Goal: Communication & Community: Answer question/provide support

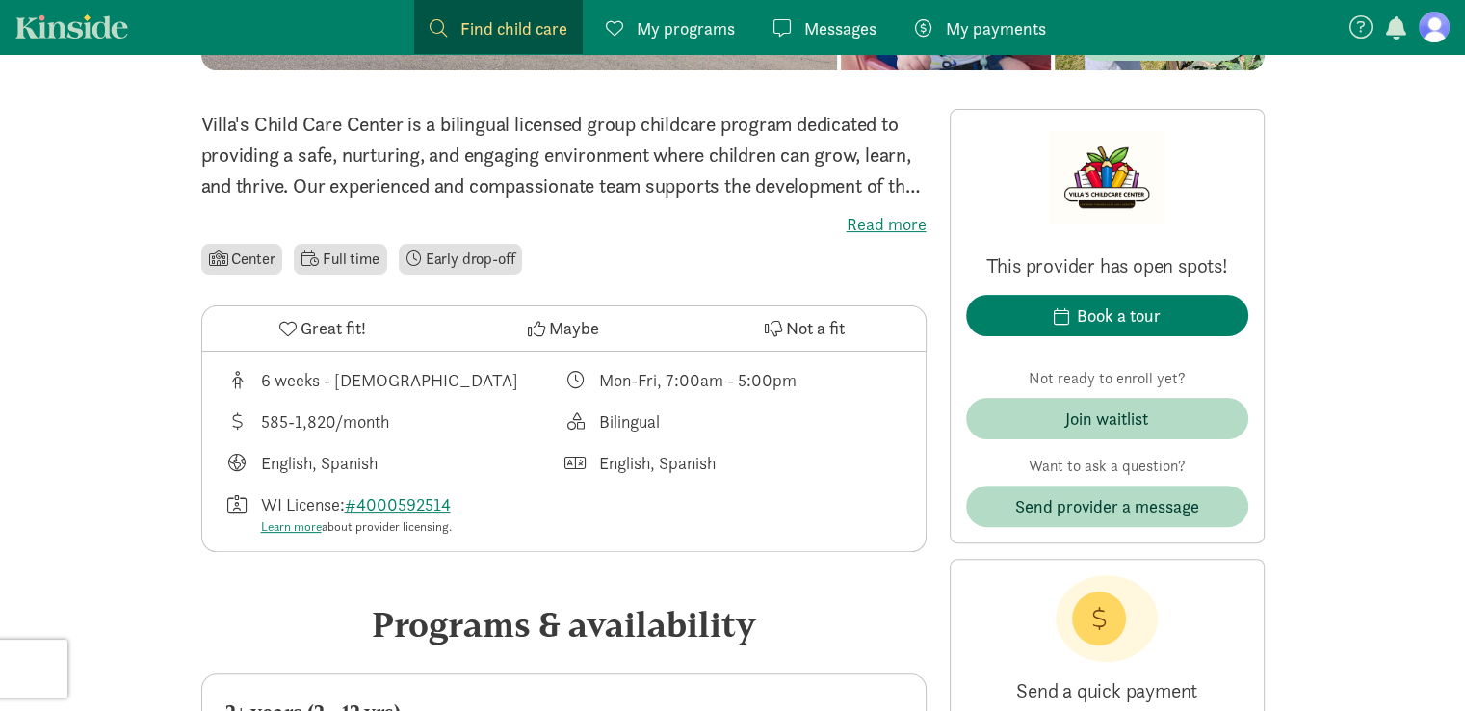
scroll to position [441, 0]
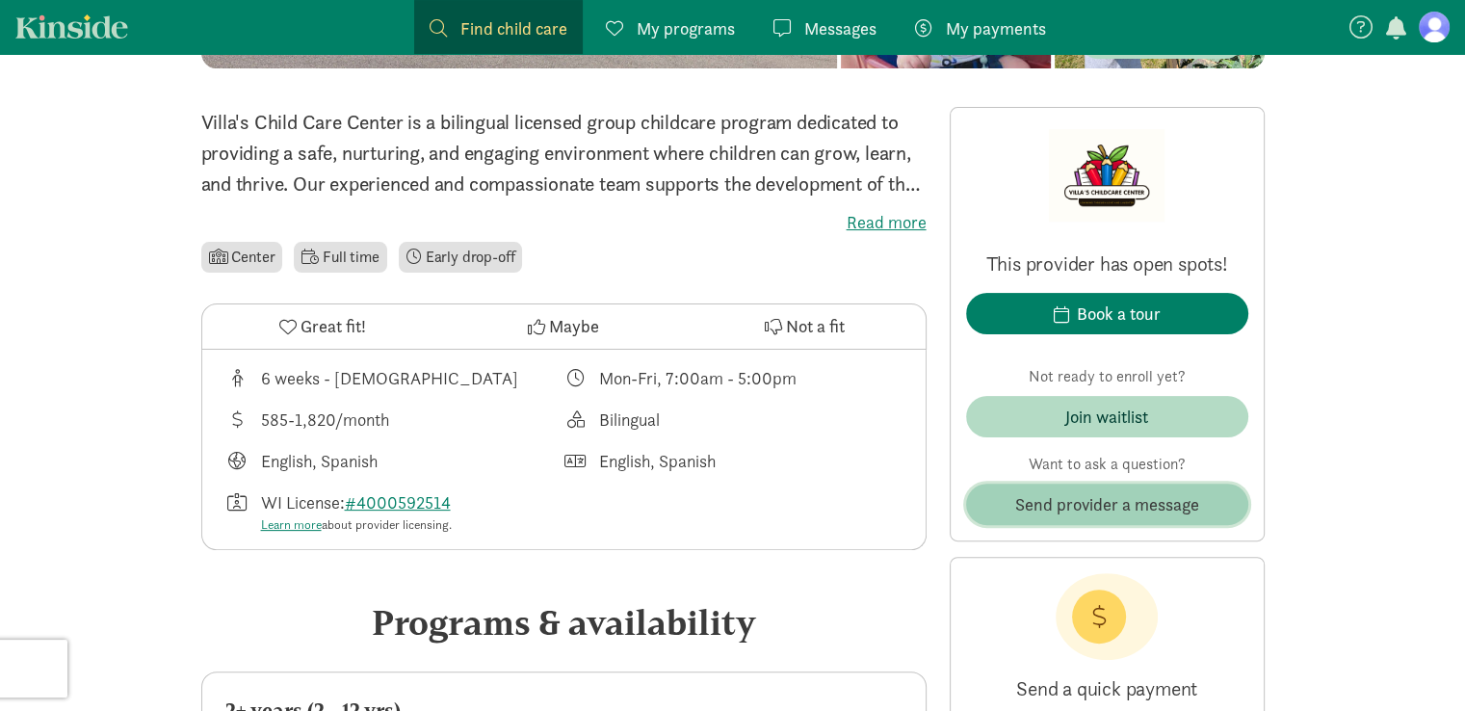
click at [1055, 496] on span "Send provider a message" at bounding box center [1107, 504] width 184 height 26
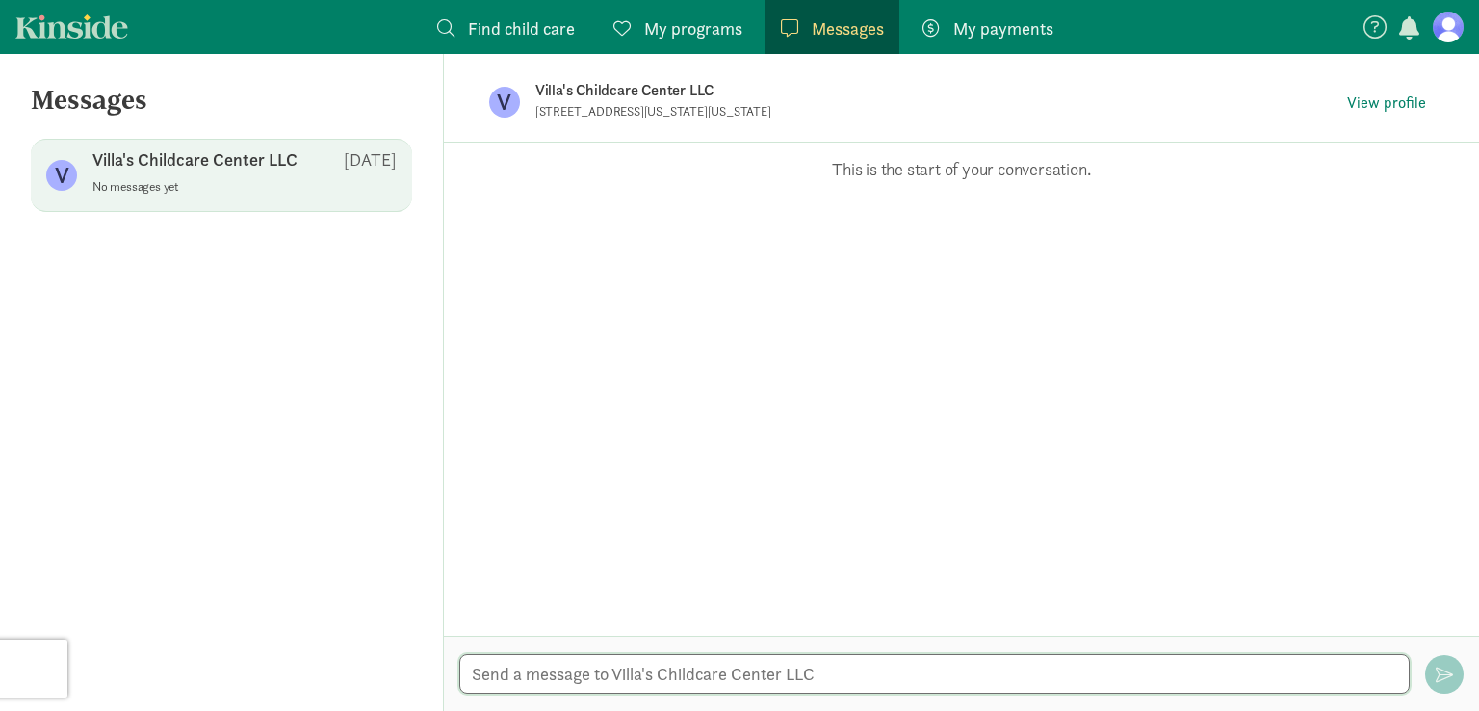
click at [593, 678] on textarea at bounding box center [934, 673] width 950 height 39
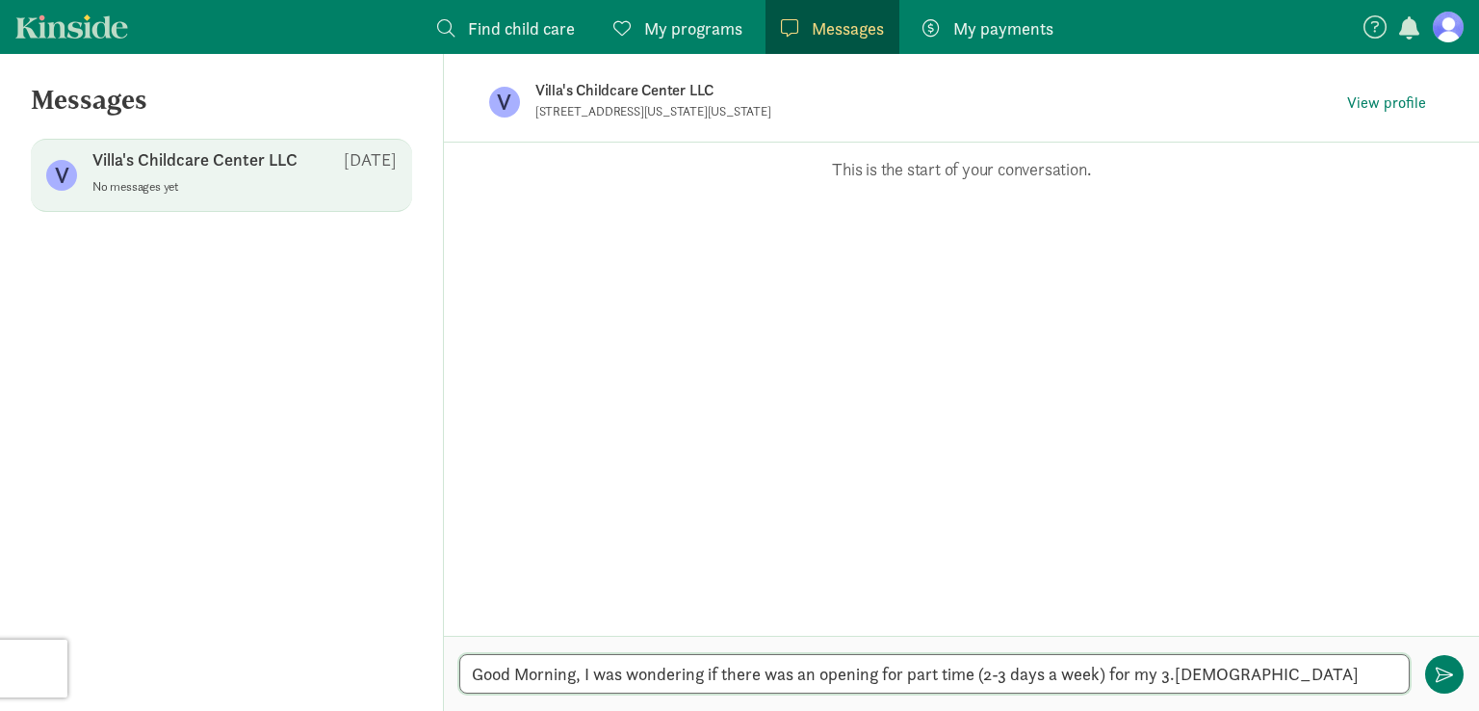
type textarea "Good Morning, I was wondering if there was an opening for part time (2-3 days a…"
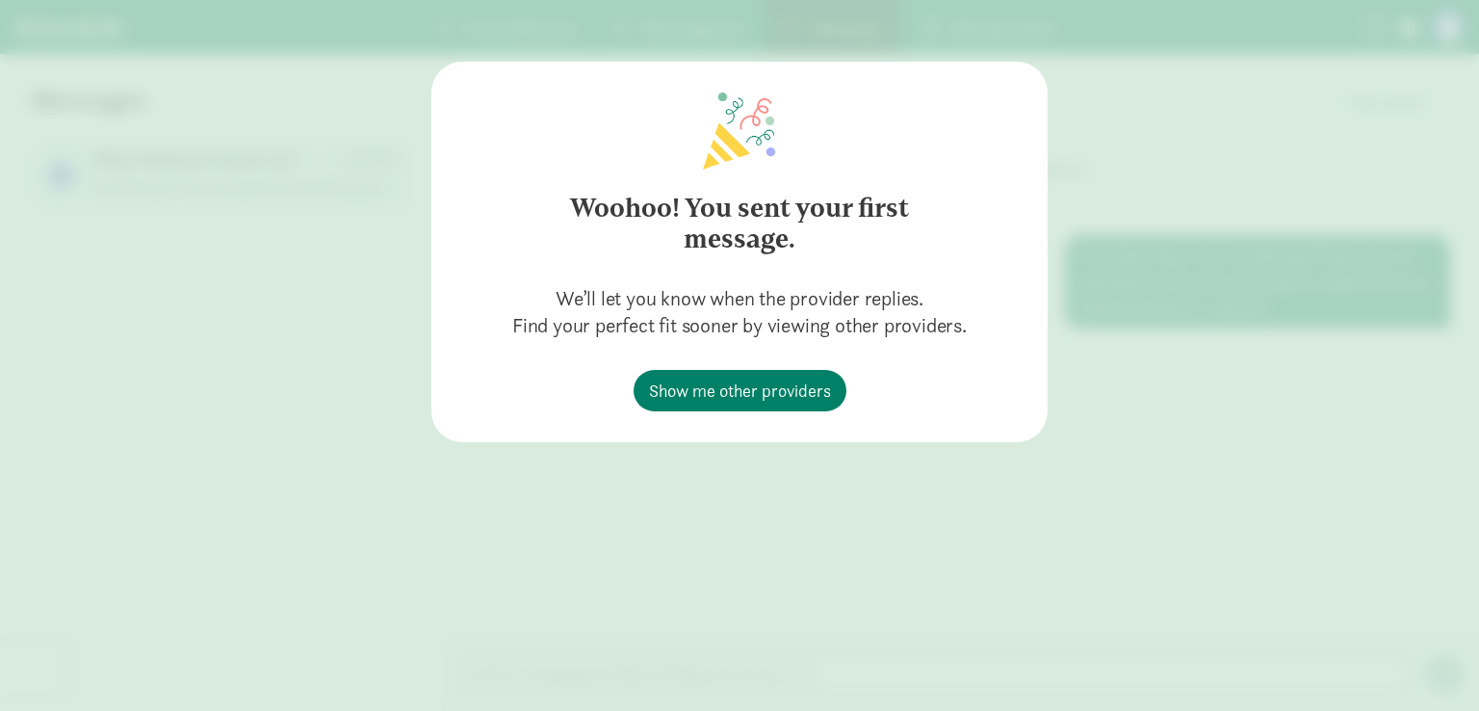
click at [678, 460] on div "Woohoo! You sent your first message. We’ll let you know when the provider repli…" at bounding box center [739, 355] width 1479 height 711
click at [734, 385] on span "Show me other providers" at bounding box center [740, 390] width 182 height 26
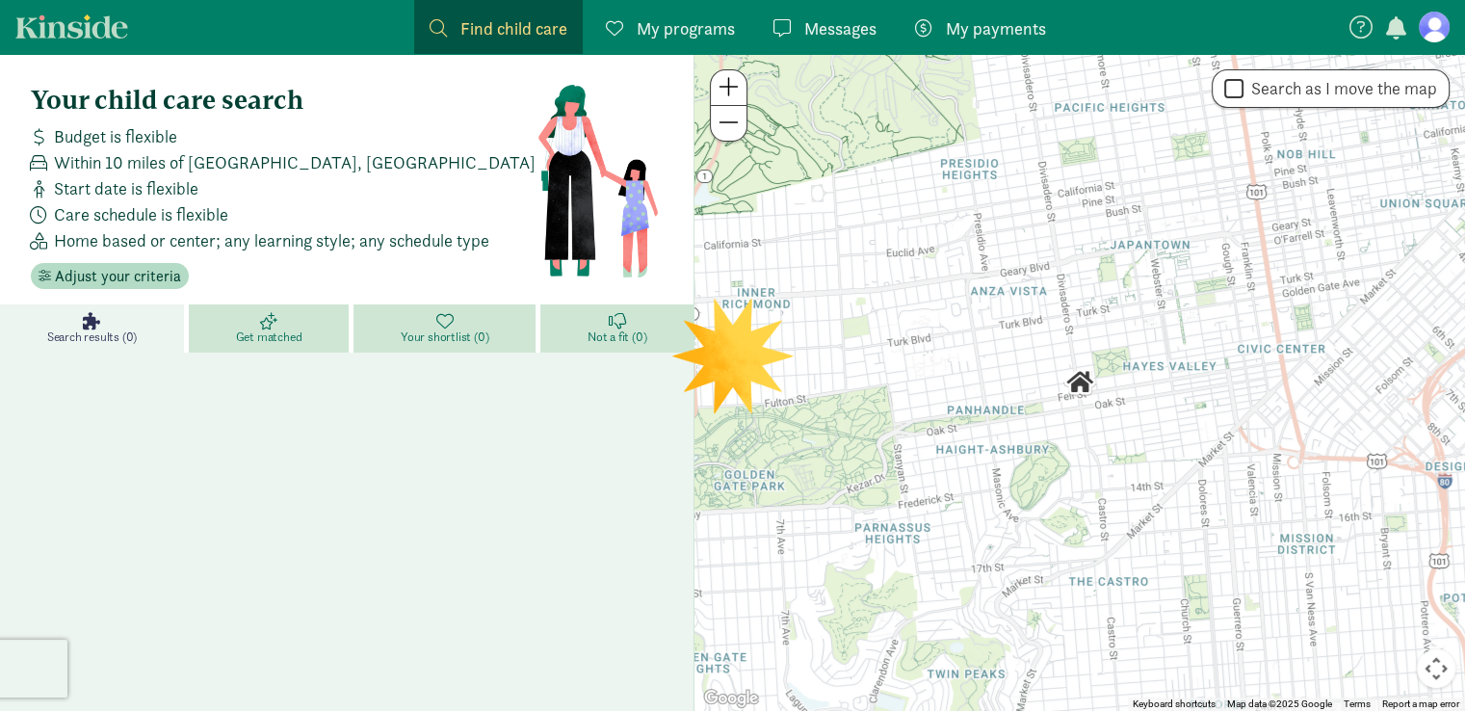
click at [781, 19] on span at bounding box center [781, 27] width 17 height 17
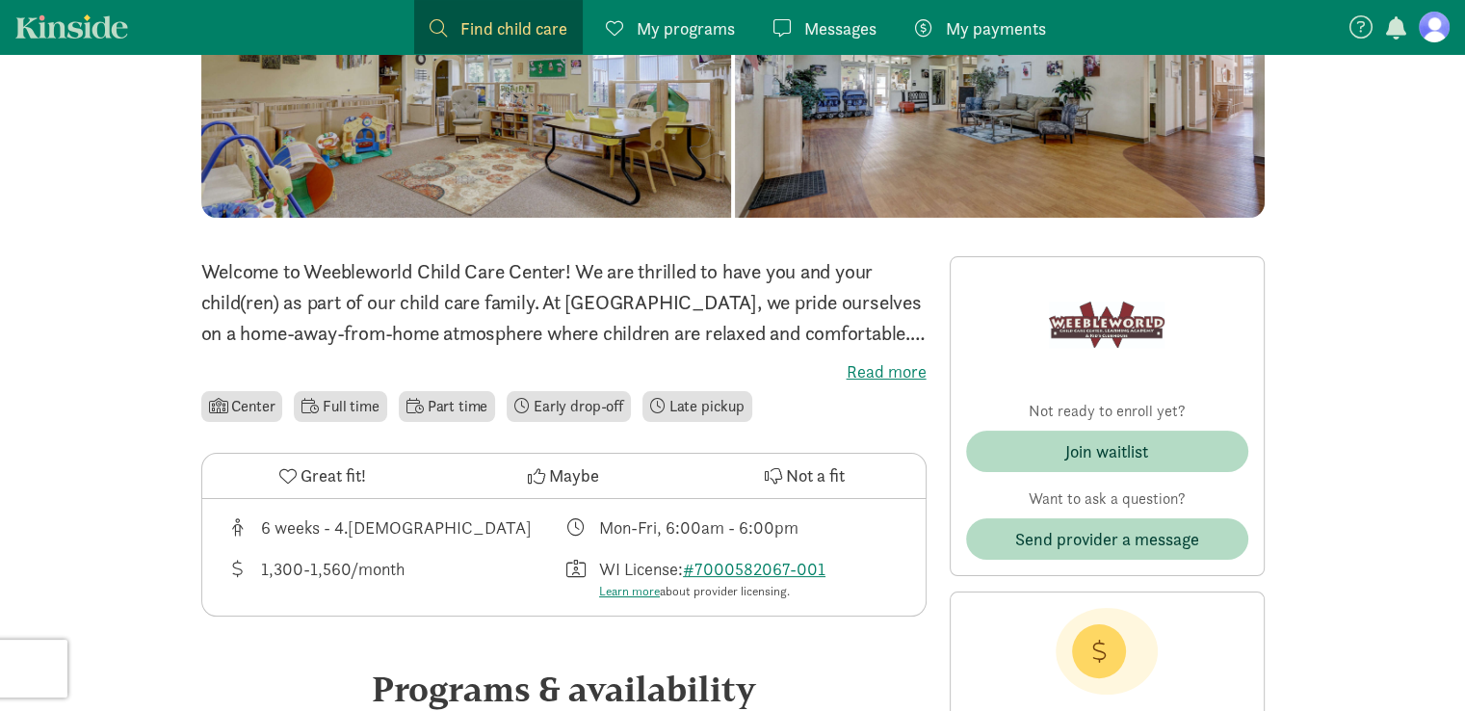
scroll to position [277, 0]
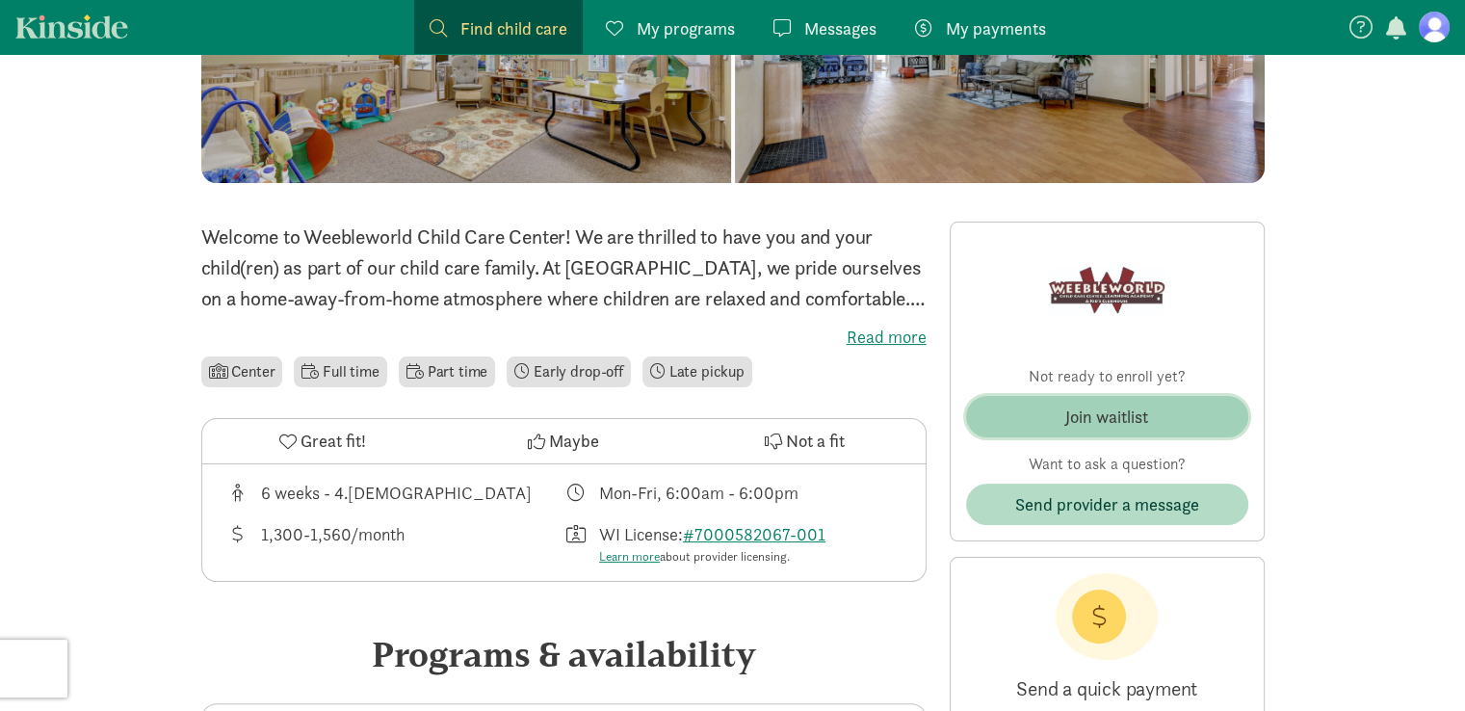
click at [1102, 417] on div "Join waitlist" at bounding box center [1106, 416] width 83 height 26
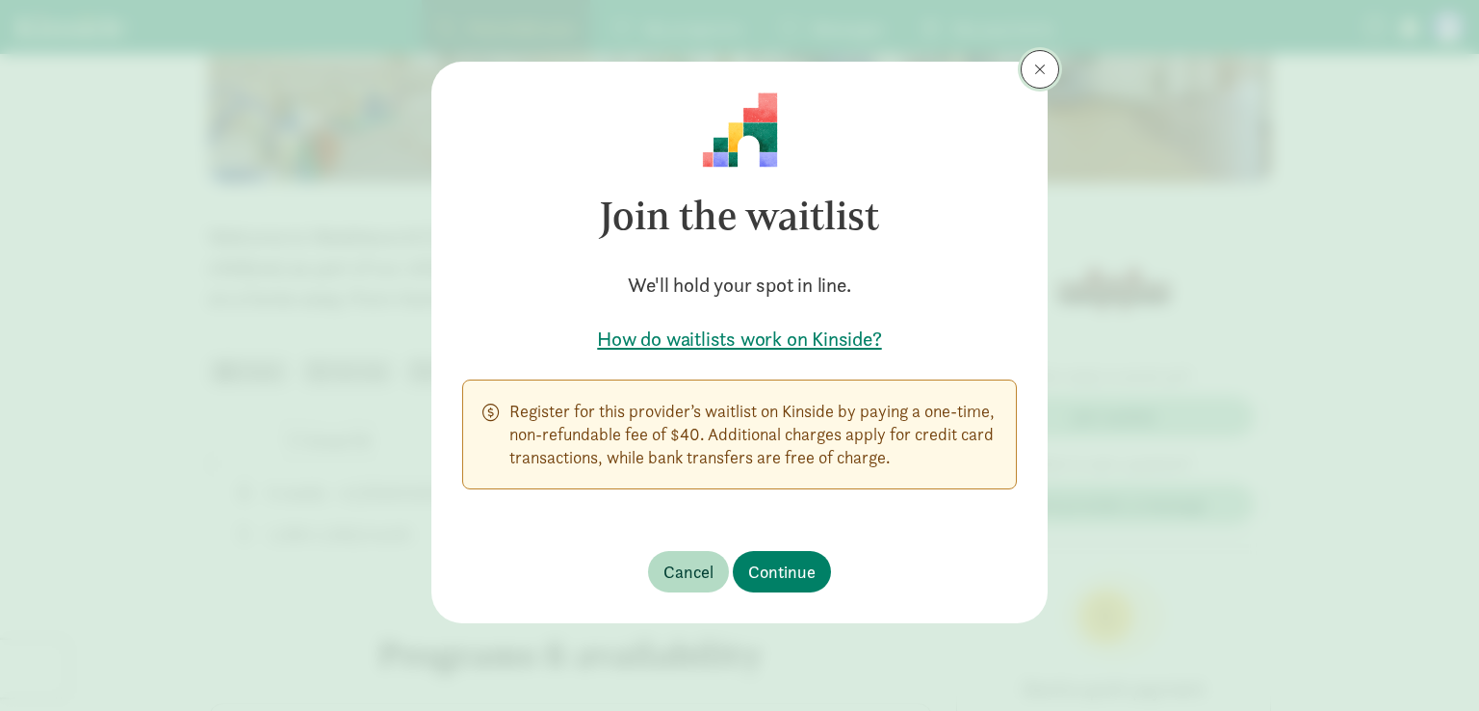
click at [1048, 68] on button at bounding box center [1040, 69] width 39 height 39
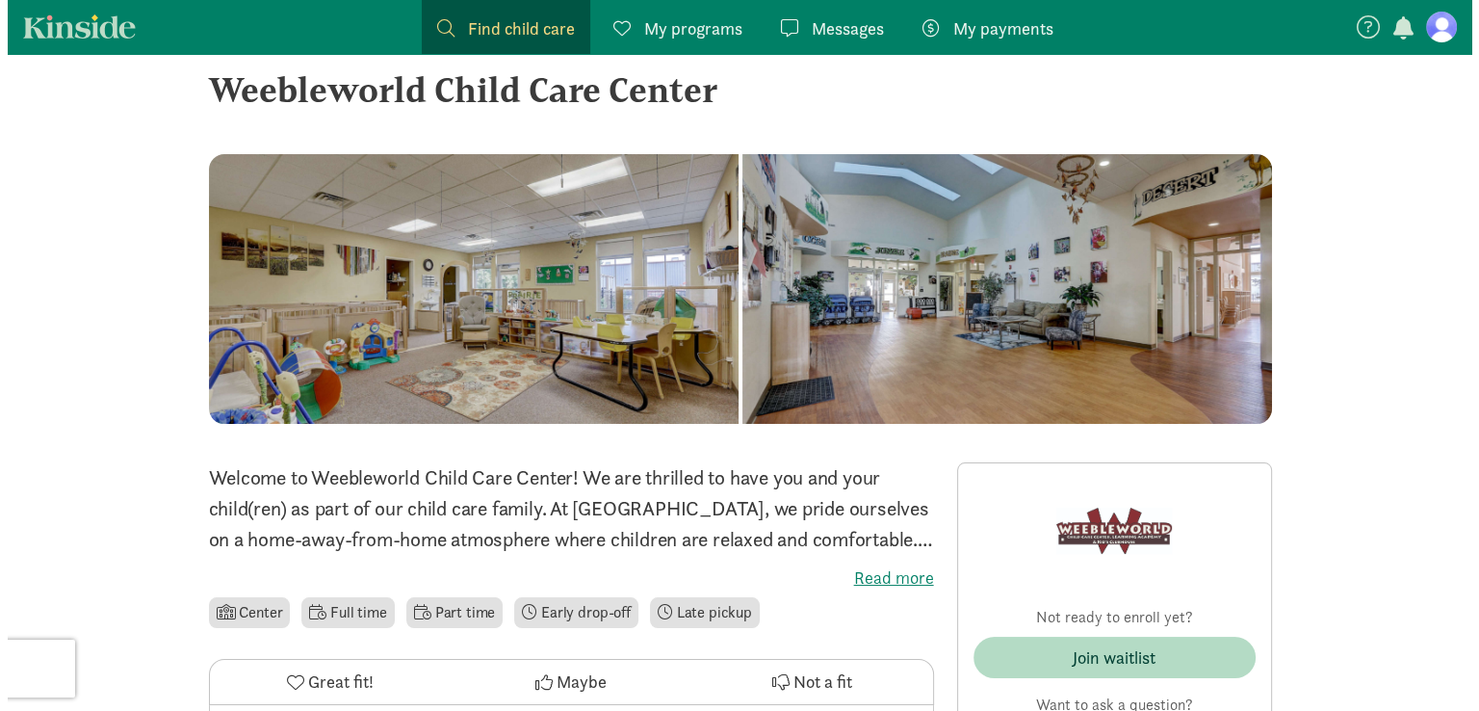
scroll to position [0, 0]
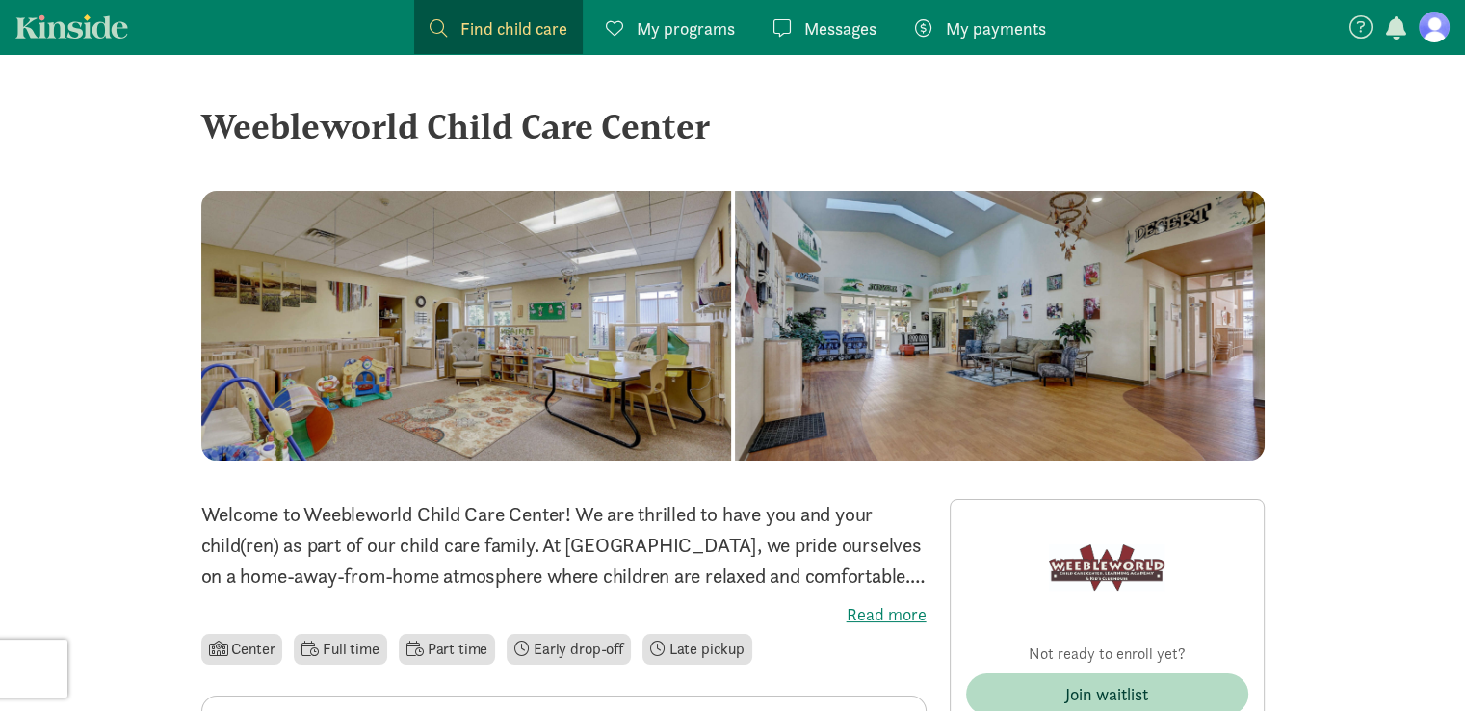
click at [539, 32] on span "Find child care" at bounding box center [513, 28] width 107 height 26
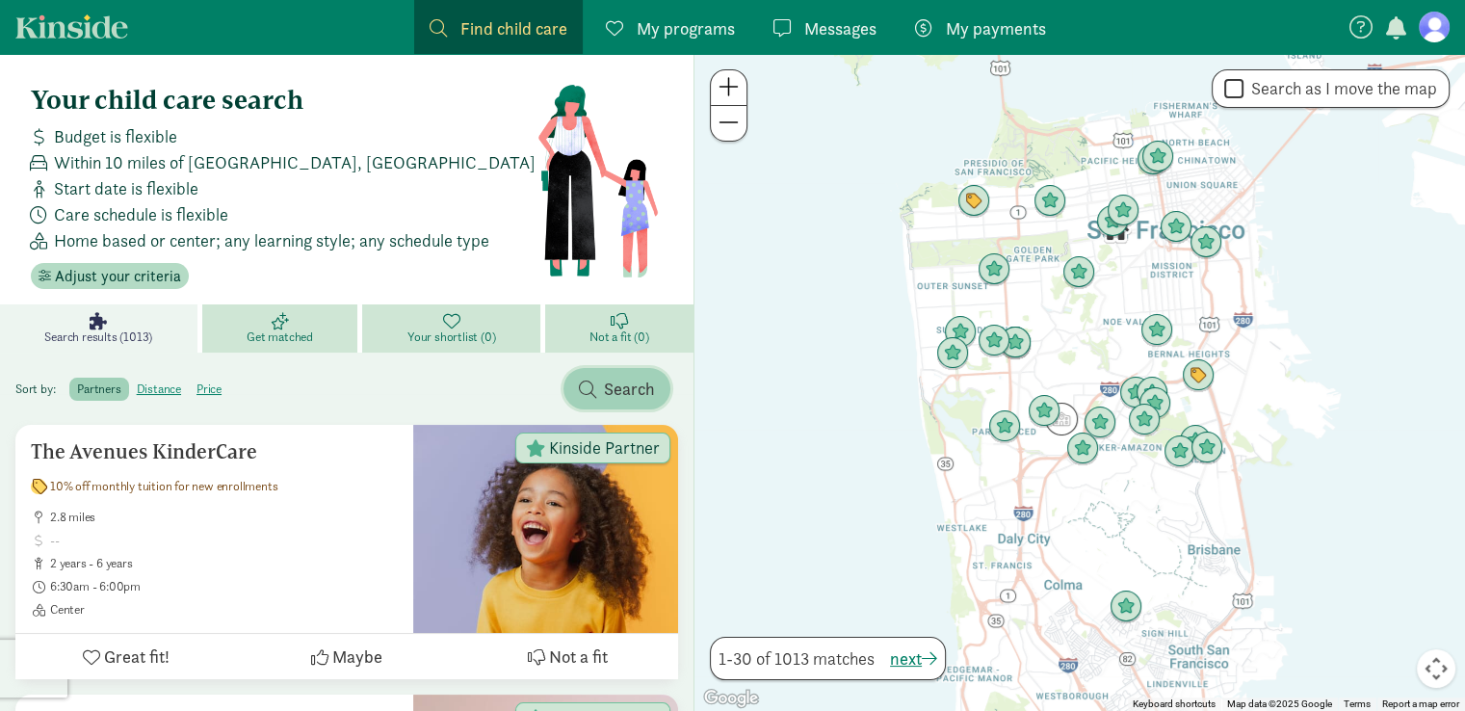
click at [636, 378] on span "Search" at bounding box center [629, 389] width 51 height 26
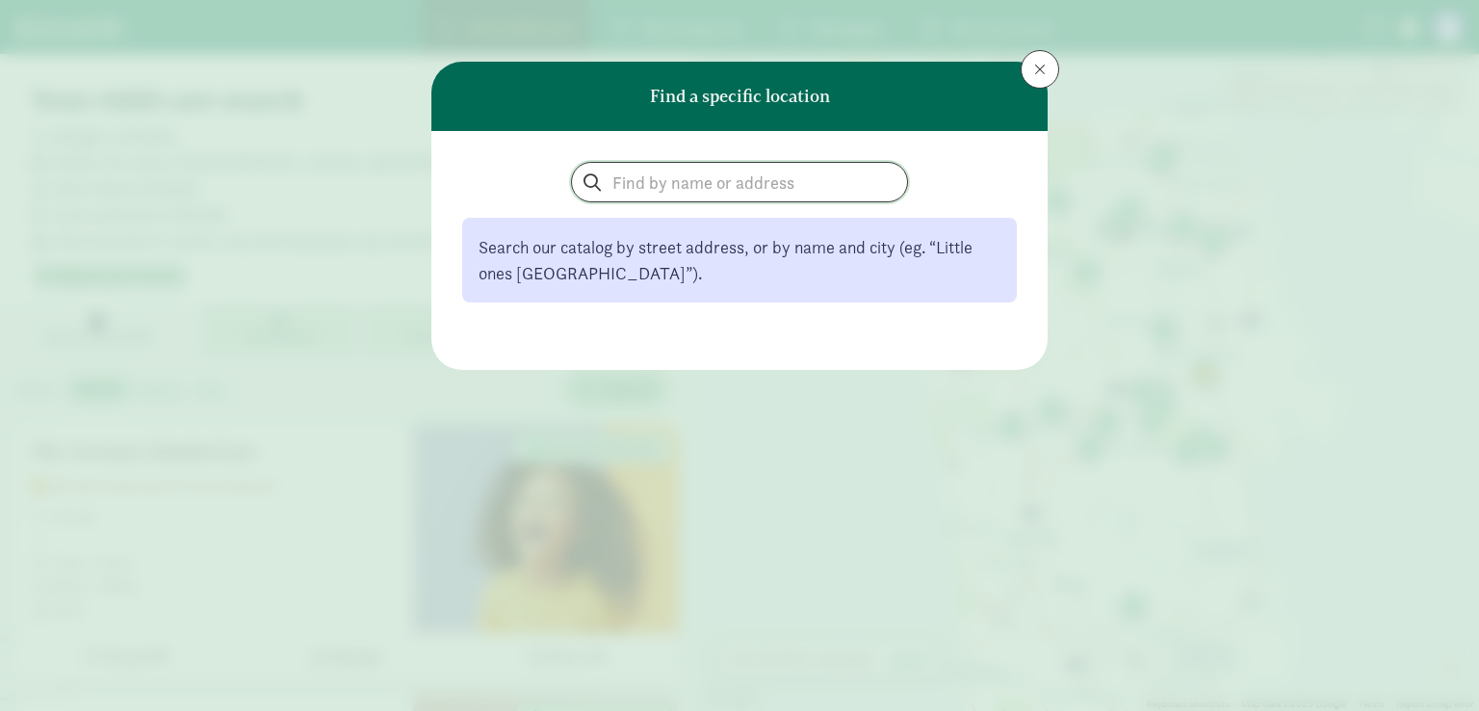
click at [784, 187] on input "search" at bounding box center [739, 182] width 335 height 39
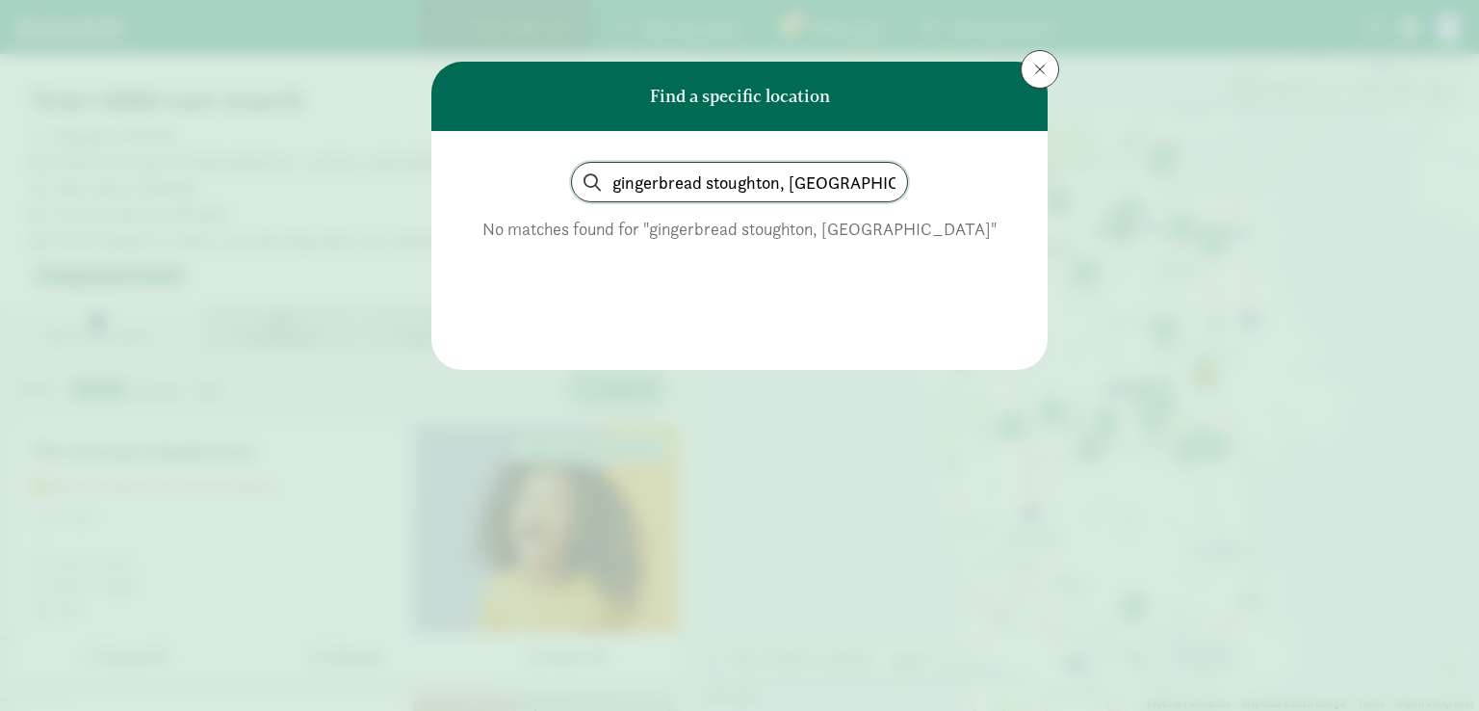
drag, startPoint x: 852, startPoint y: 185, endPoint x: 462, endPoint y: 195, distance: 390.1
click at [462, 195] on div "gingerbread stoughton, wi" at bounding box center [739, 182] width 555 height 40
type input "stoughton, [GEOGRAPHIC_DATA]"
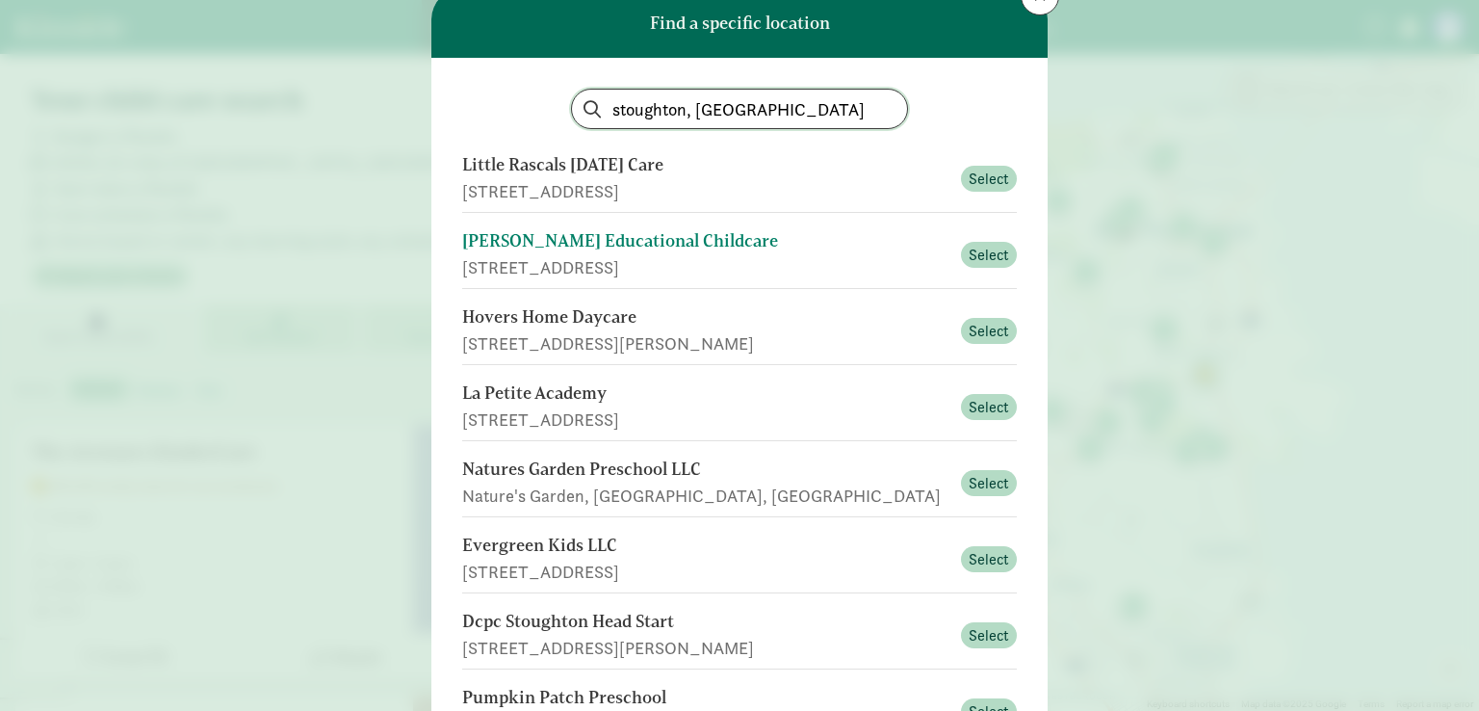
scroll to position [75, 0]
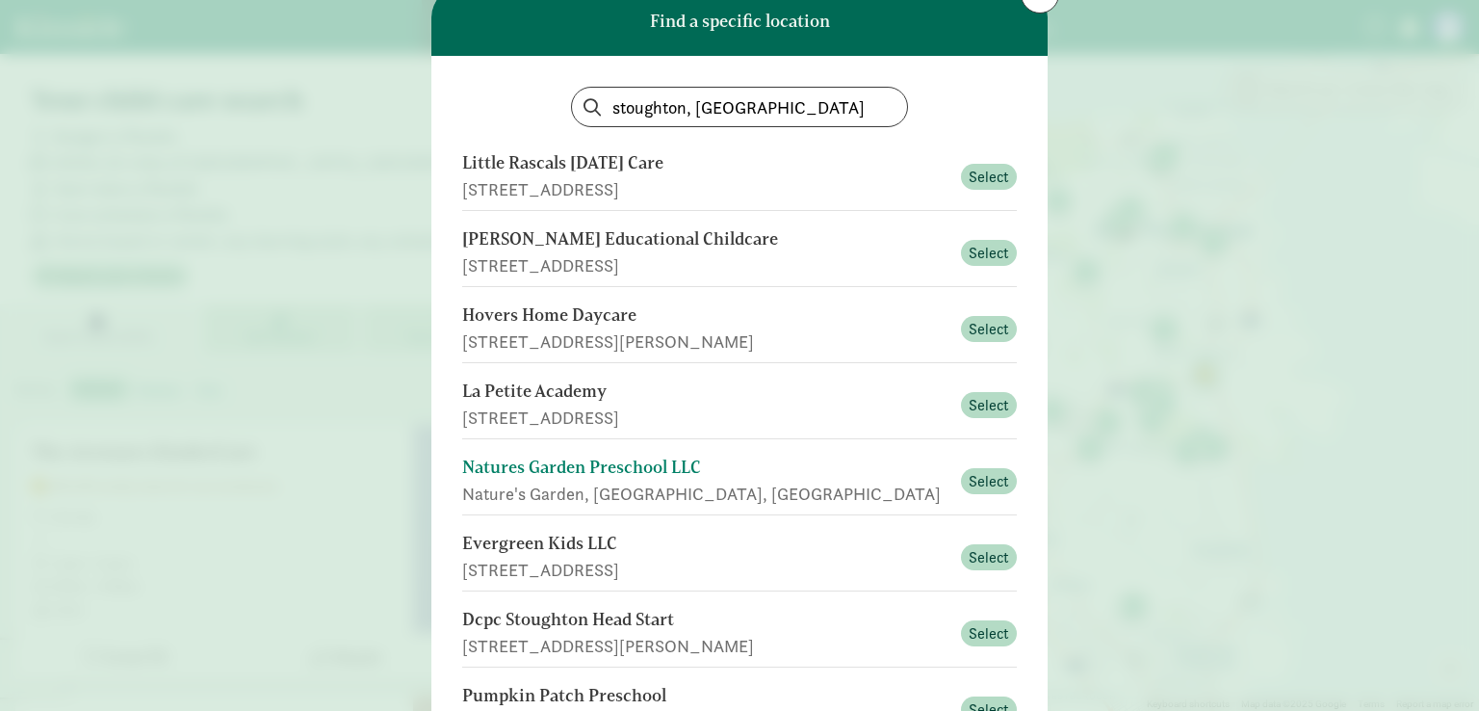
drag, startPoint x: 965, startPoint y: 256, endPoint x: 736, endPoint y: 480, distance: 320.1
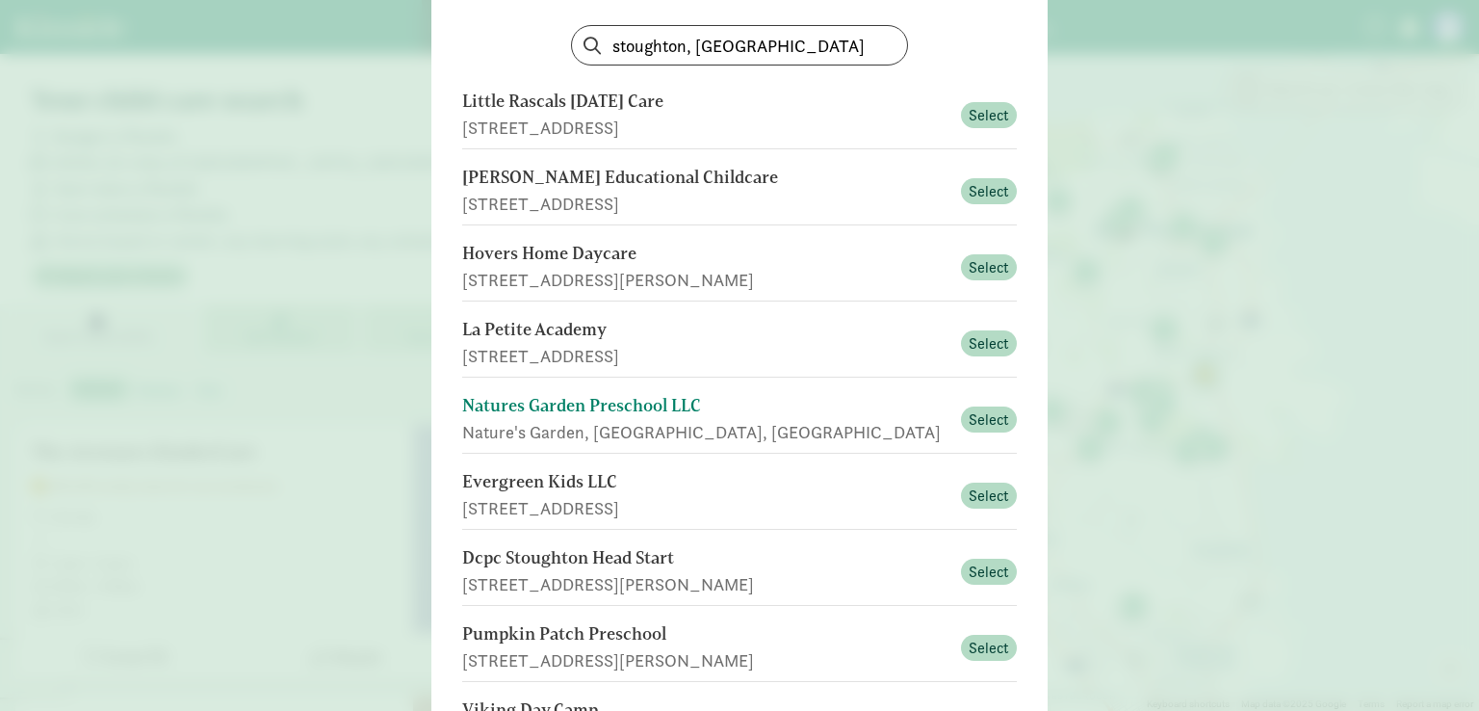
scroll to position [138, 0]
drag, startPoint x: 736, startPoint y: 480, endPoint x: 995, endPoint y: 566, distance: 273.2
click at [995, 566] on span "Select" at bounding box center [989, 570] width 40 height 23
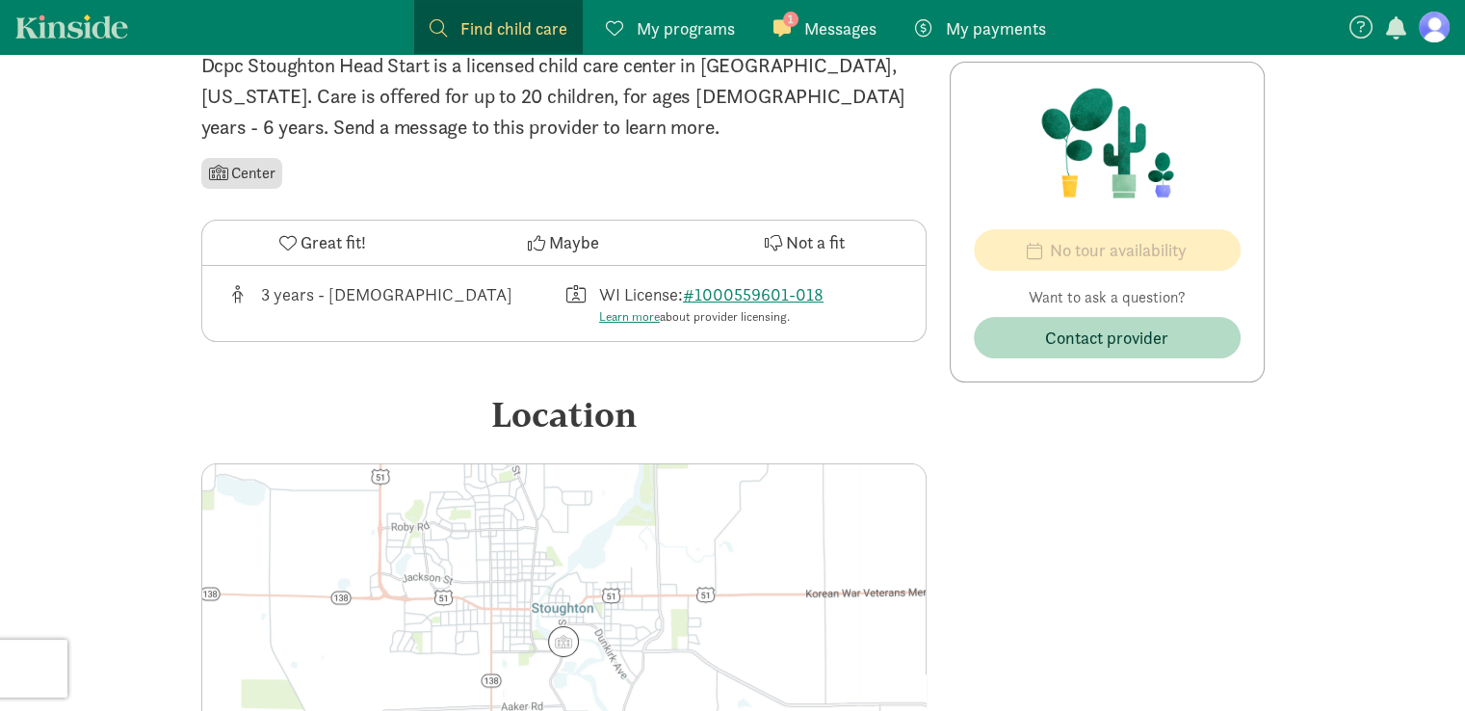
scroll to position [401, 0]
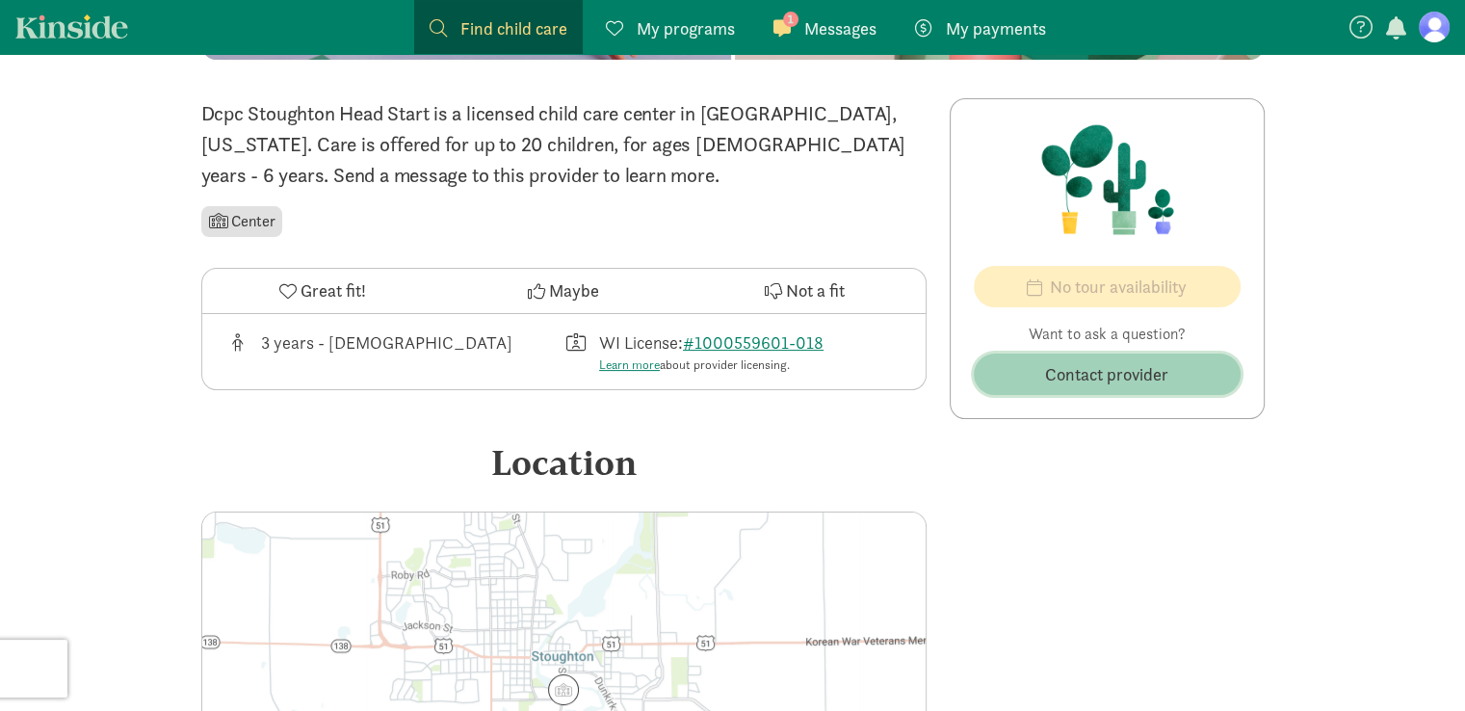
click at [1131, 378] on span "Contact provider" at bounding box center [1106, 374] width 123 height 26
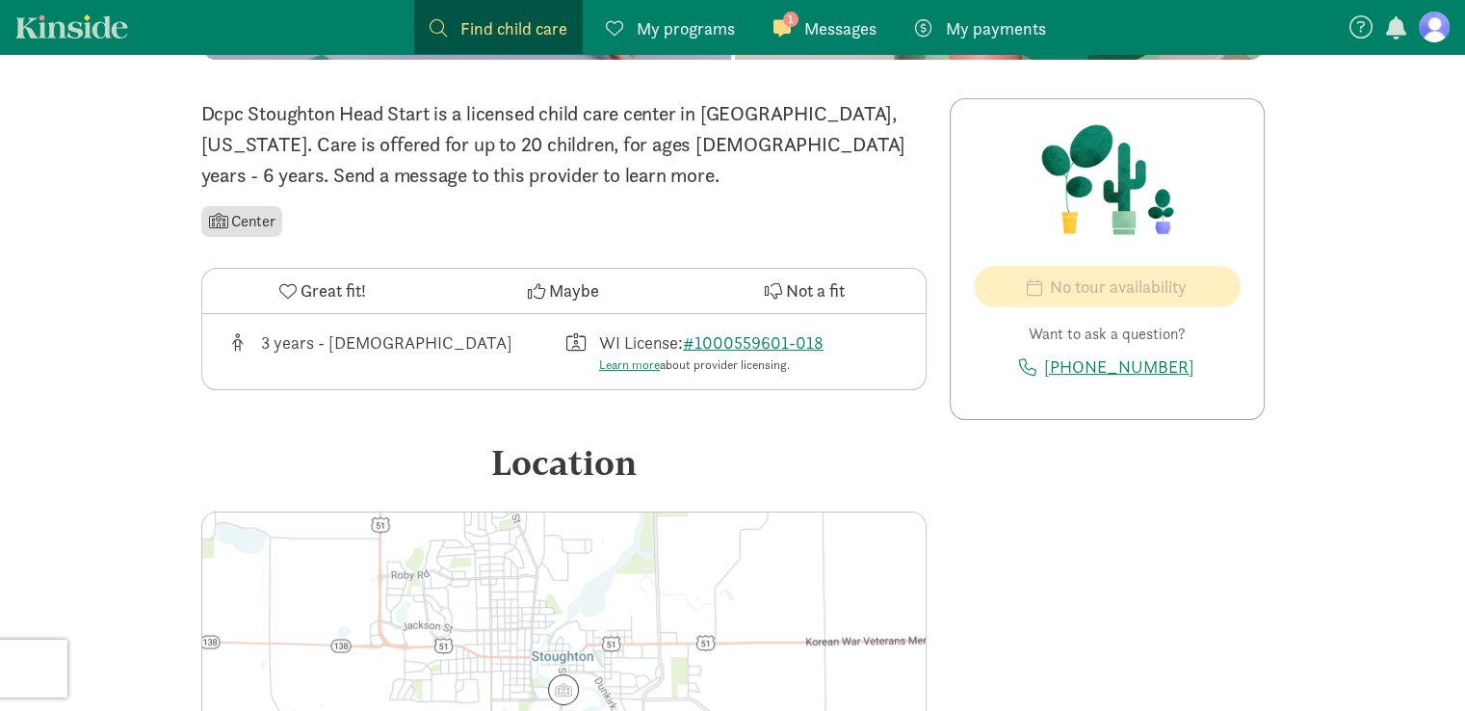
click at [528, 34] on span "Find child care" at bounding box center [513, 28] width 107 height 26
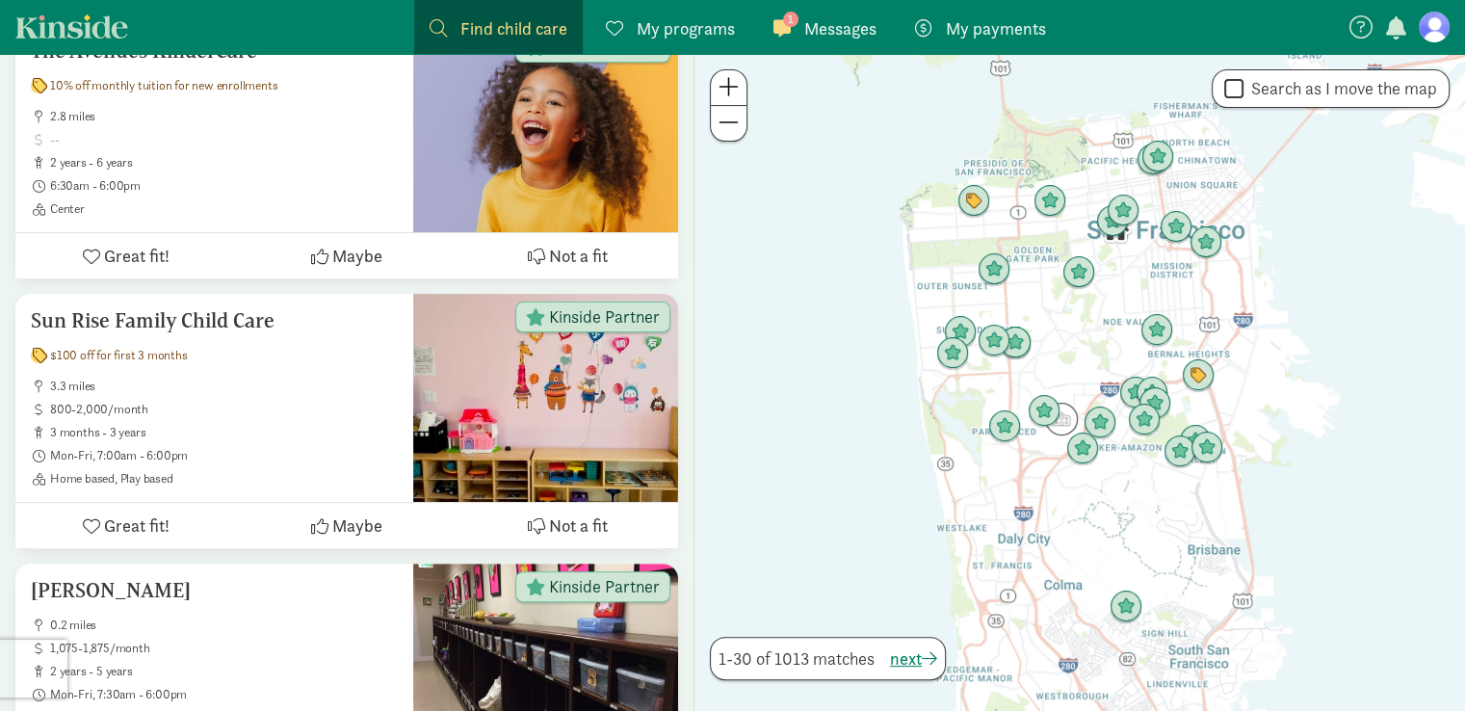
click at [817, 31] on span "Messages" at bounding box center [840, 28] width 72 height 26
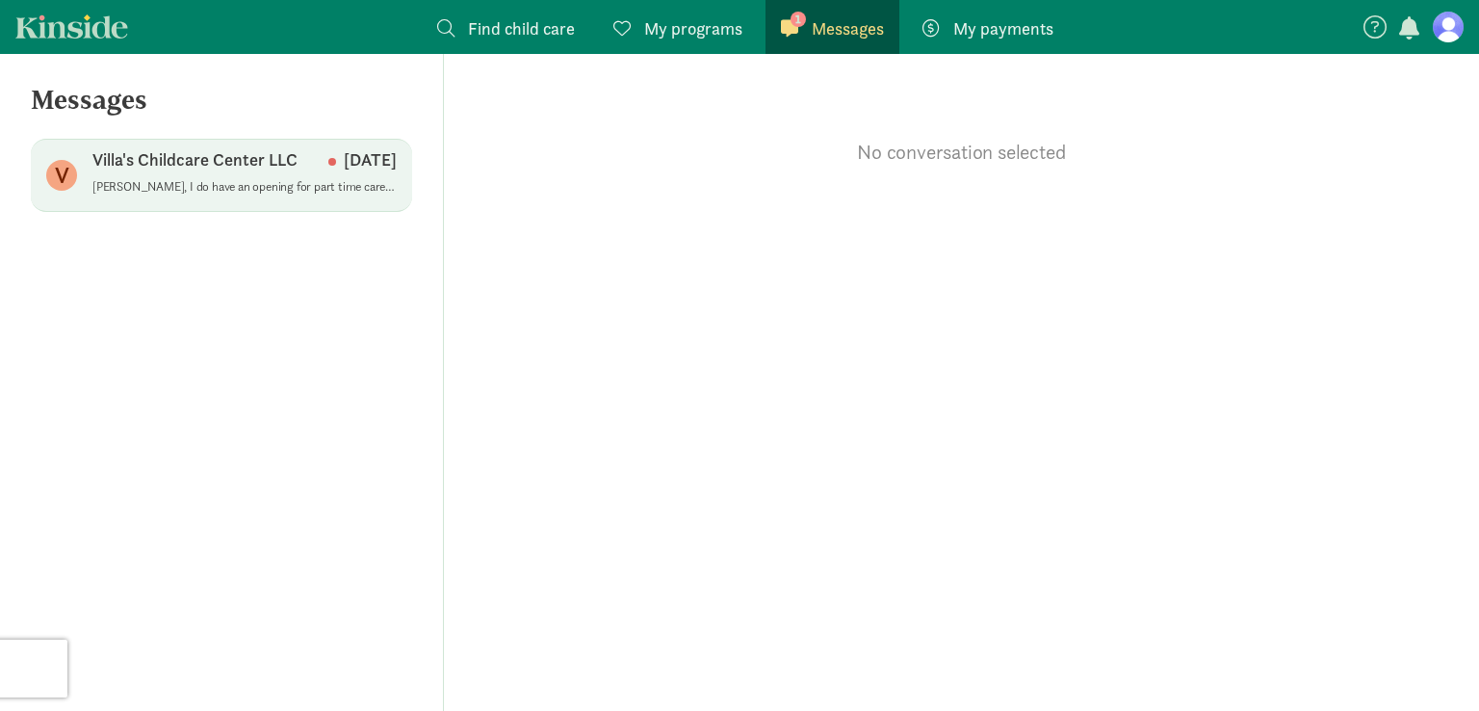
click at [201, 173] on div "Villa's Childcare Center LLC Aug 11" at bounding box center [244, 163] width 304 height 31
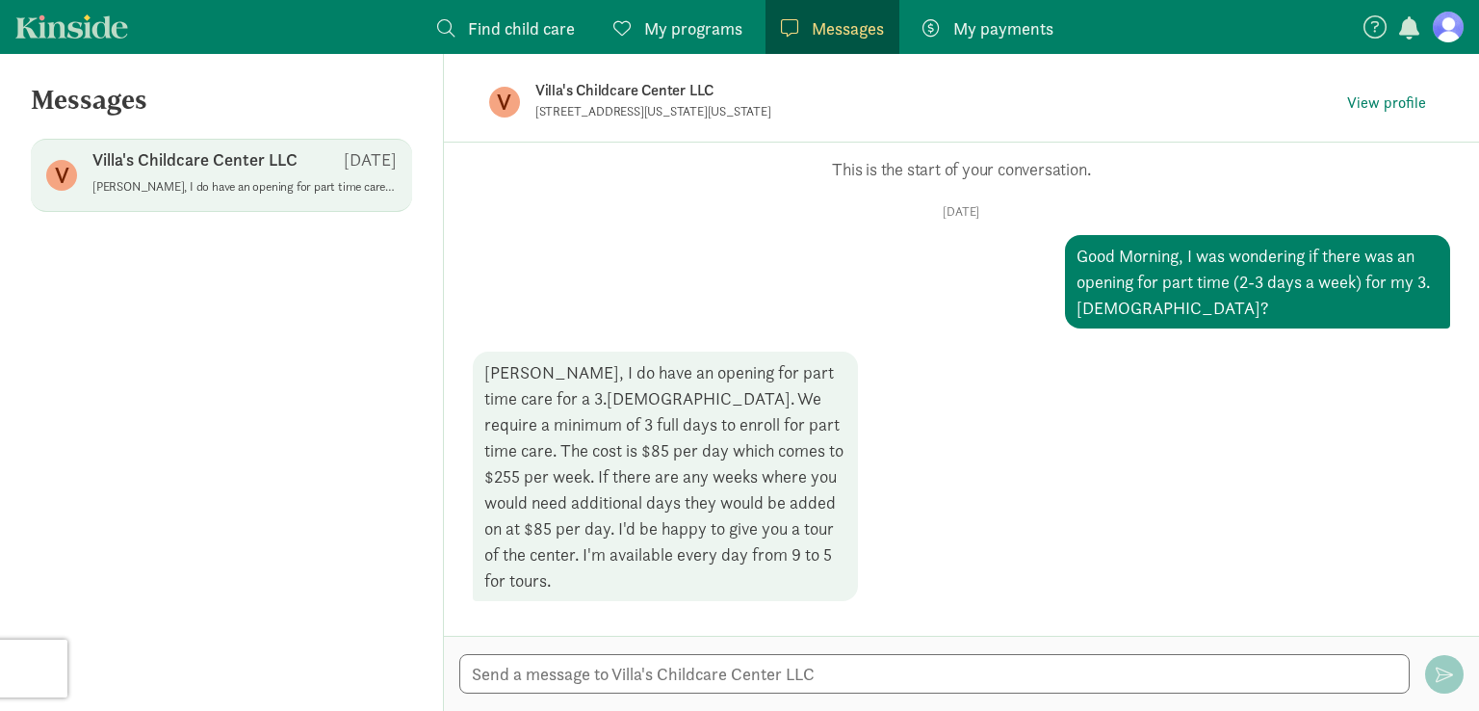
drag, startPoint x: 764, startPoint y: 111, endPoint x: 535, endPoint y: 110, distance: 228.2
click at [535, 110] on p "870 Oregon Center Drive, Oregon, WI 53575" at bounding box center [771, 111] width 472 height 15
click at [754, 667] on textarea at bounding box center [934, 673] width 950 height 39
click at [754, 679] on textarea "Would Thursday" at bounding box center [934, 673] width 950 height 39
click at [474, 670] on textarea "Would Thursday (8/14) at 4pm work?" at bounding box center [934, 673] width 950 height 39
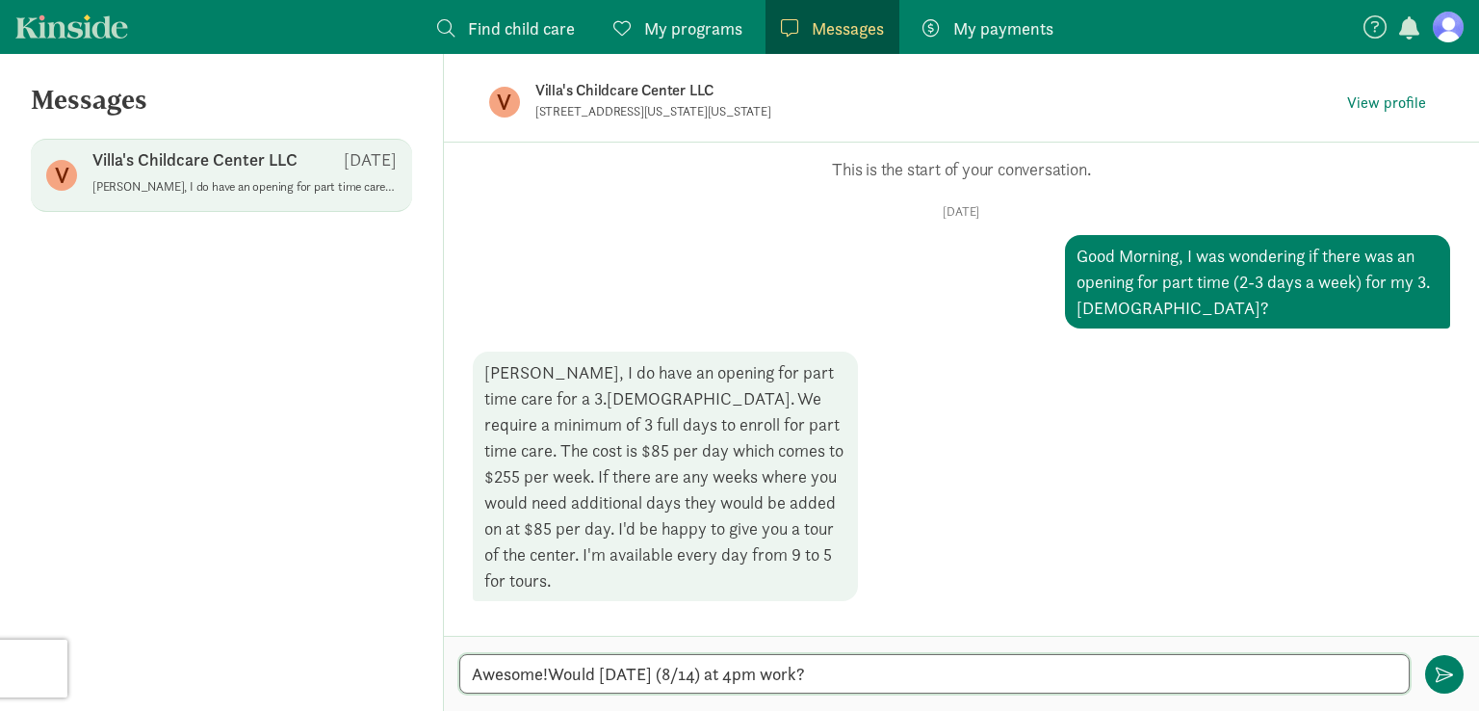
type textarea "Awesome! Would Thursday (8/14) at 4pm work?"
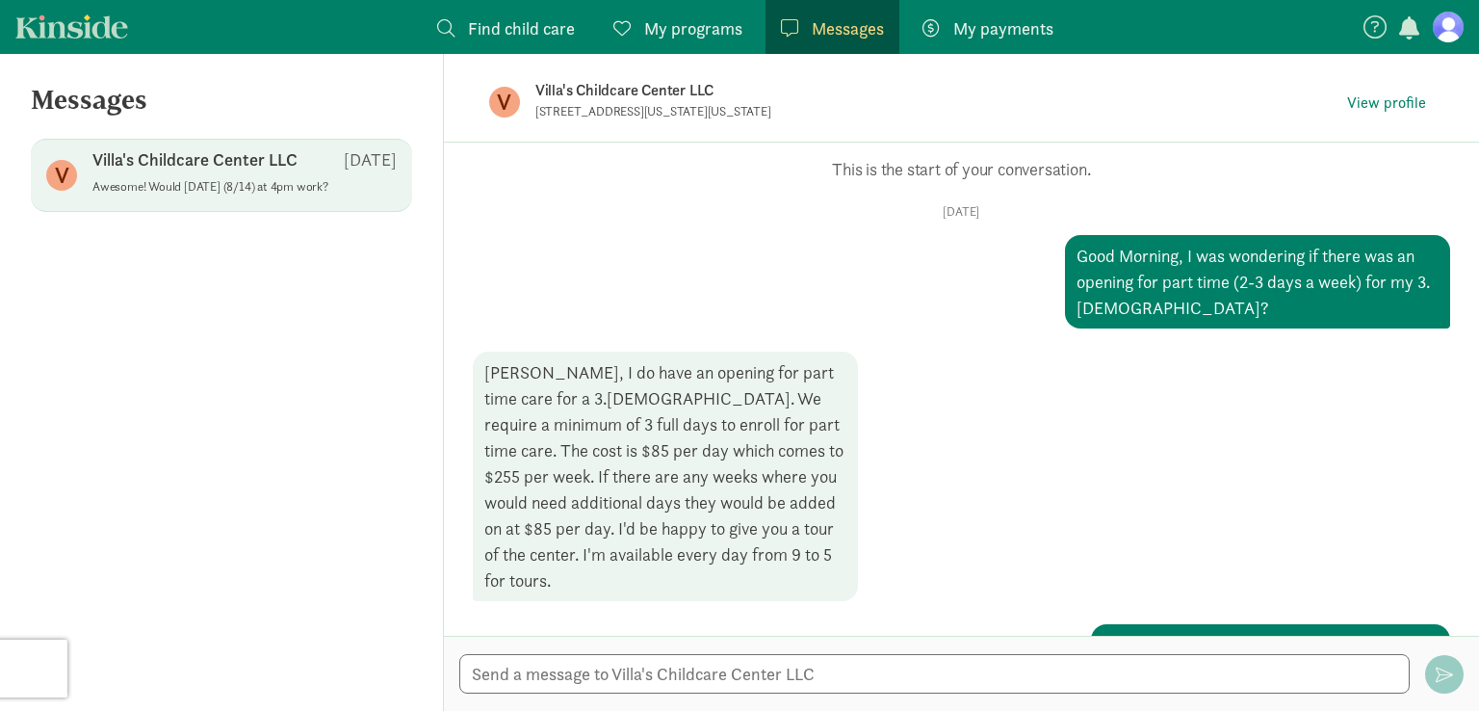
click at [451, 43] on link "Find child care Find" at bounding box center [506, 27] width 169 height 54
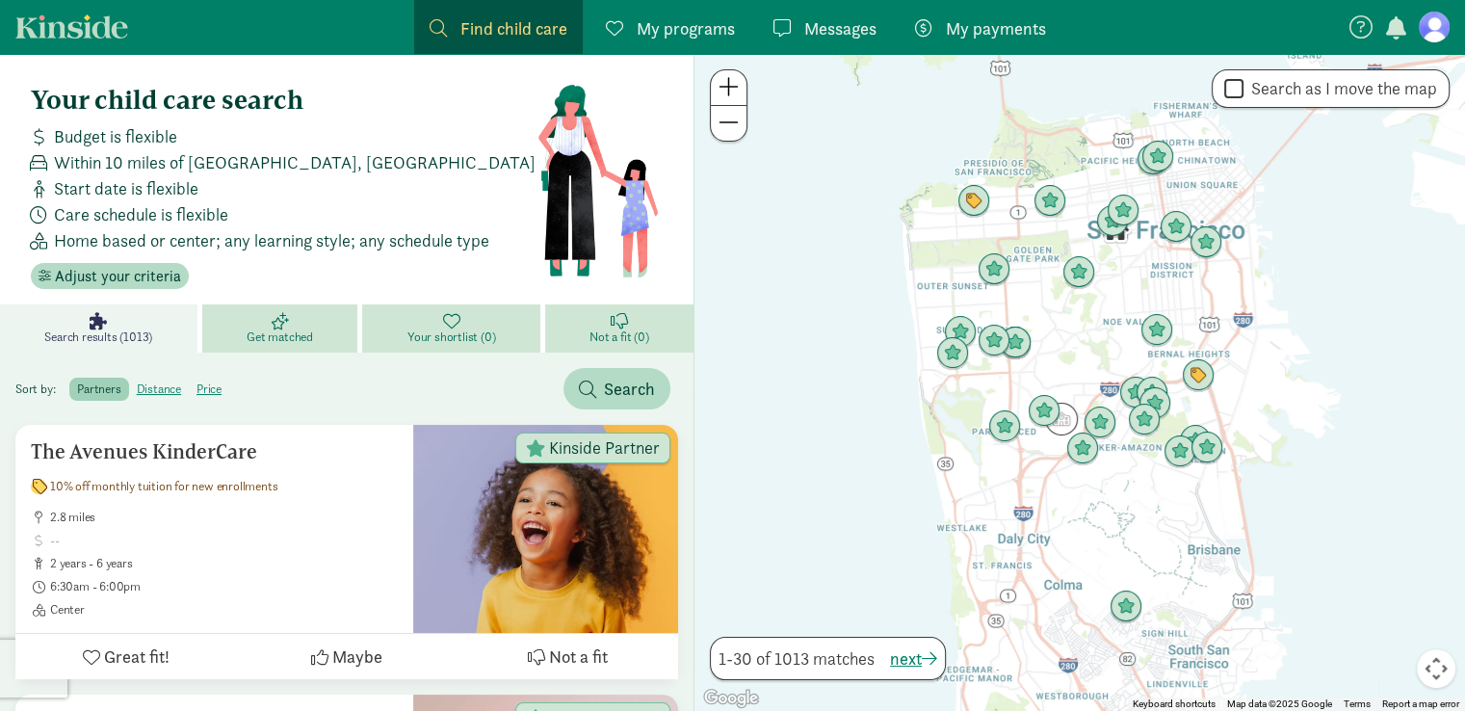
click at [526, 28] on span "Find child care" at bounding box center [513, 28] width 107 height 26
click at [585, 382] on span "button" at bounding box center [587, 388] width 17 height 17
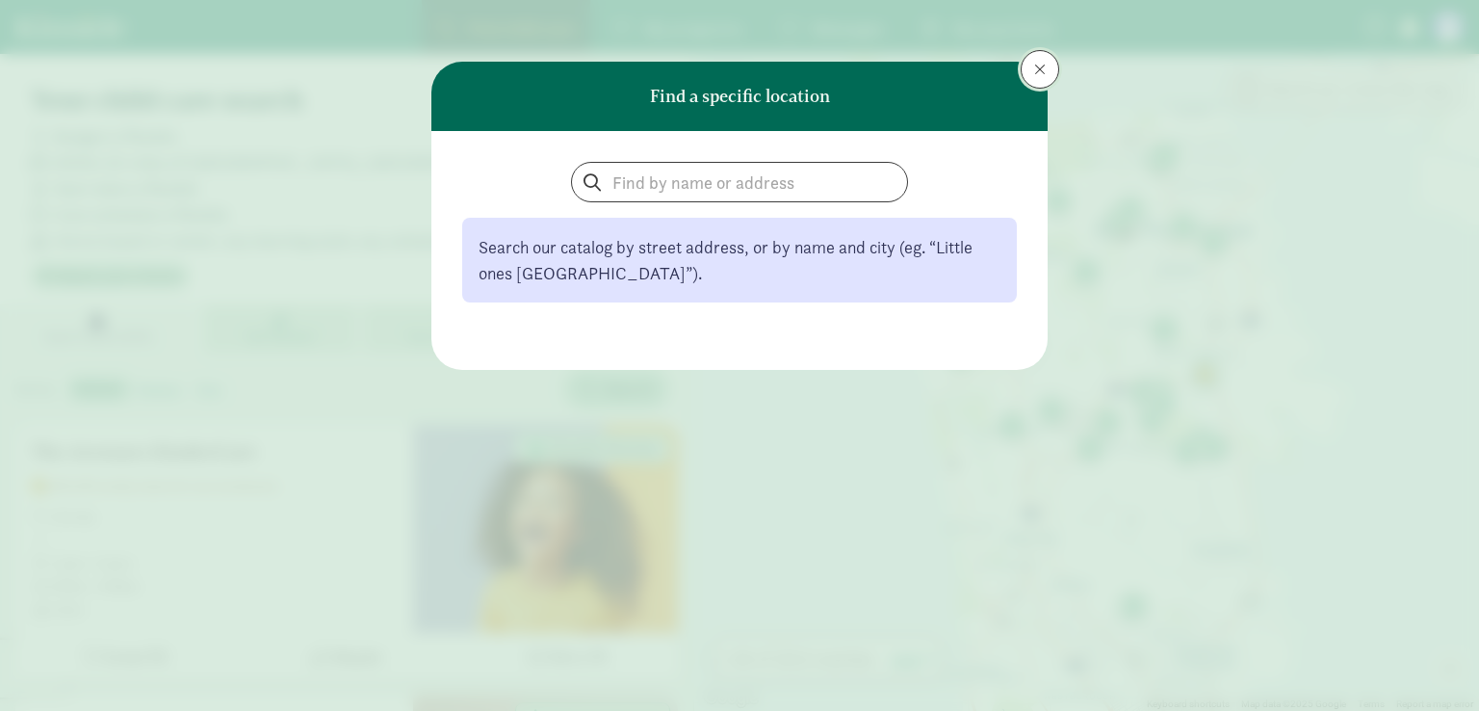
click at [1041, 65] on span at bounding box center [1040, 69] width 12 height 15
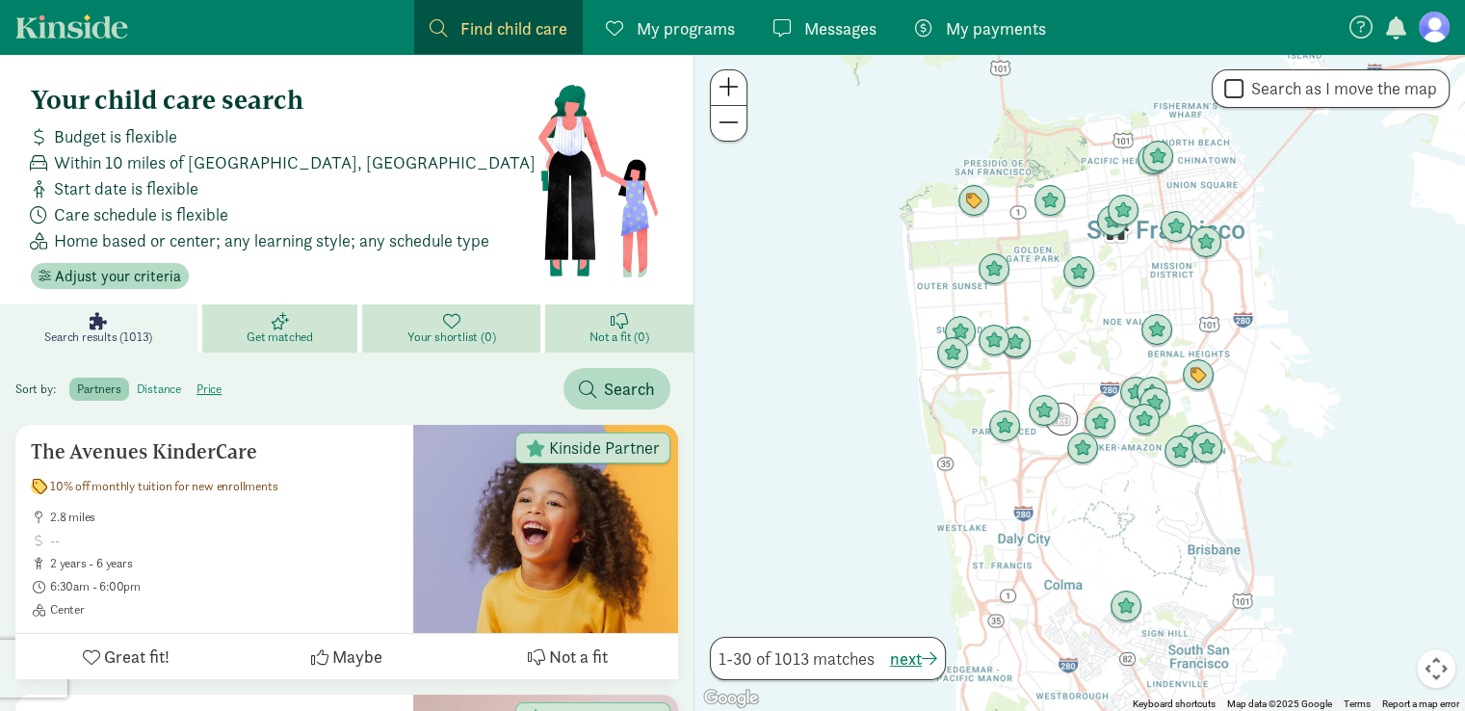
click at [189, 384] on label "distance" at bounding box center [209, 388] width 40 height 23
click at [137, 381] on input "distance" at bounding box center [137, 381] width 0 height 0
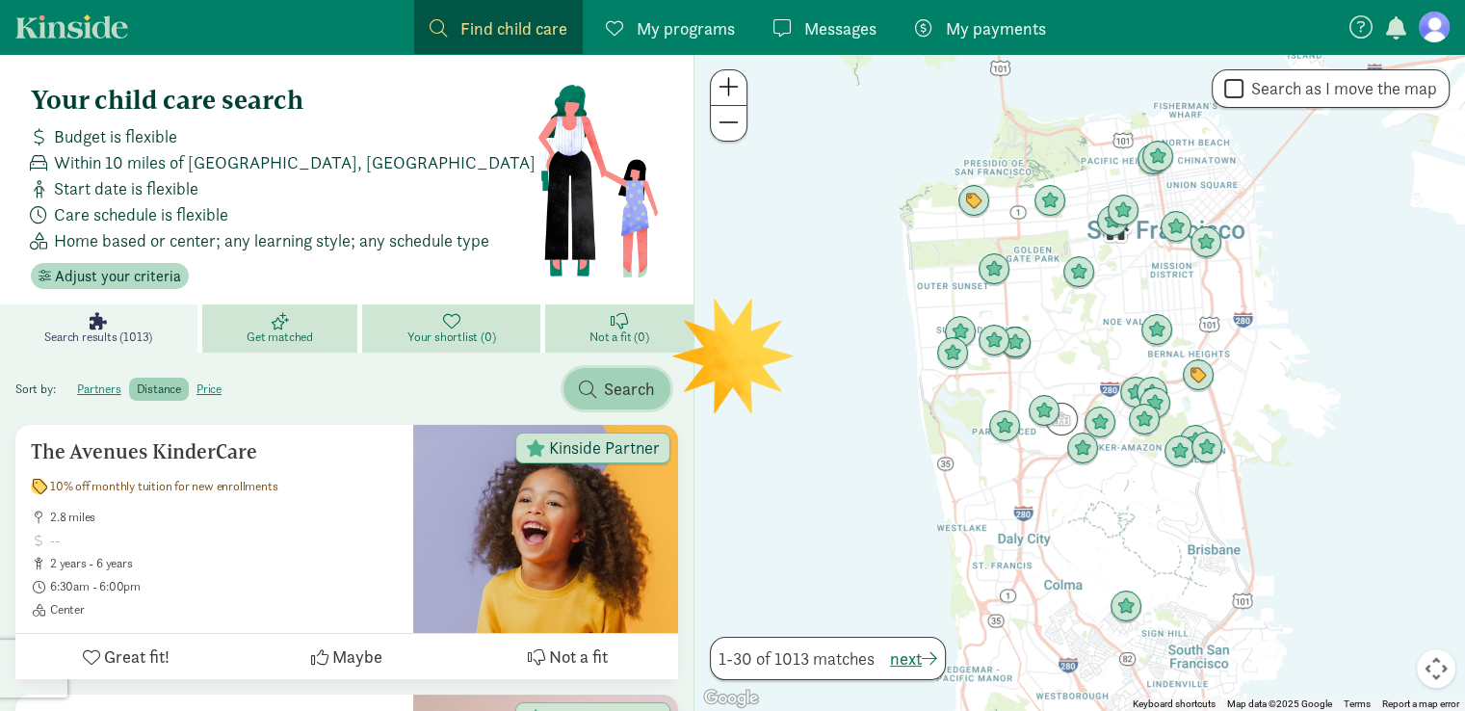
click at [652, 386] on span "Search" at bounding box center [629, 389] width 51 height 26
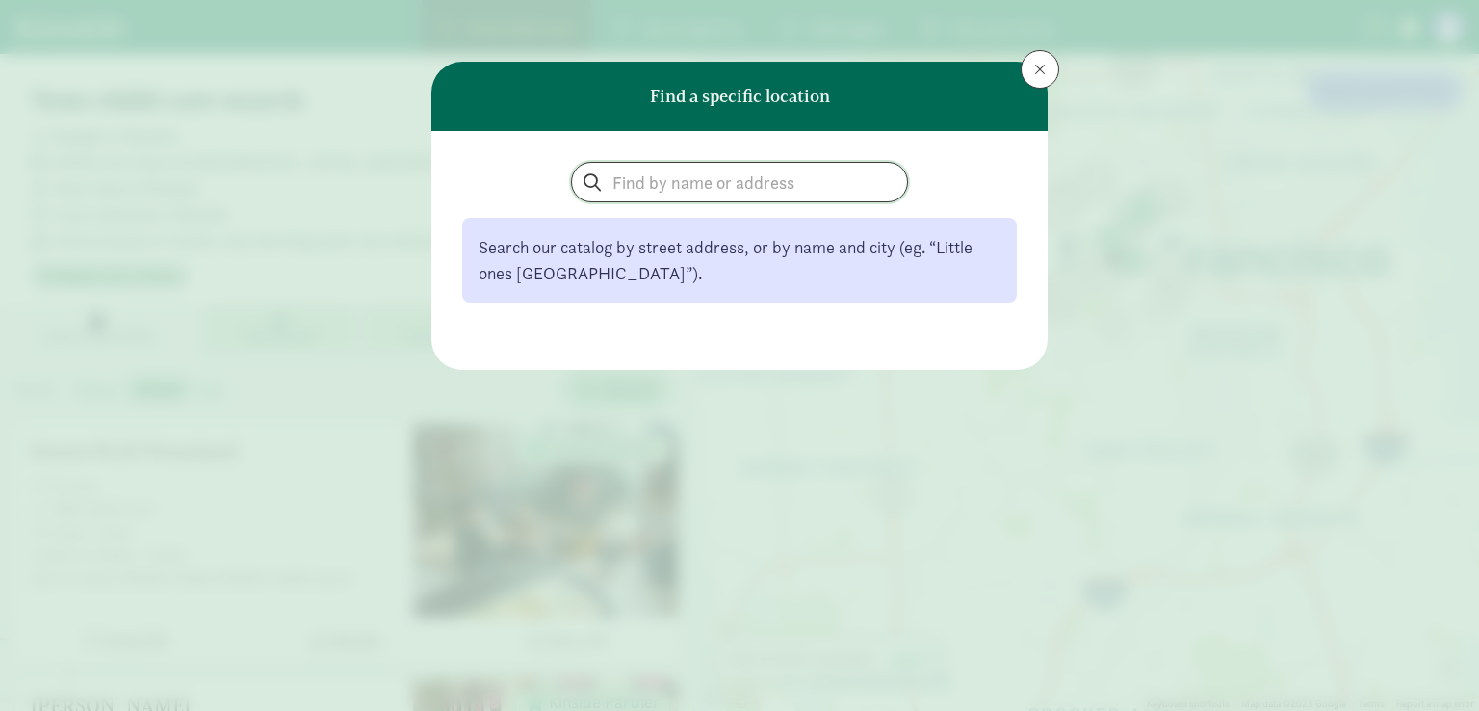
click at [723, 179] on input "search" at bounding box center [739, 182] width 335 height 39
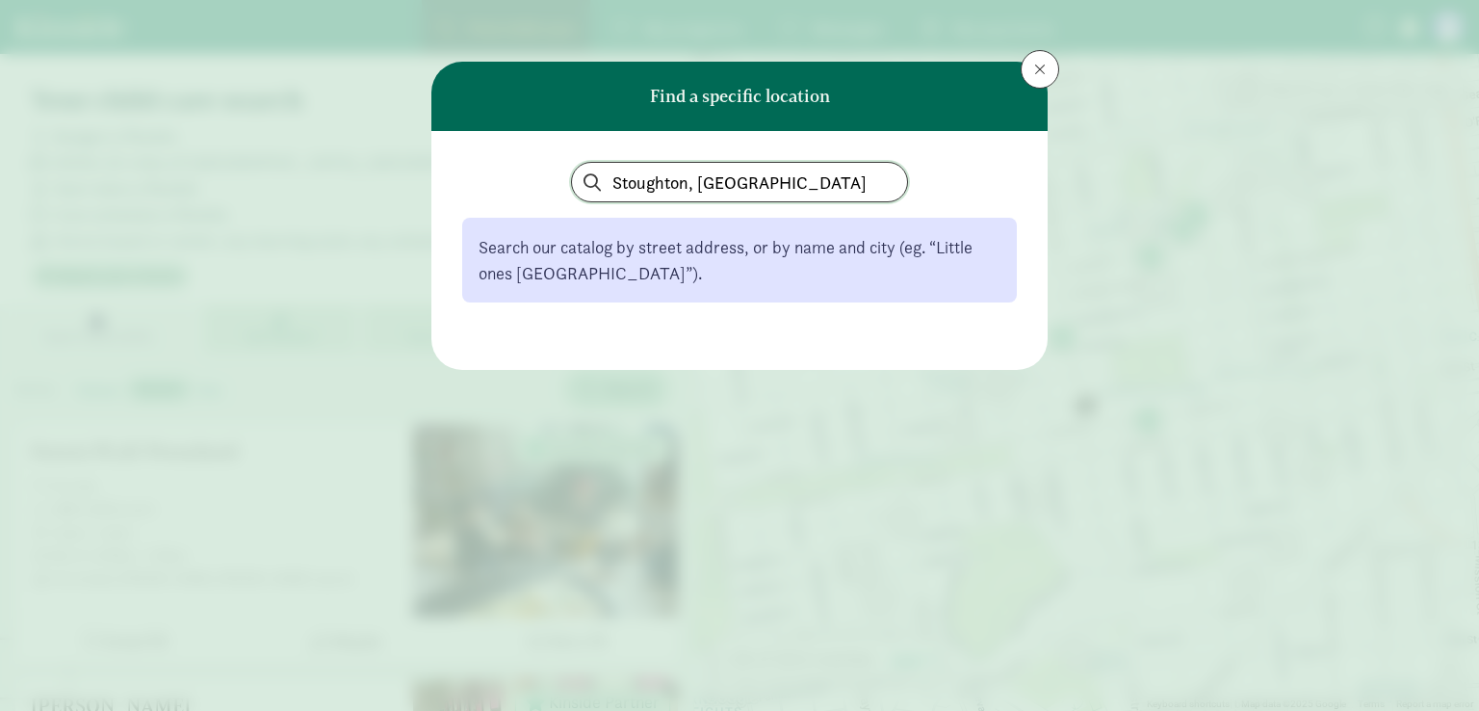
type input "Stoughton, WI"
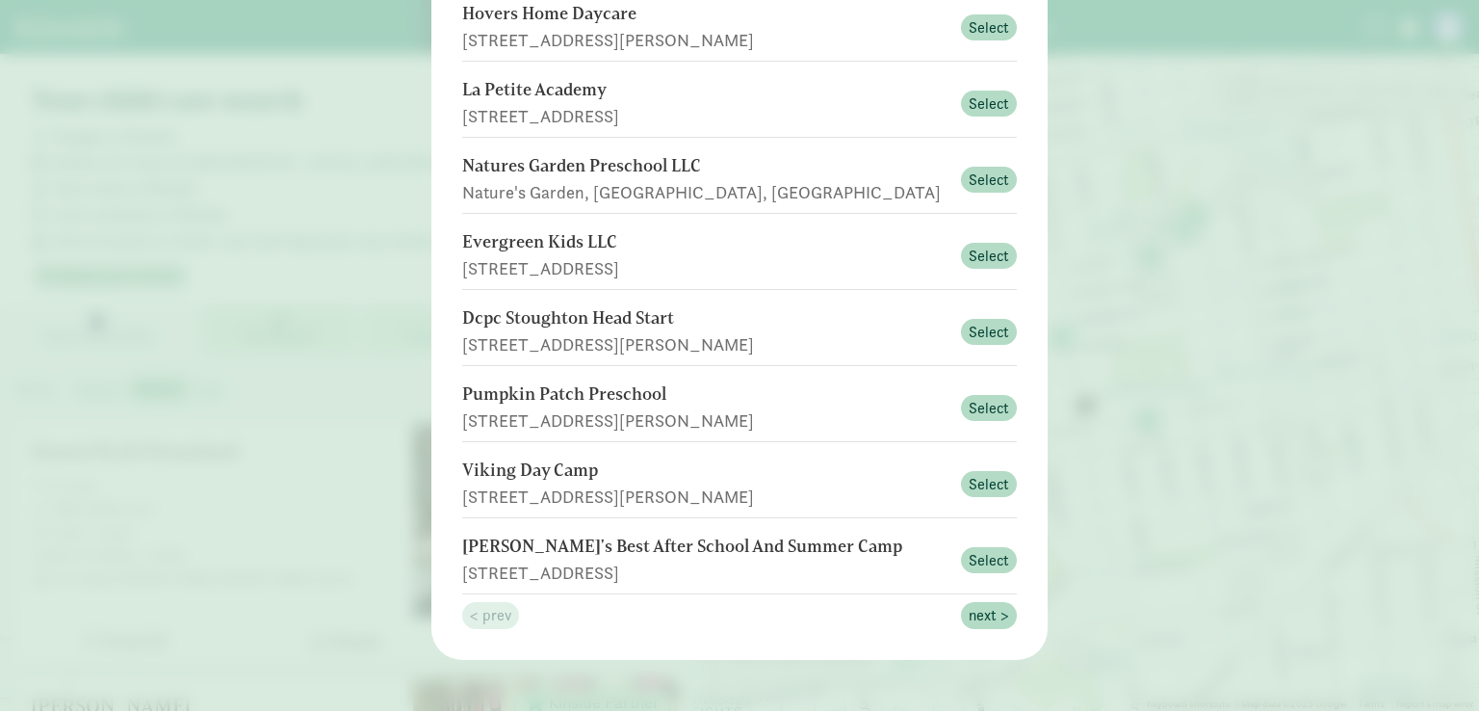
scroll to position [385, 0]
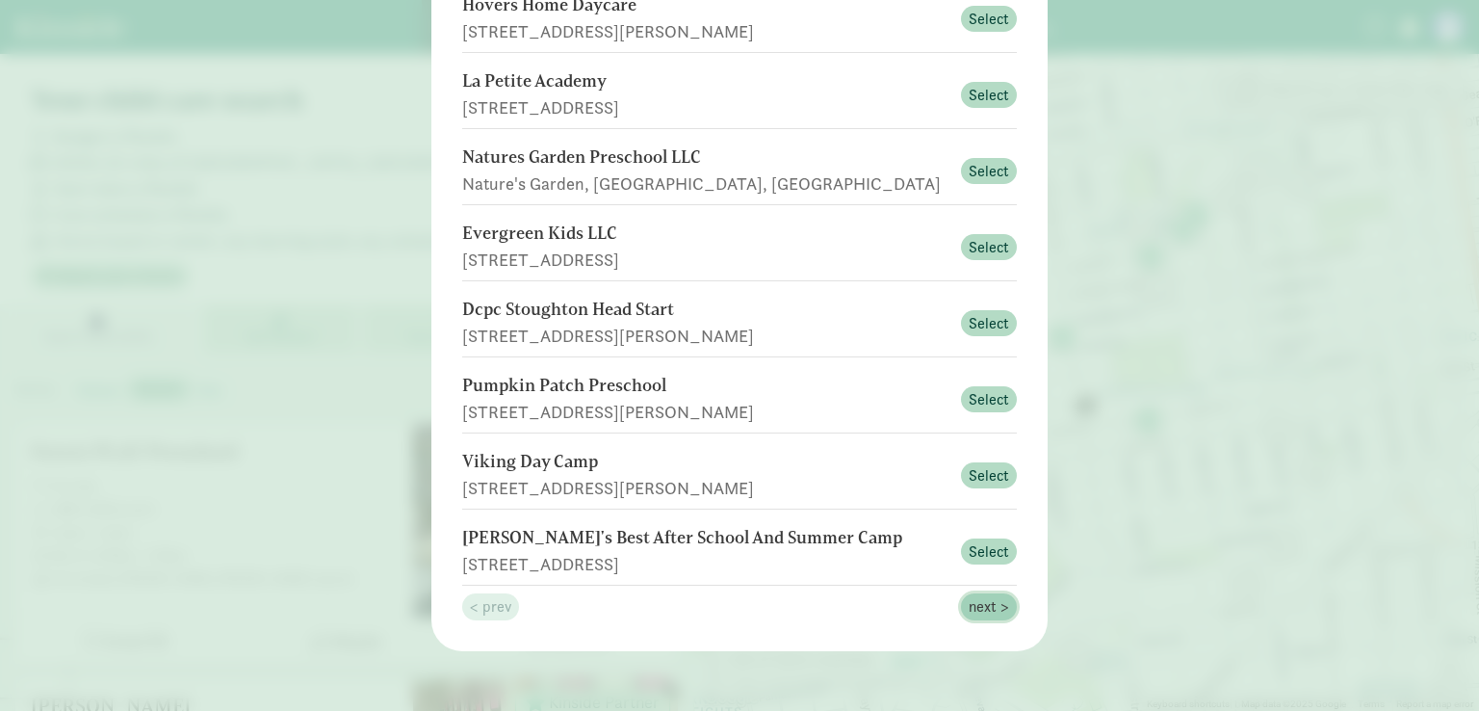
click at [969, 604] on span "next >" at bounding box center [989, 606] width 40 height 23
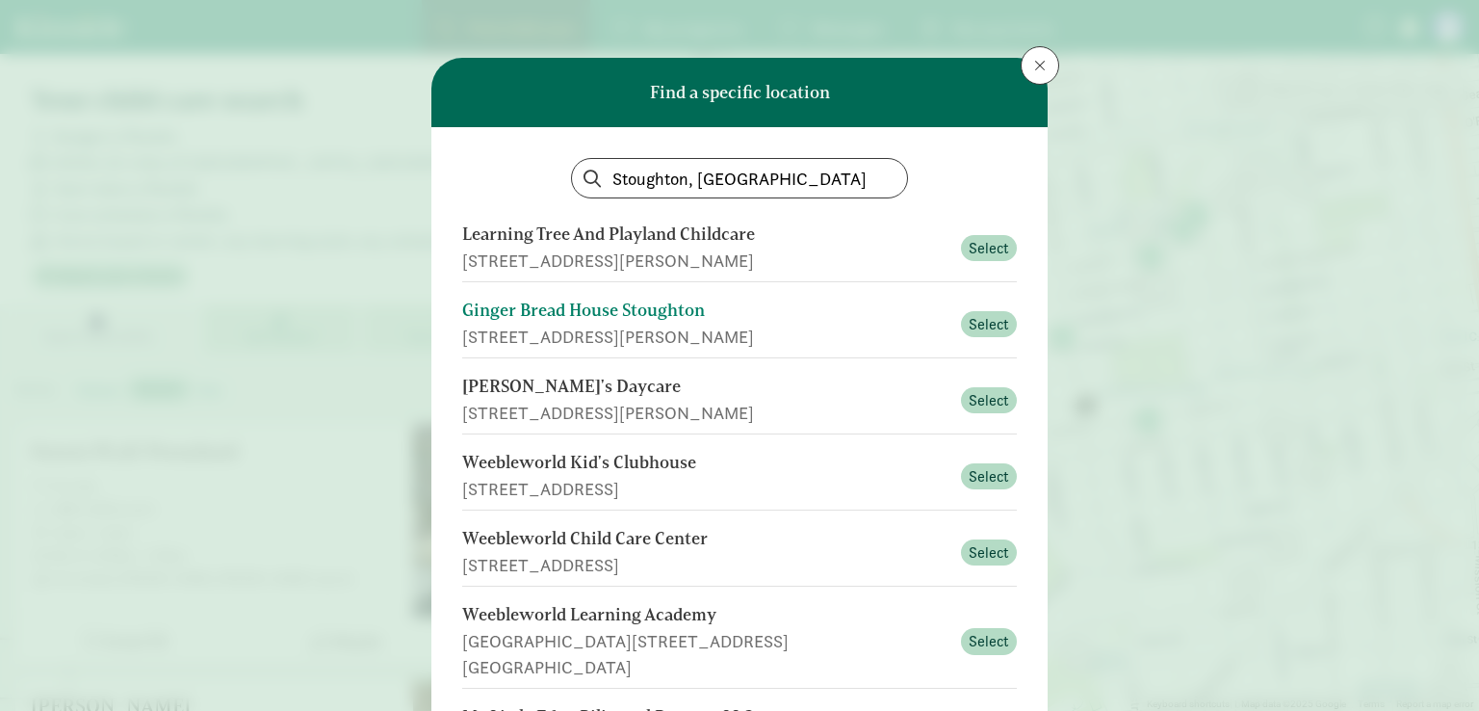
scroll to position [6, 0]
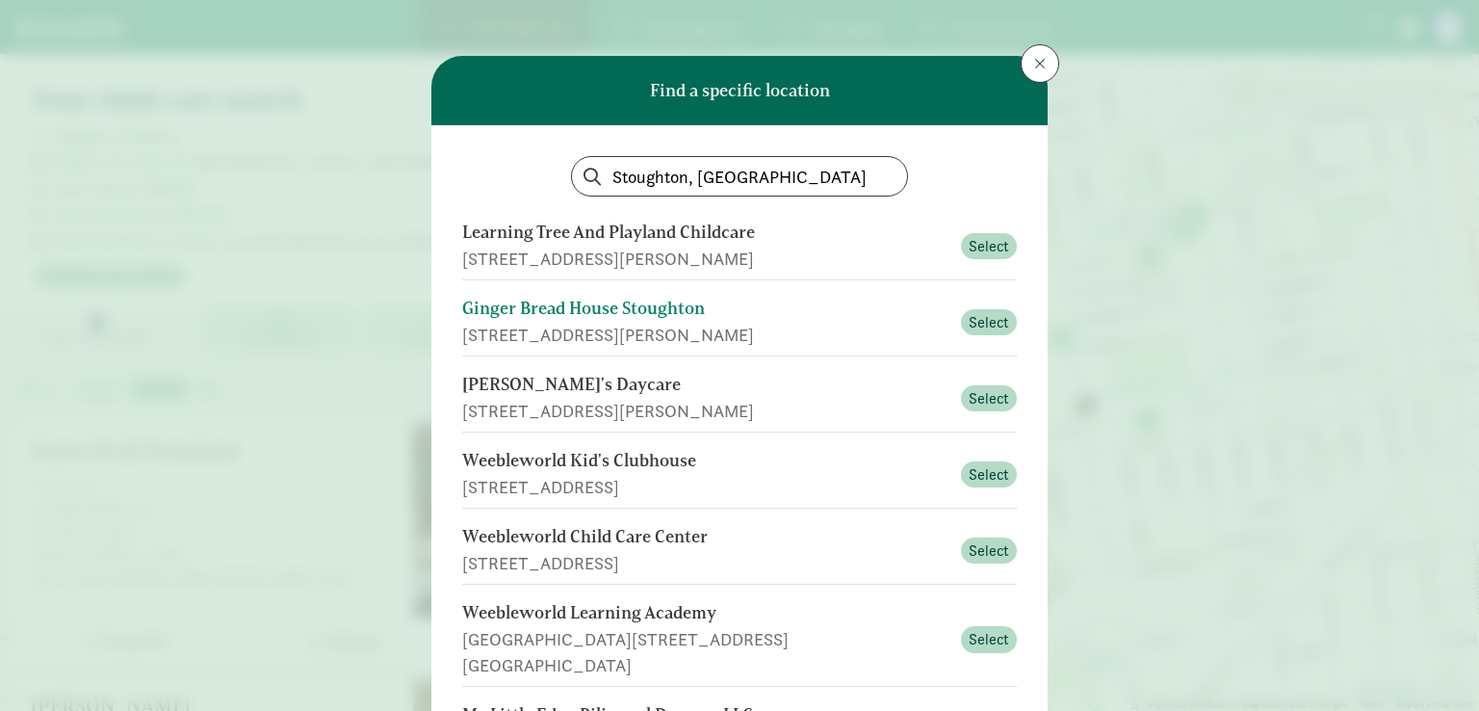
drag, startPoint x: 955, startPoint y: 320, endPoint x: 879, endPoint y: 342, distance: 79.2
click at [879, 342] on div "1540 Williams Dr, Stoughton, WI" at bounding box center [705, 335] width 487 height 26
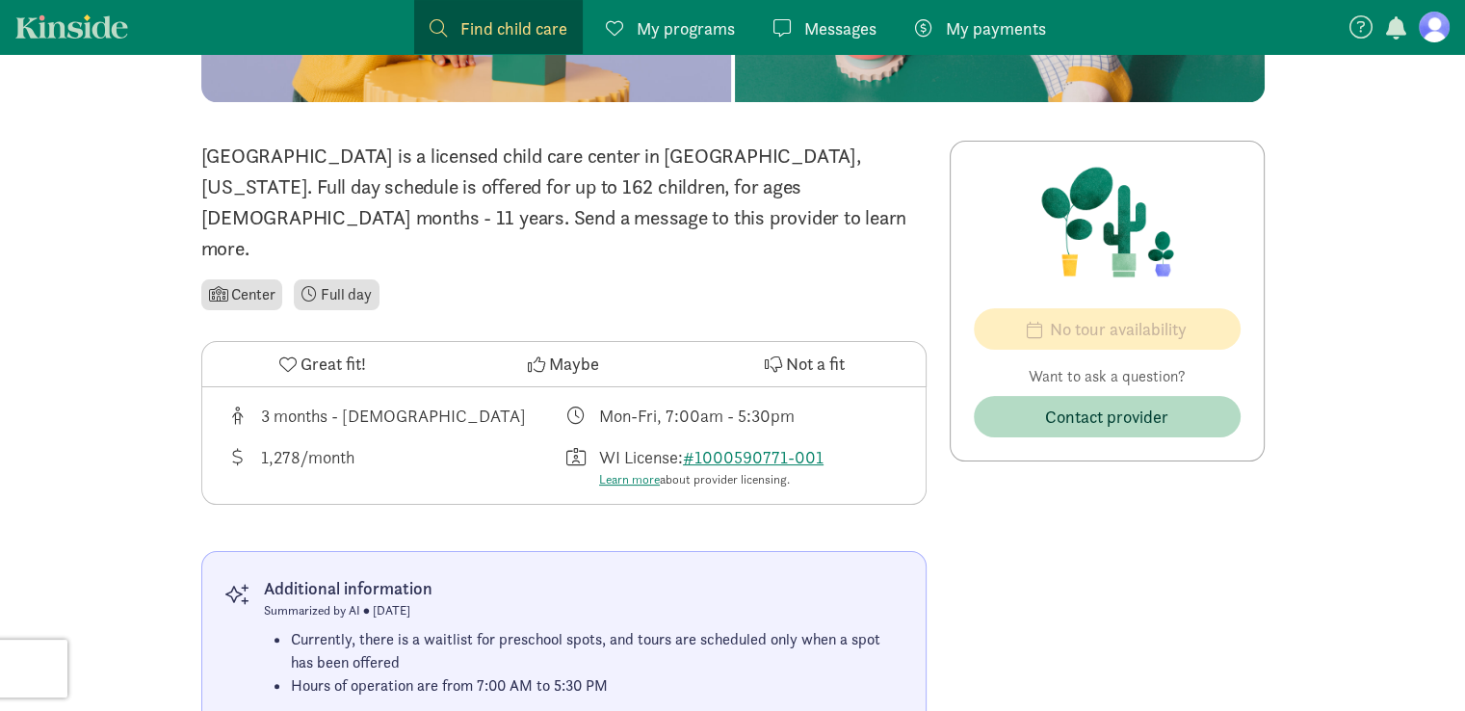
scroll to position [358, 0]
click at [1126, 422] on span "Contact provider" at bounding box center [1106, 416] width 123 height 26
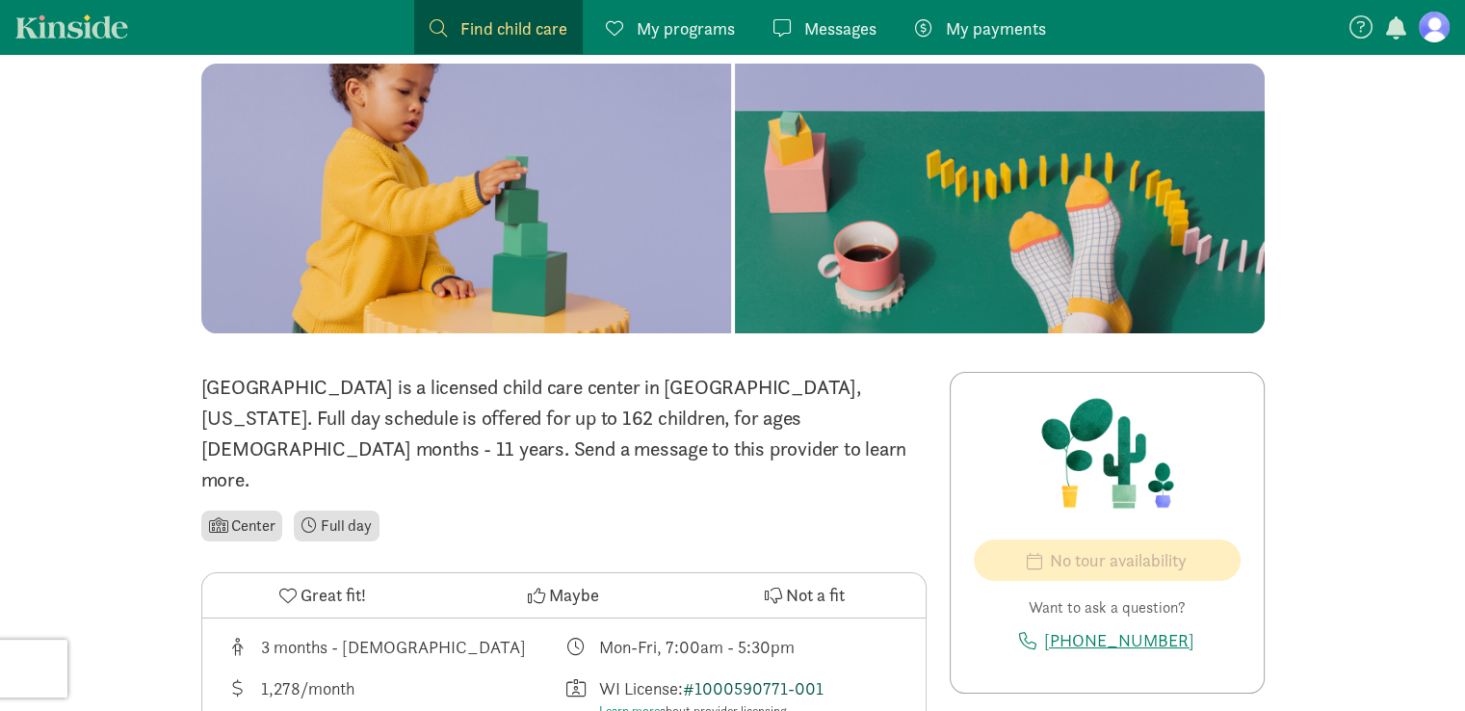
scroll to position [0, 0]
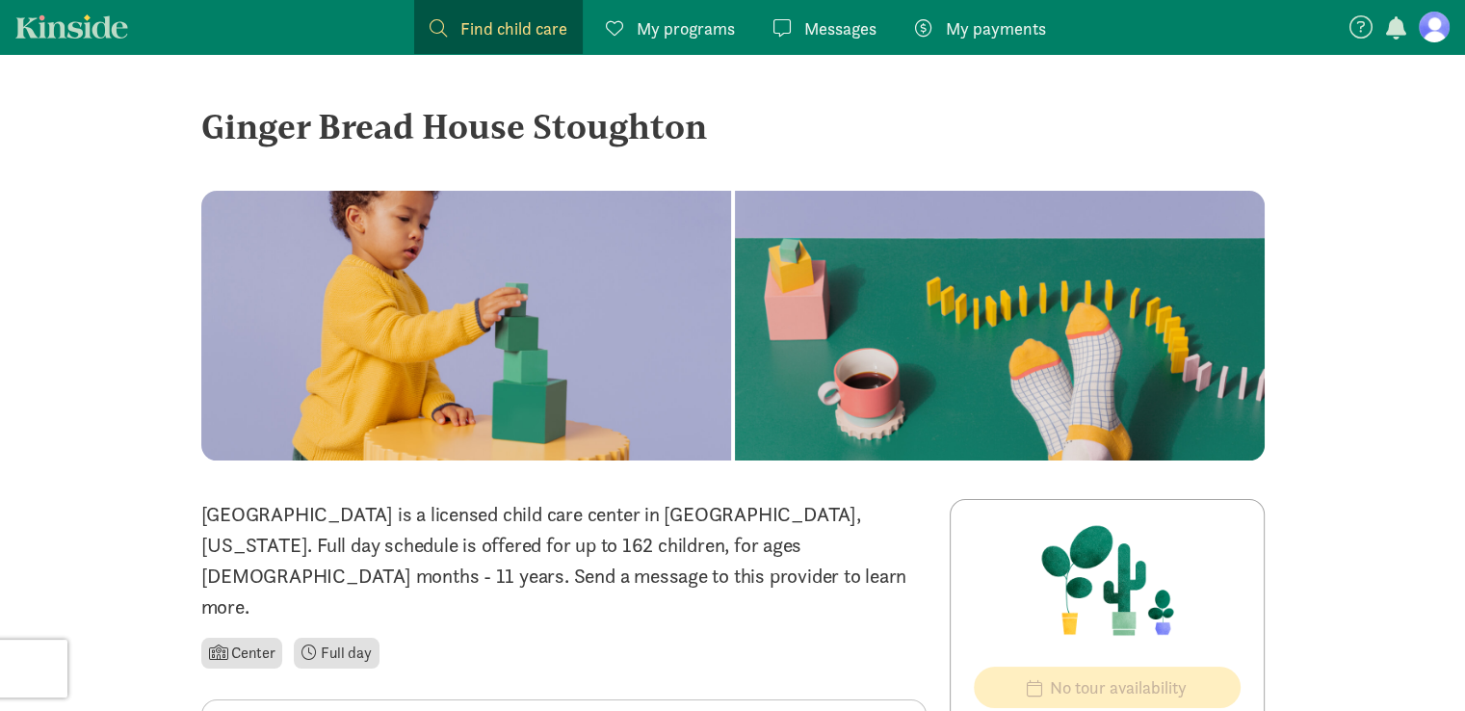
click at [504, 45] on link "Find child care Find" at bounding box center [498, 27] width 169 height 54
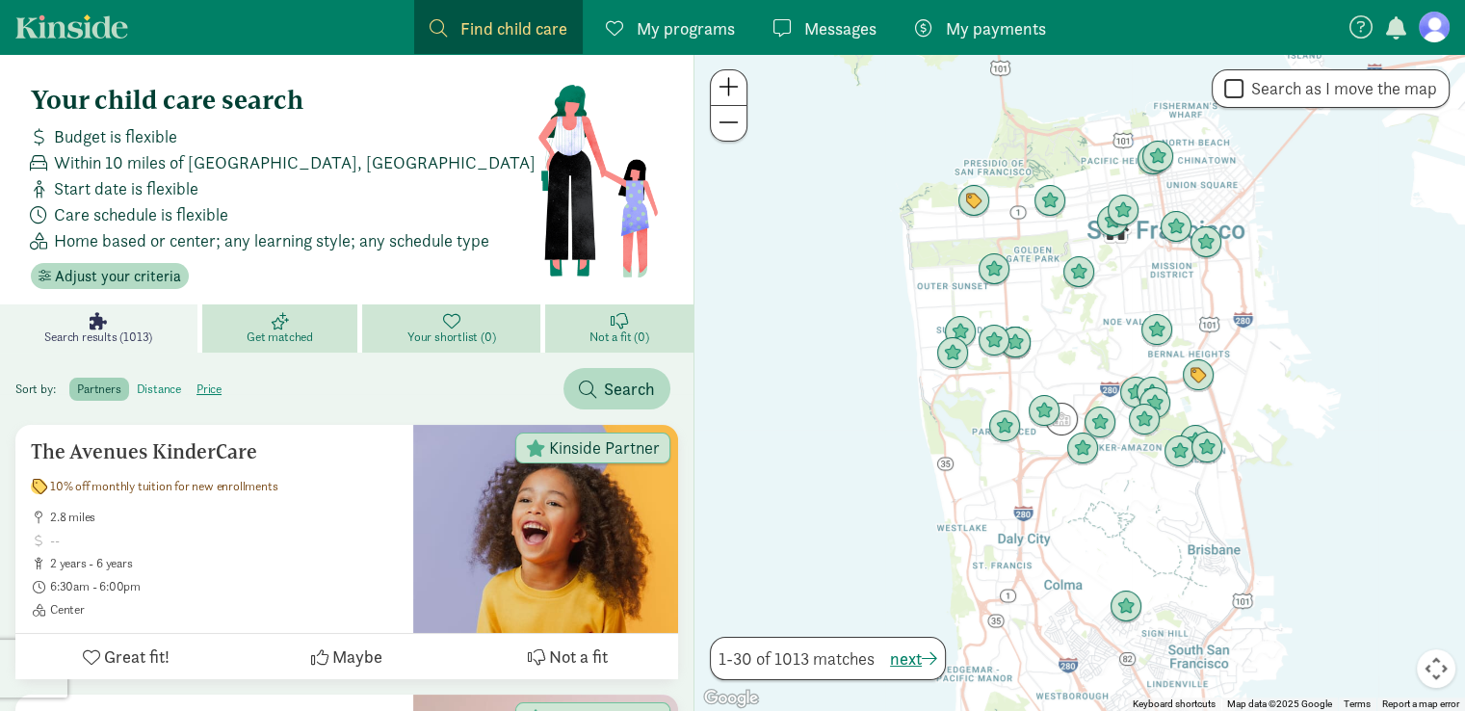
click at [189, 384] on label "distance" at bounding box center [209, 388] width 40 height 23
click at [137, 381] on input "distance" at bounding box center [137, 381] width 0 height 0
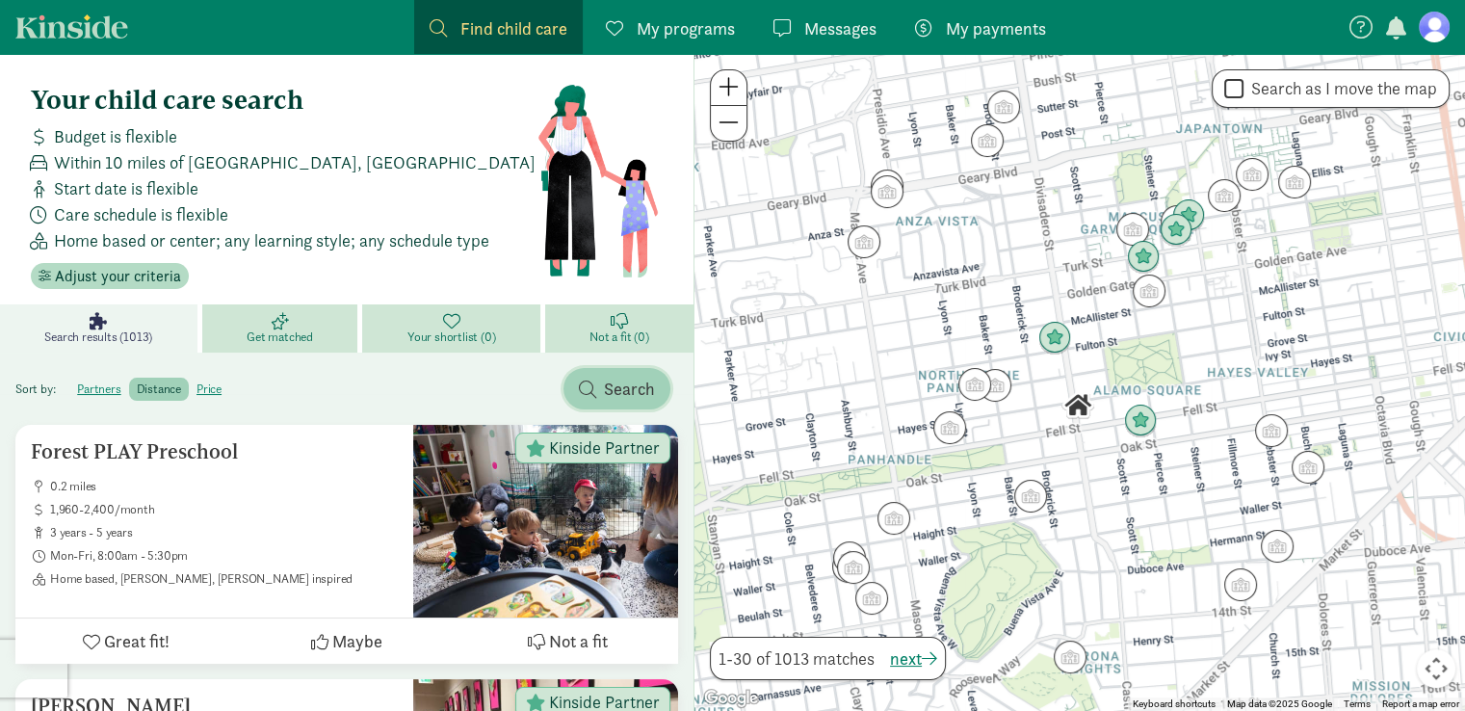
click at [655, 391] on button "Search" at bounding box center [616, 388] width 107 height 41
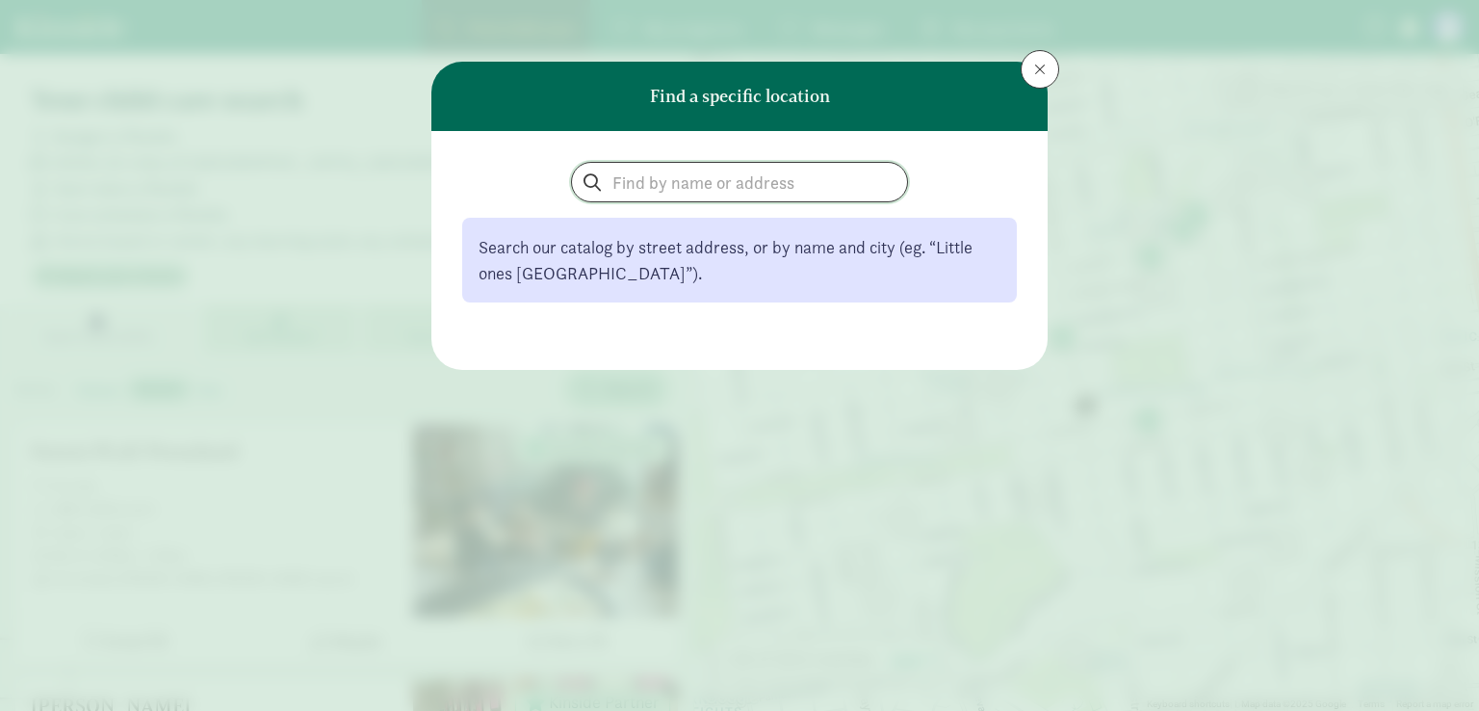
click at [687, 173] on input "search" at bounding box center [739, 182] width 335 height 39
type input "stoughton, wi"
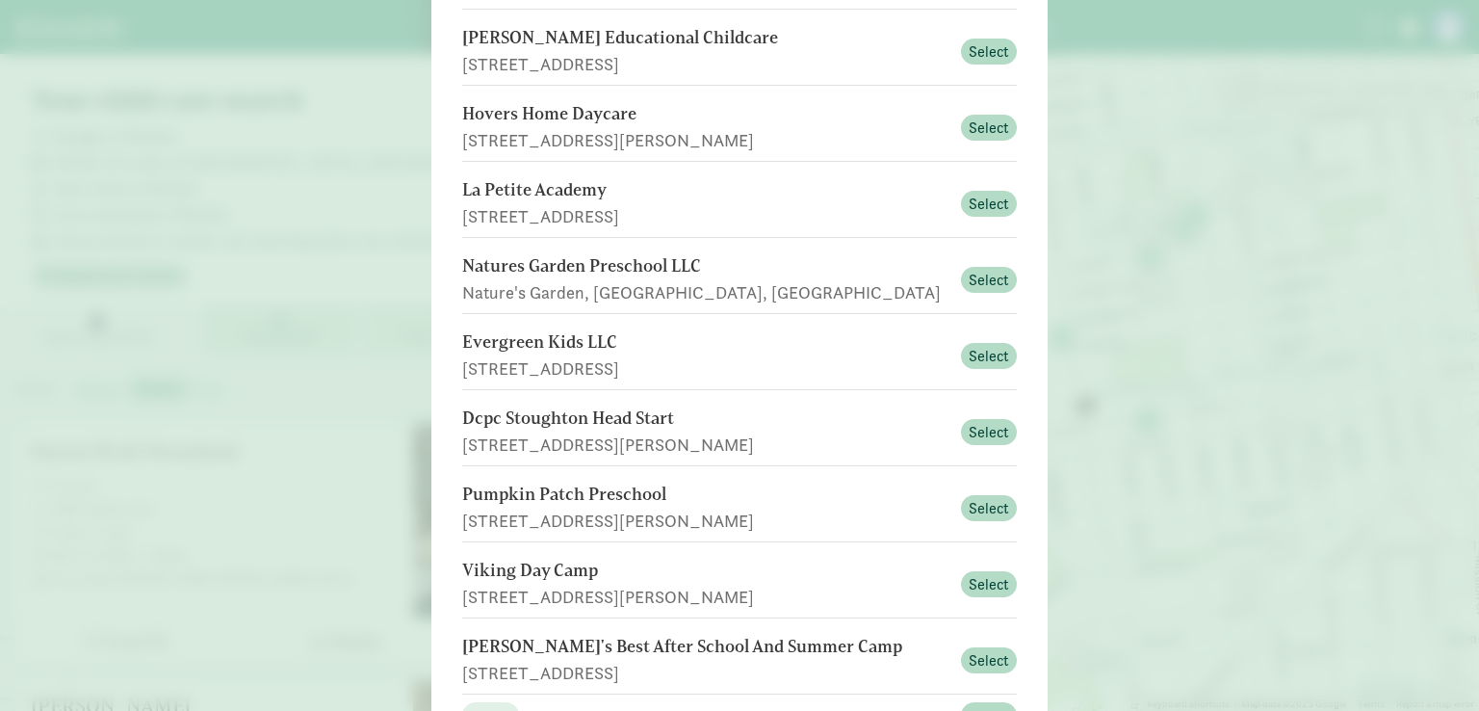
scroll to position [385, 0]
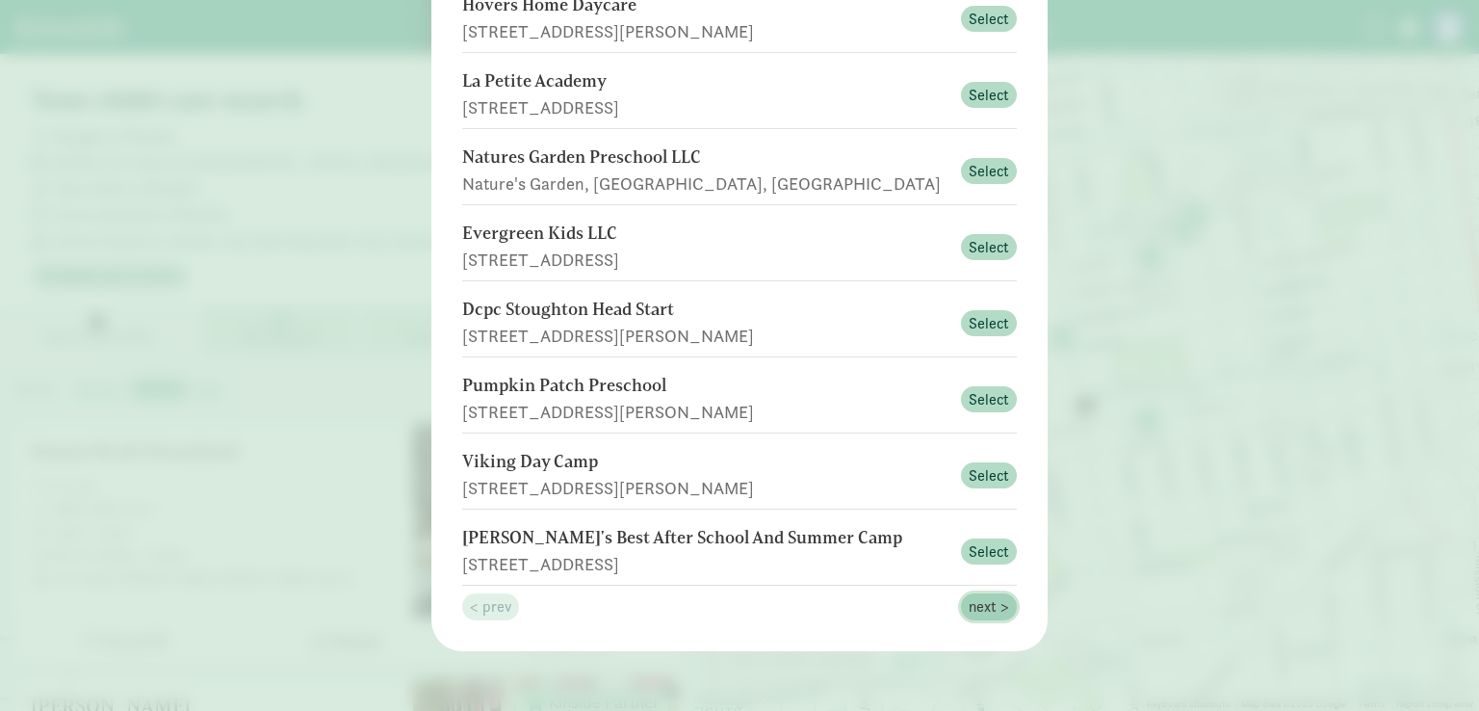
click at [978, 610] on span "next >" at bounding box center [989, 606] width 40 height 23
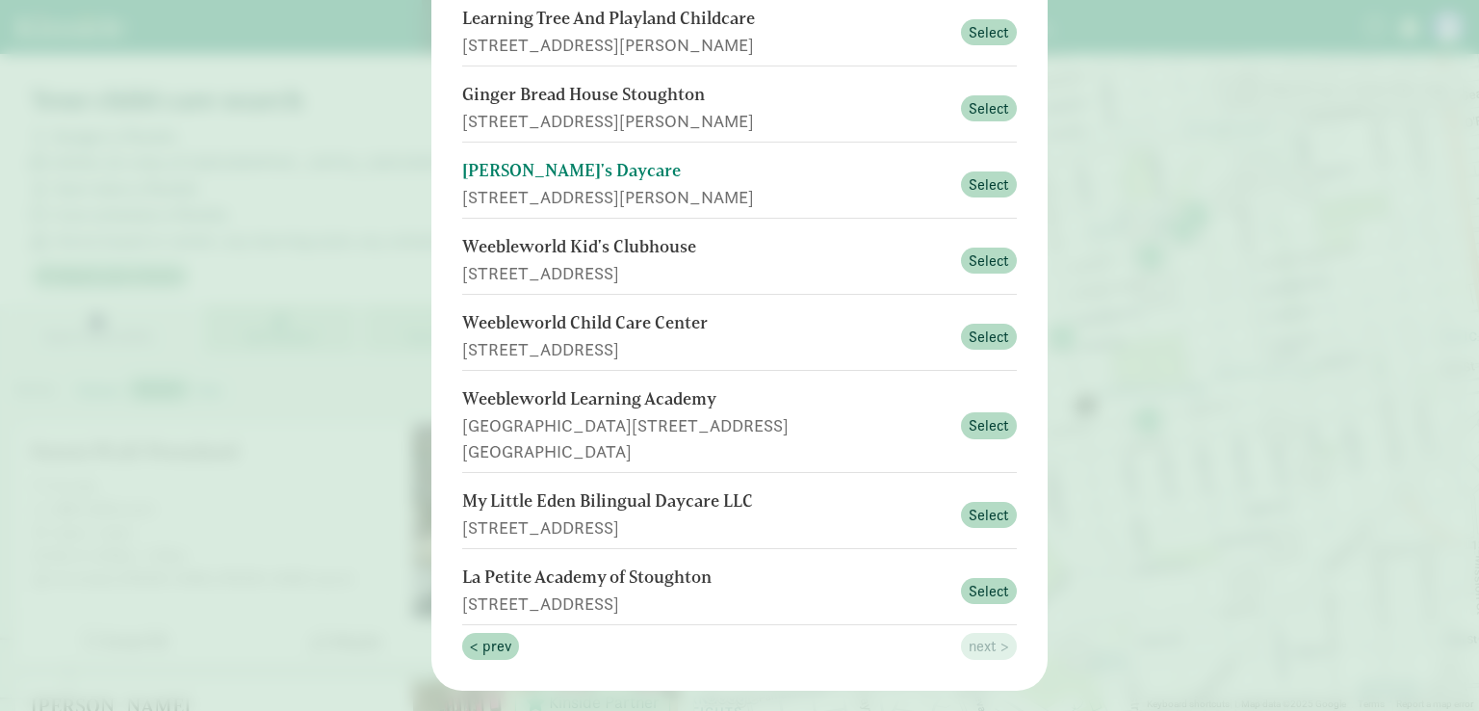
scroll to position [233, 0]
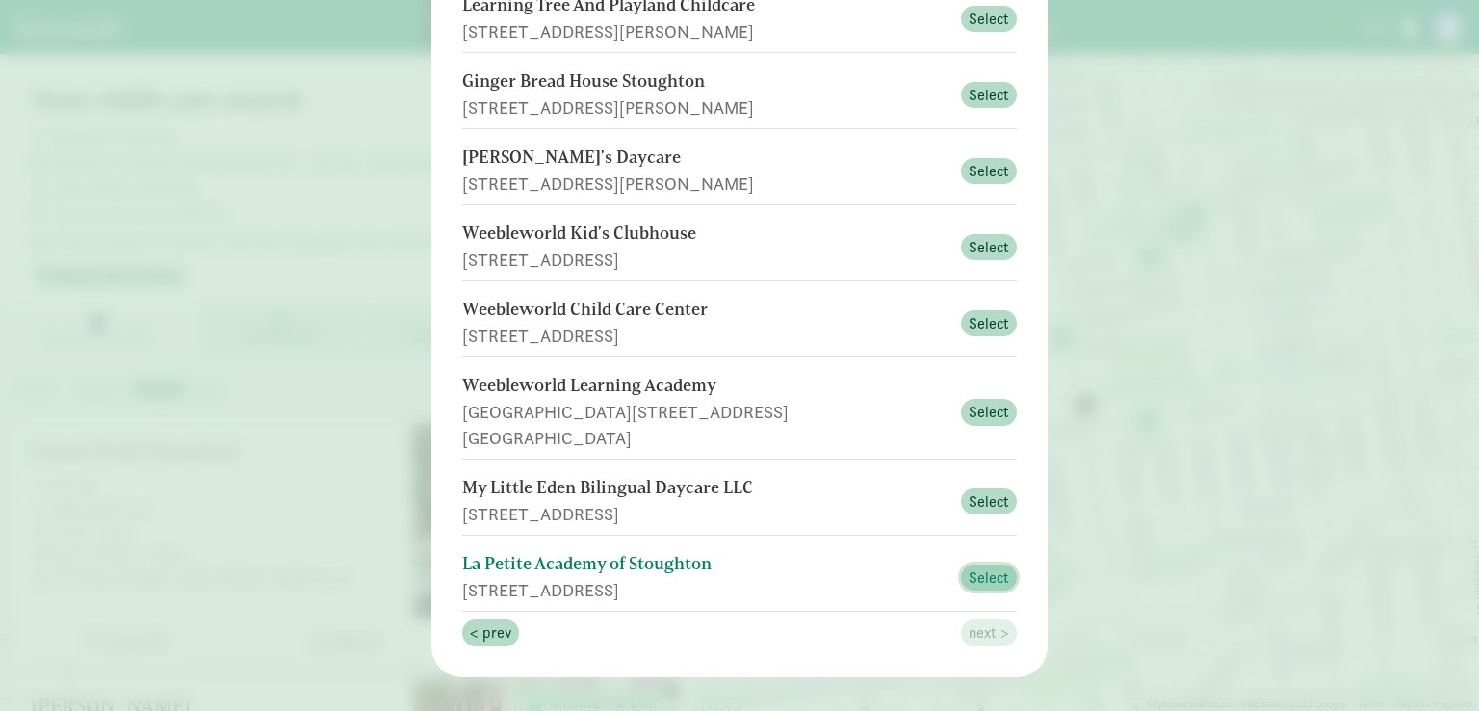
click at [989, 566] on span "Select" at bounding box center [989, 577] width 40 height 23
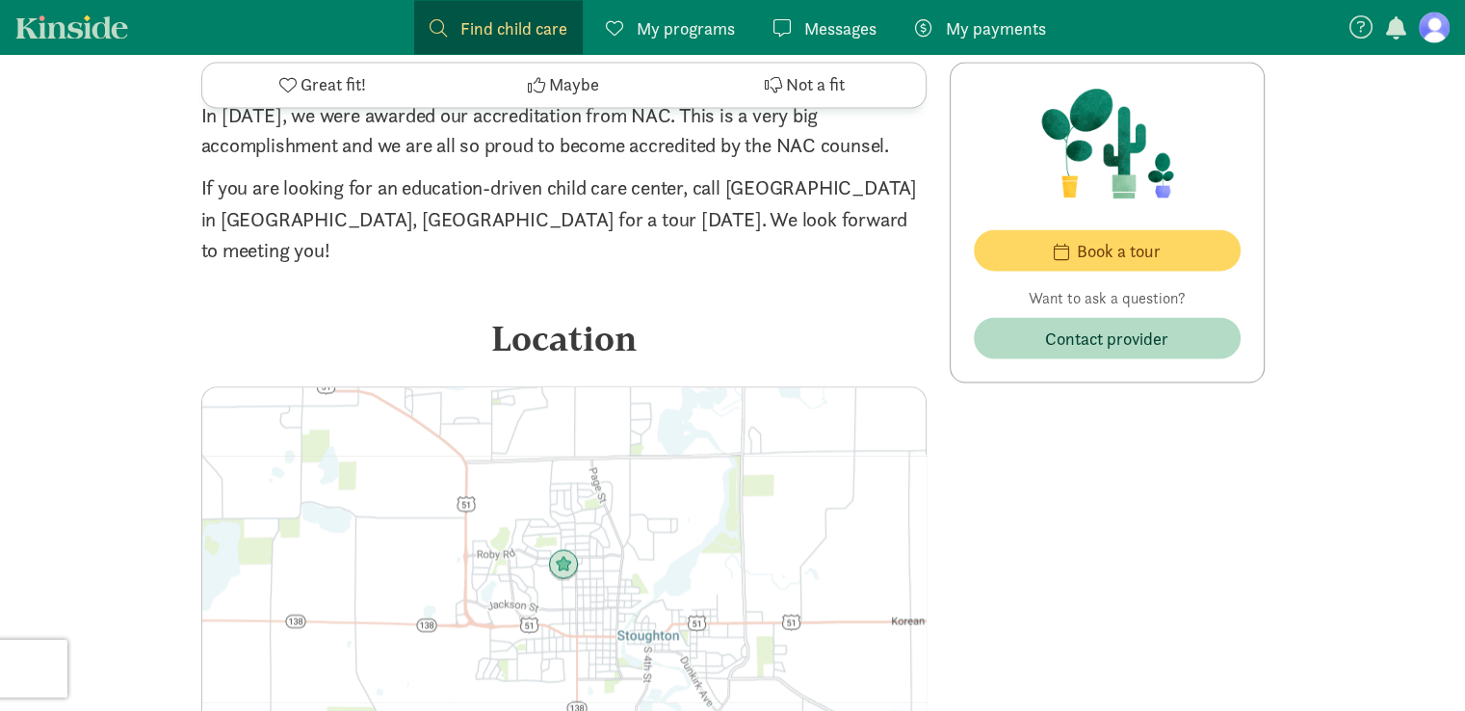
scroll to position [3481, 0]
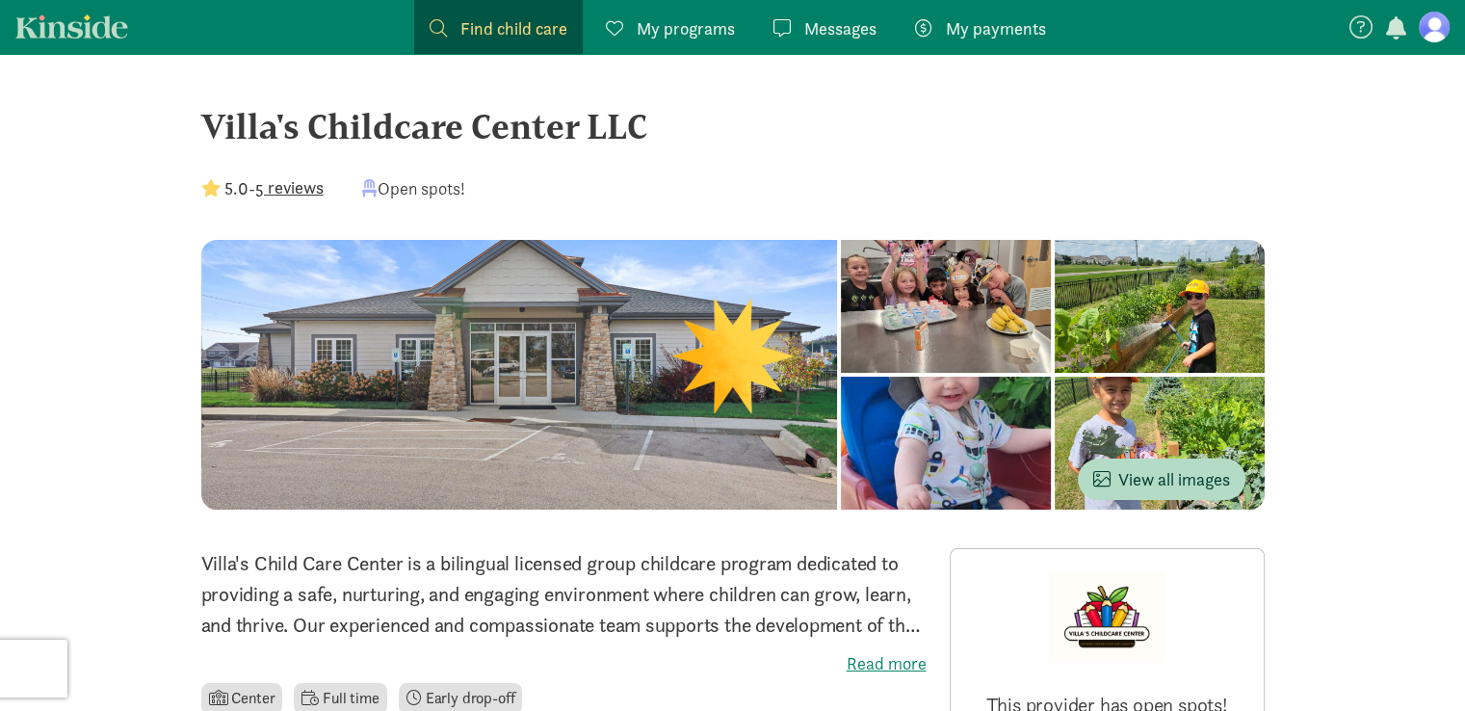
click at [852, 39] on span "Messages" at bounding box center [840, 28] width 72 height 26
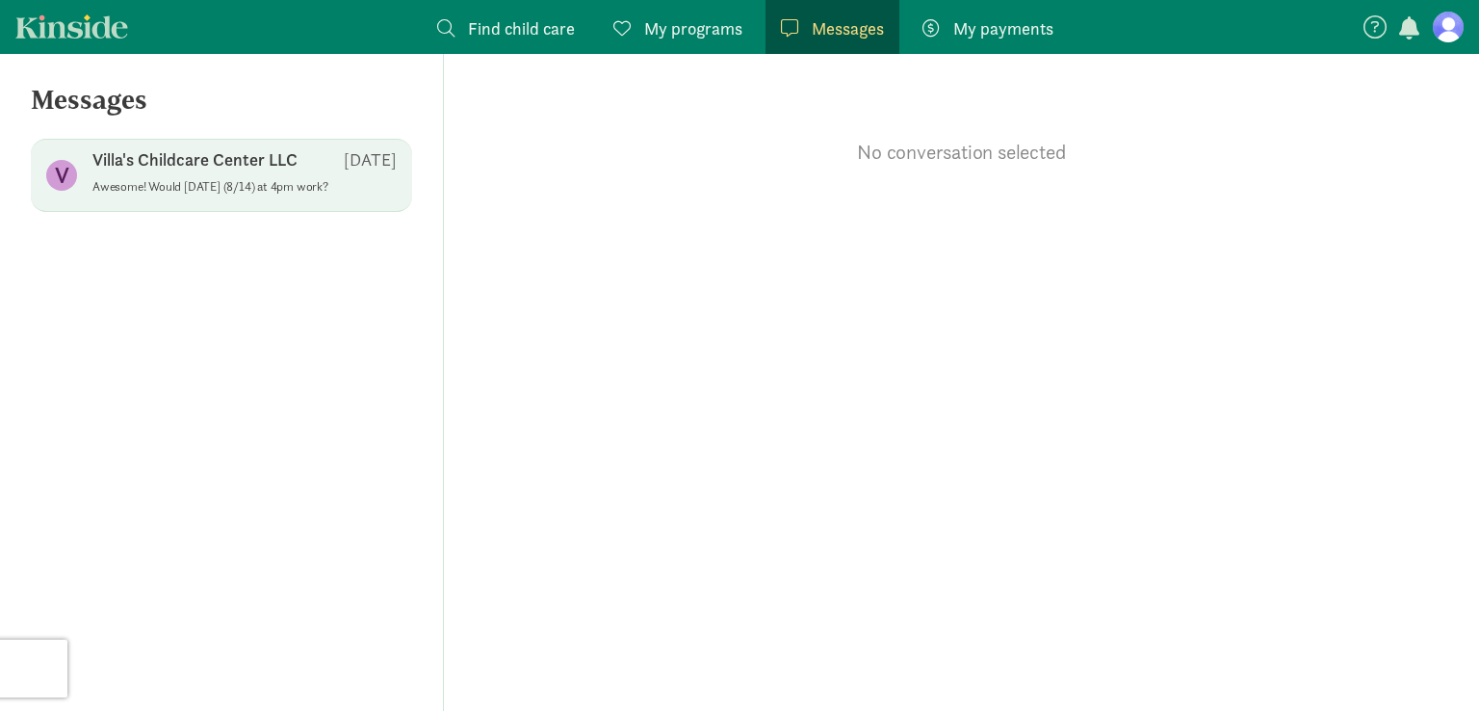
click at [314, 164] on div "Villa's Childcare Center LLC [DATE]" at bounding box center [244, 163] width 304 height 31
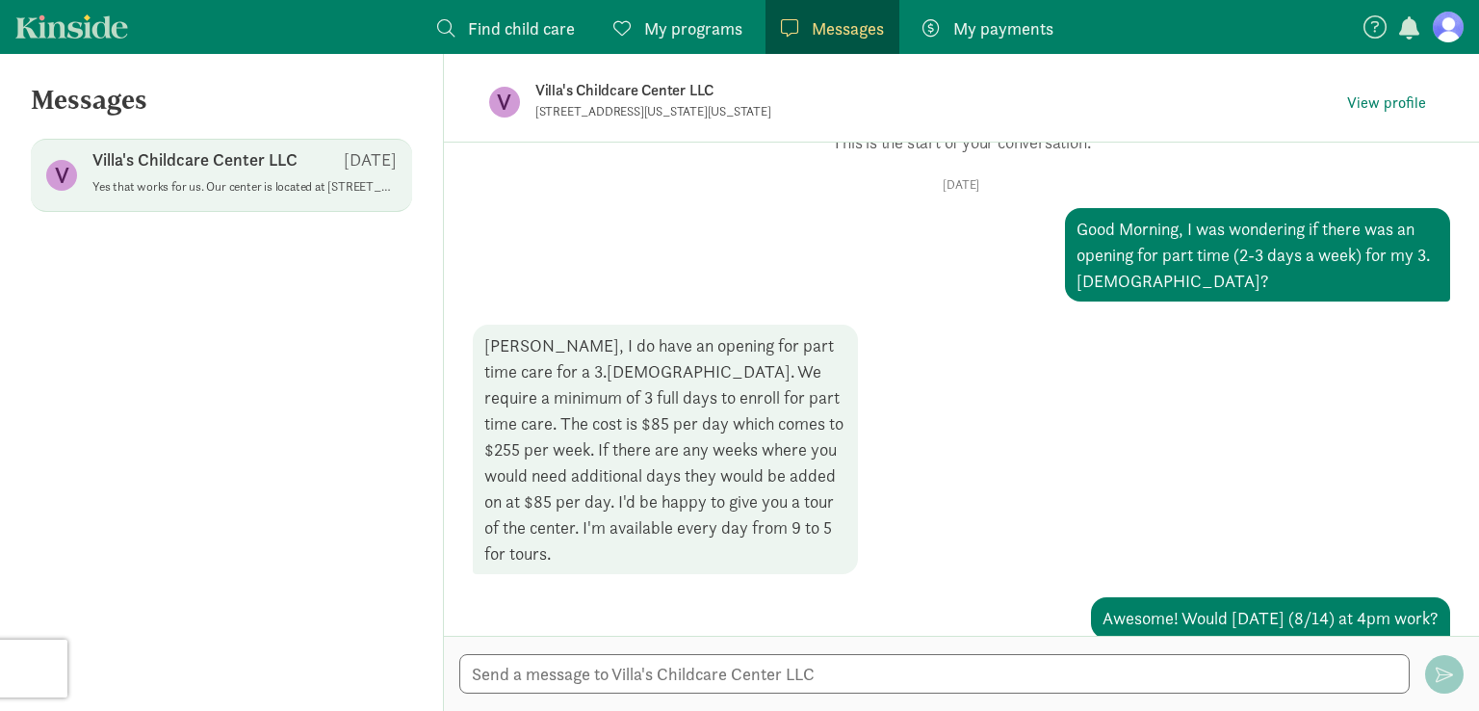
scroll to position [143, 0]
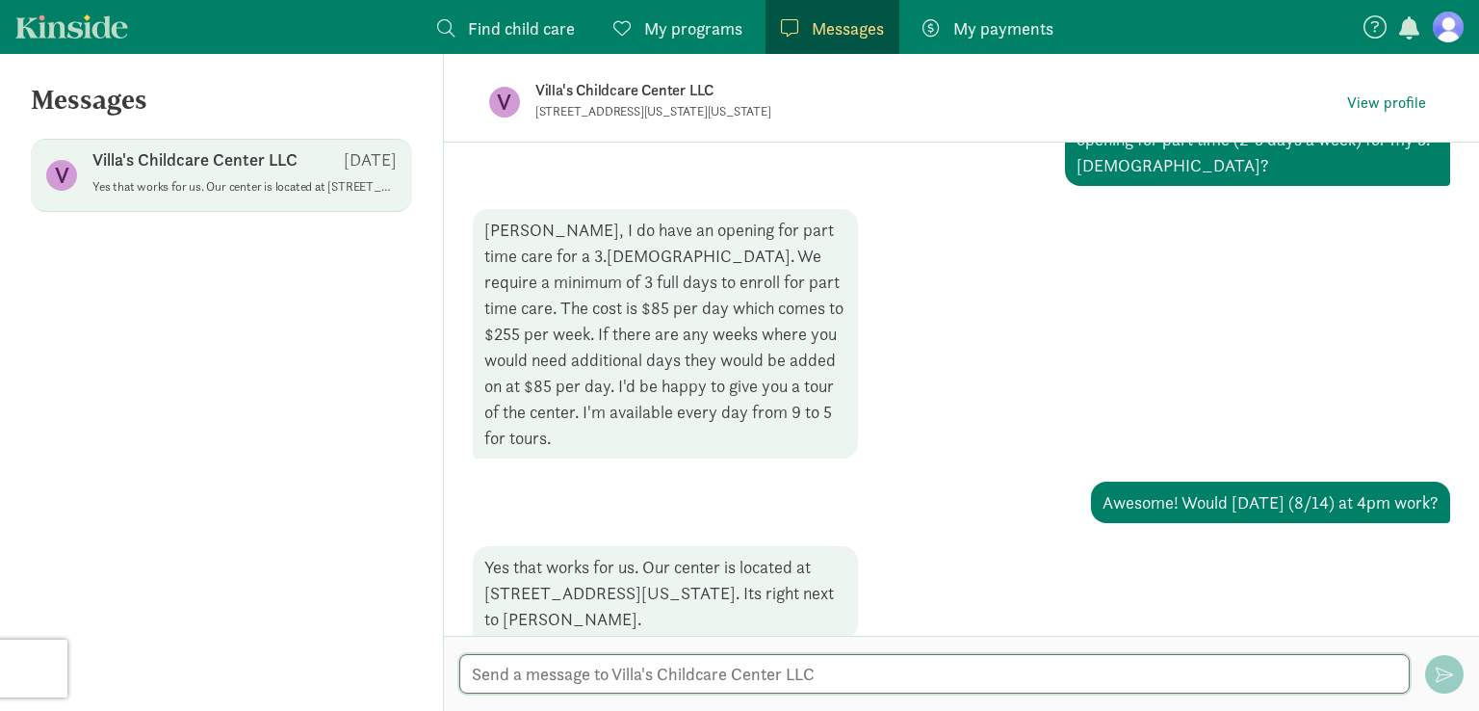
click at [763, 679] on textarea at bounding box center [934, 673] width 950 height 39
click at [805, 674] on textarea at bounding box center [934, 673] width 950 height 39
type textarea "V"
type textarea "Fantastic, see you [DATE]!"
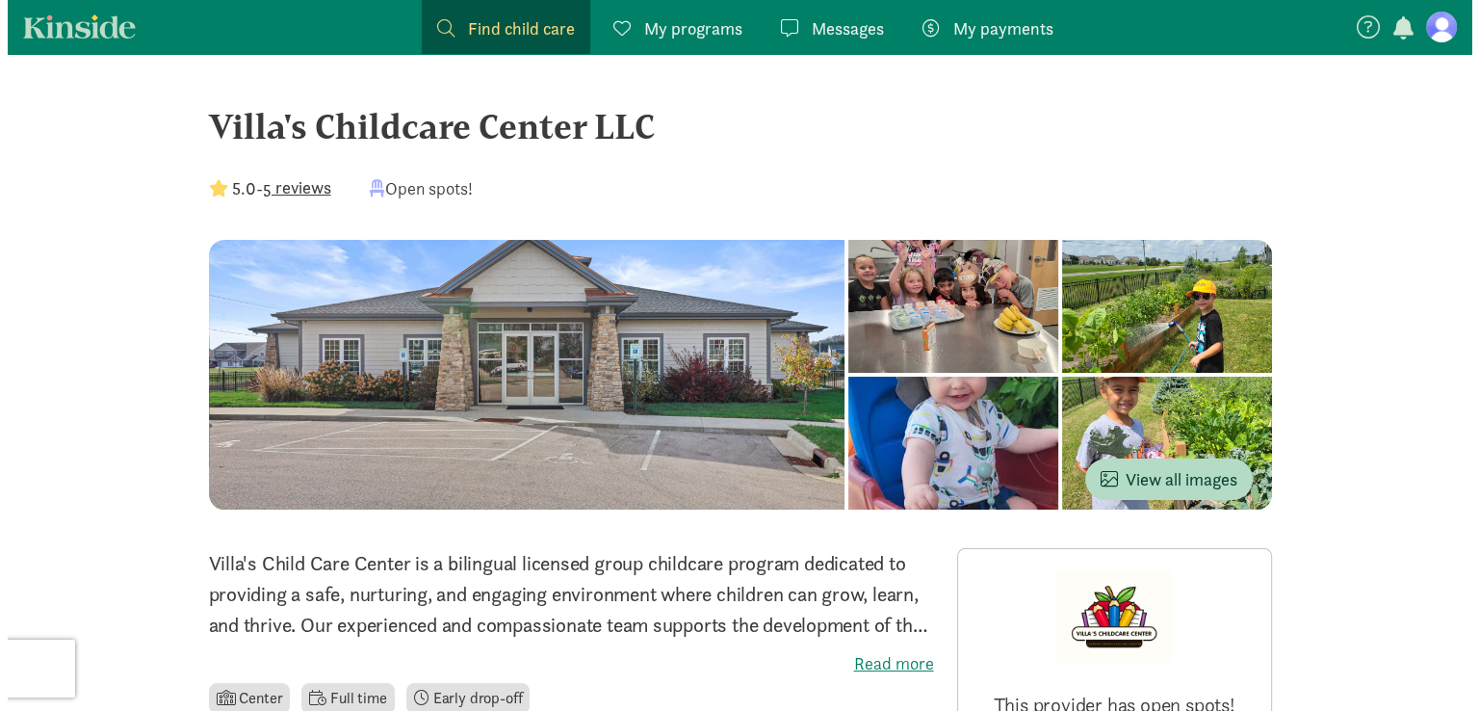
scroll to position [2, 0]
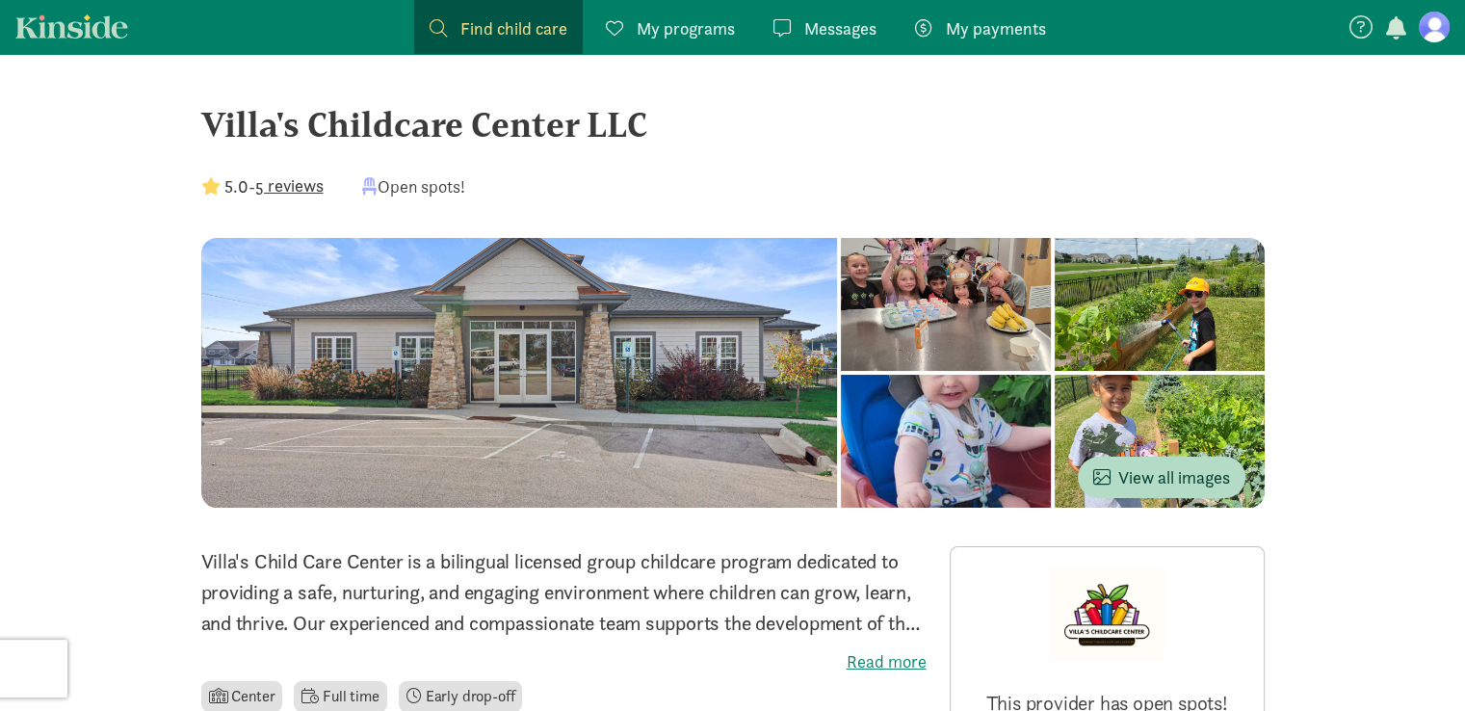
click at [461, 33] on span "Find child care" at bounding box center [513, 28] width 107 height 26
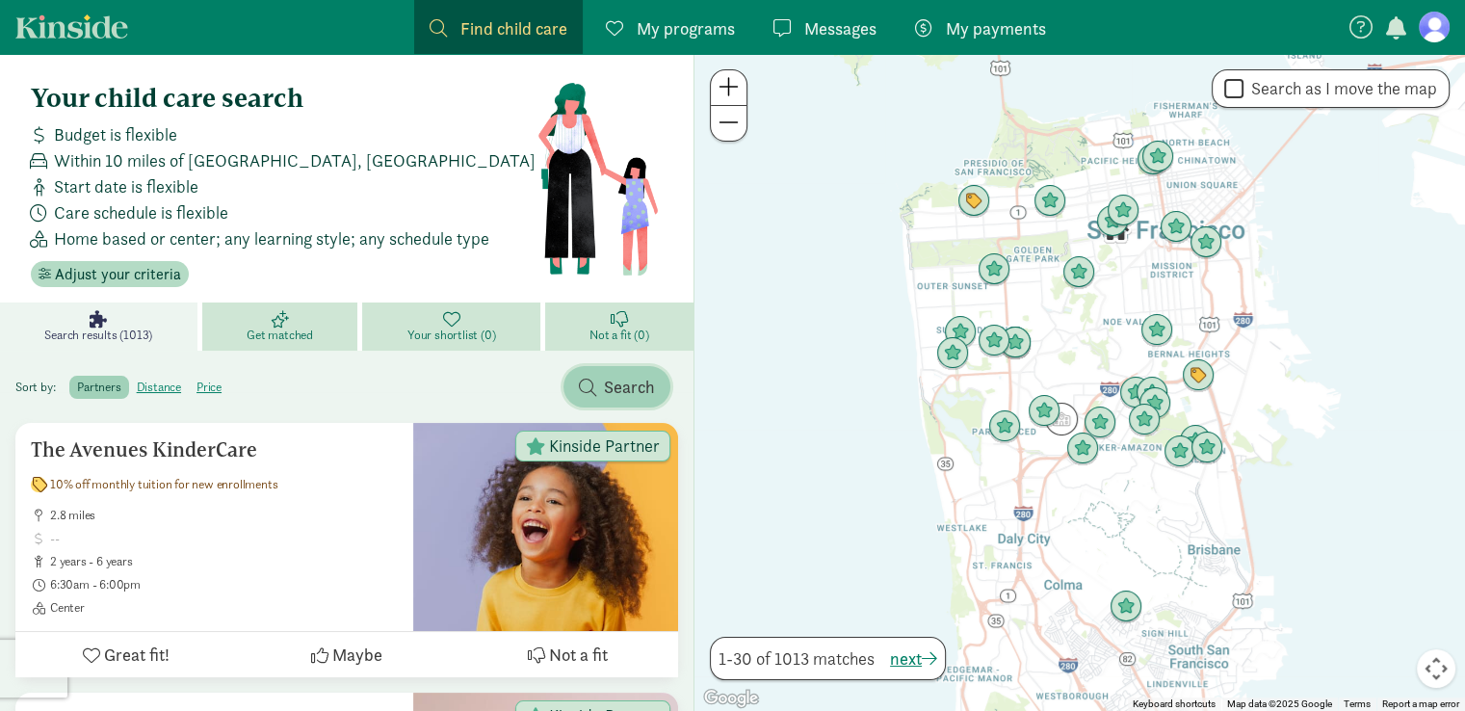
click at [632, 374] on span "Search" at bounding box center [629, 387] width 51 height 26
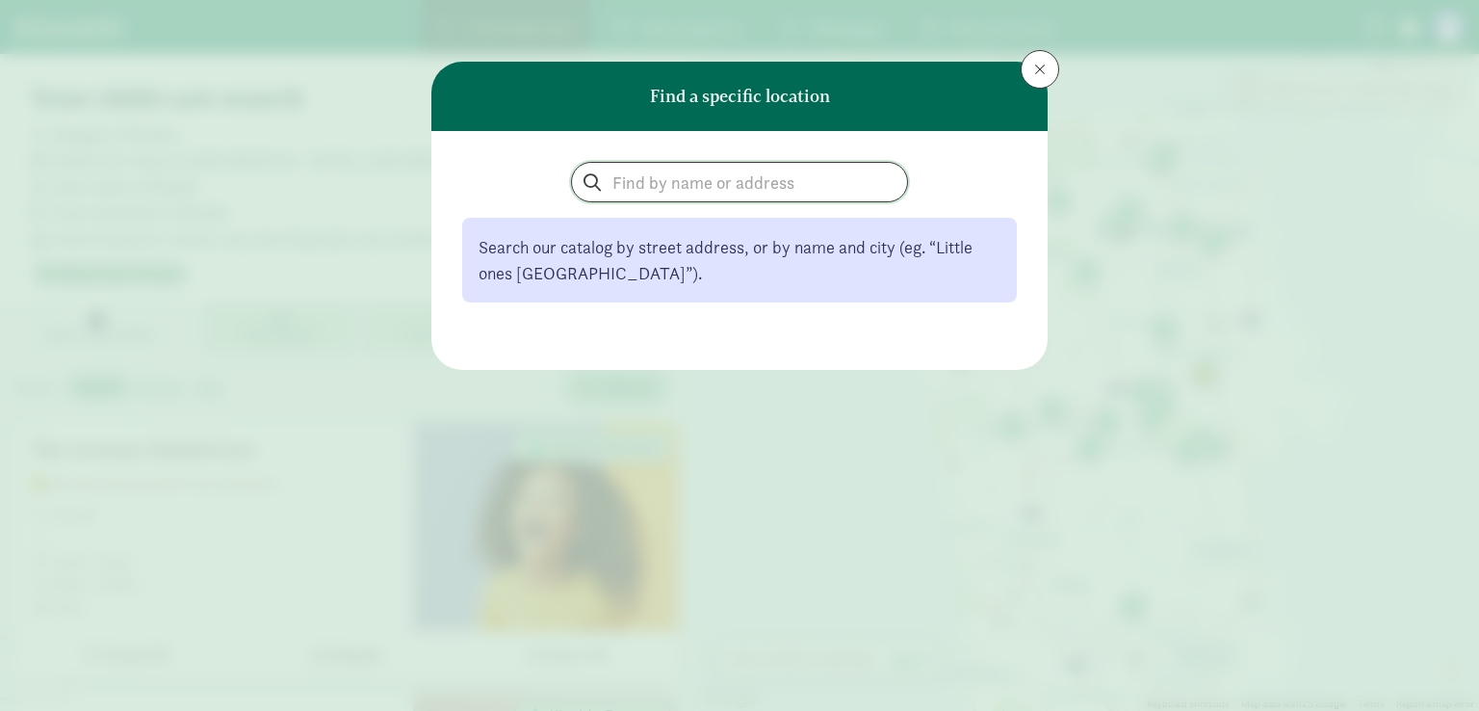
click at [701, 180] on input "search" at bounding box center [739, 182] width 335 height 39
type input "[PERSON_NAME], [GEOGRAPHIC_DATA]"
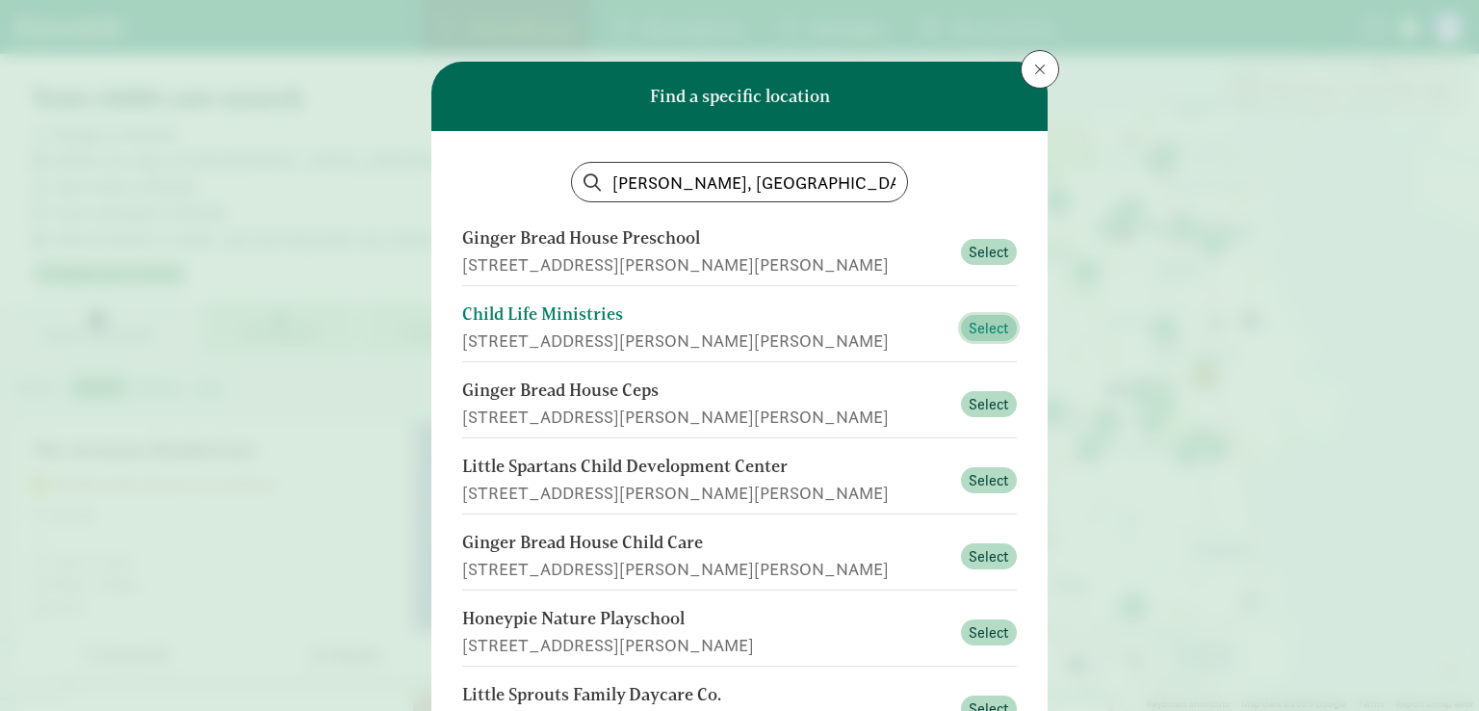
click at [972, 325] on span "Select" at bounding box center [989, 328] width 40 height 23
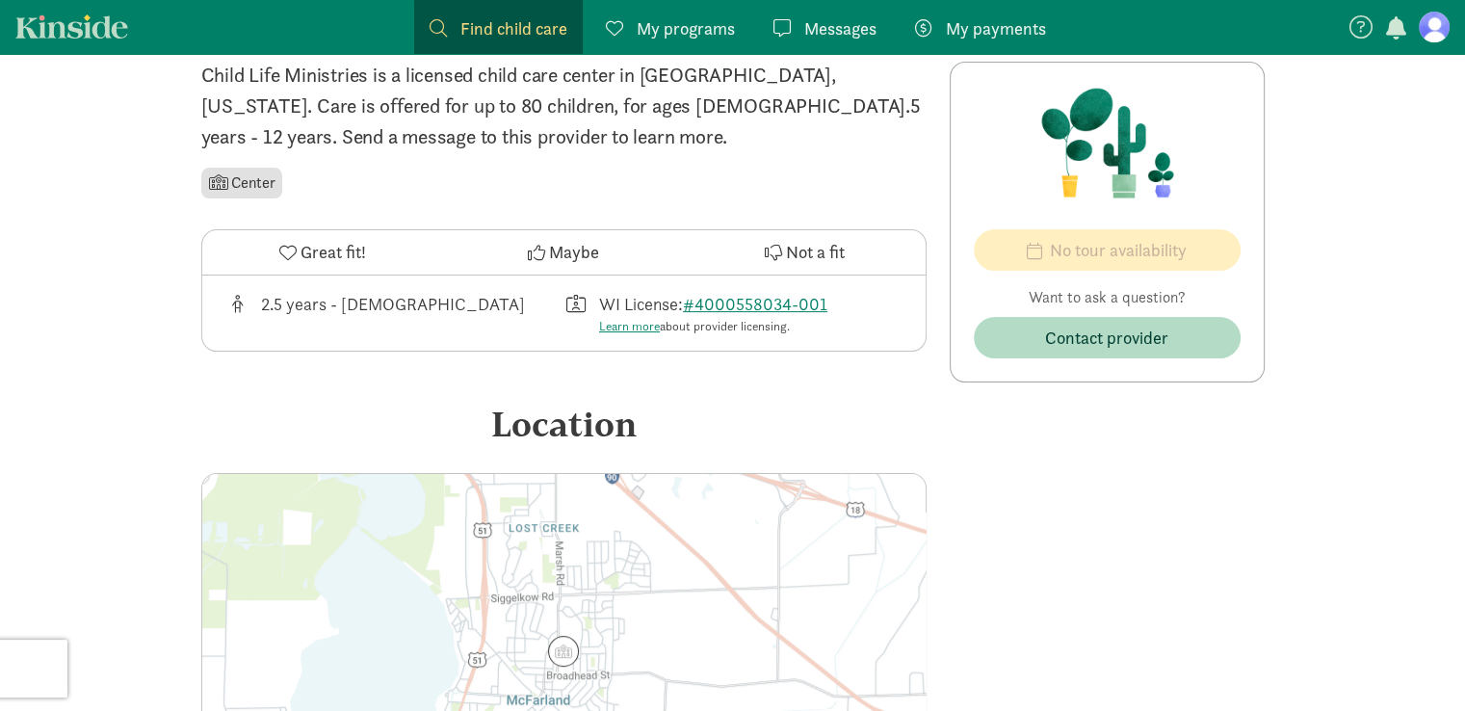
scroll to position [449, 0]
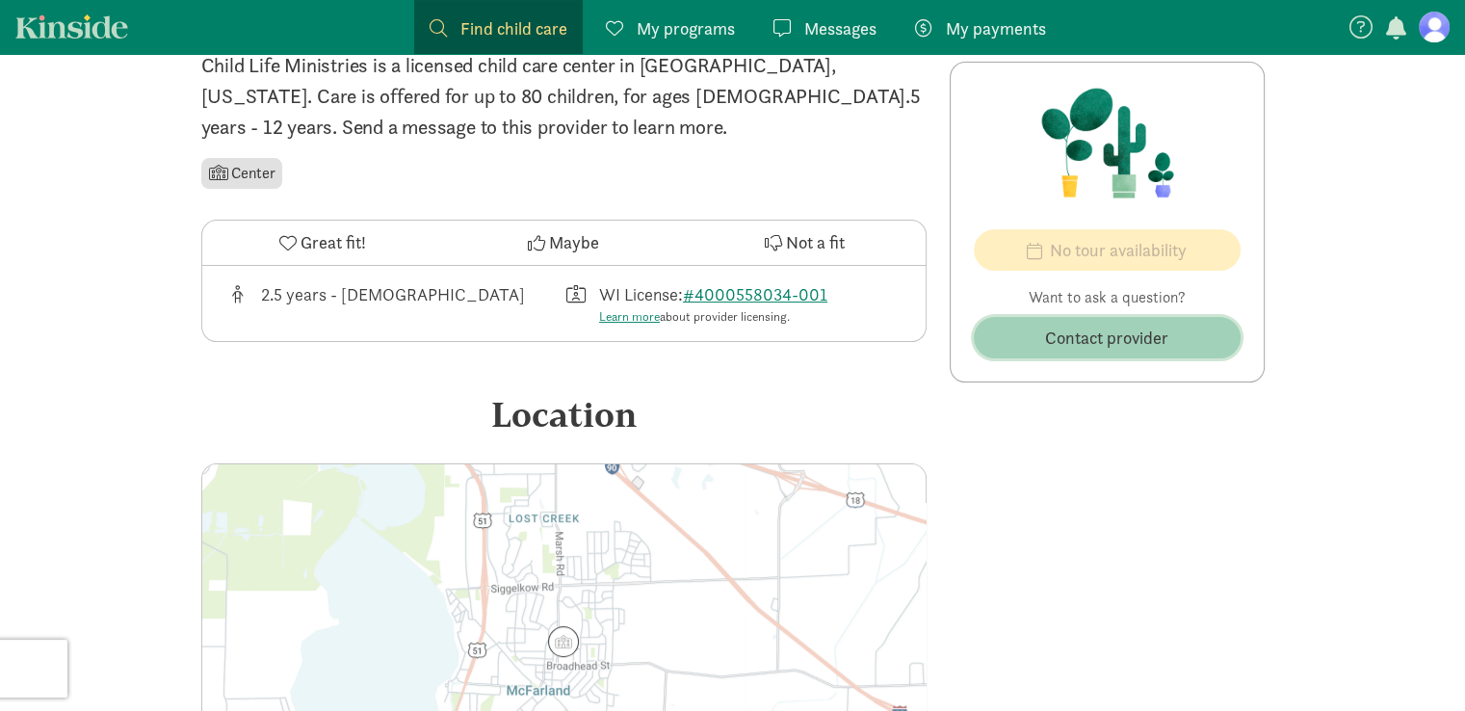
click at [1072, 341] on span "Contact provider" at bounding box center [1106, 338] width 123 height 26
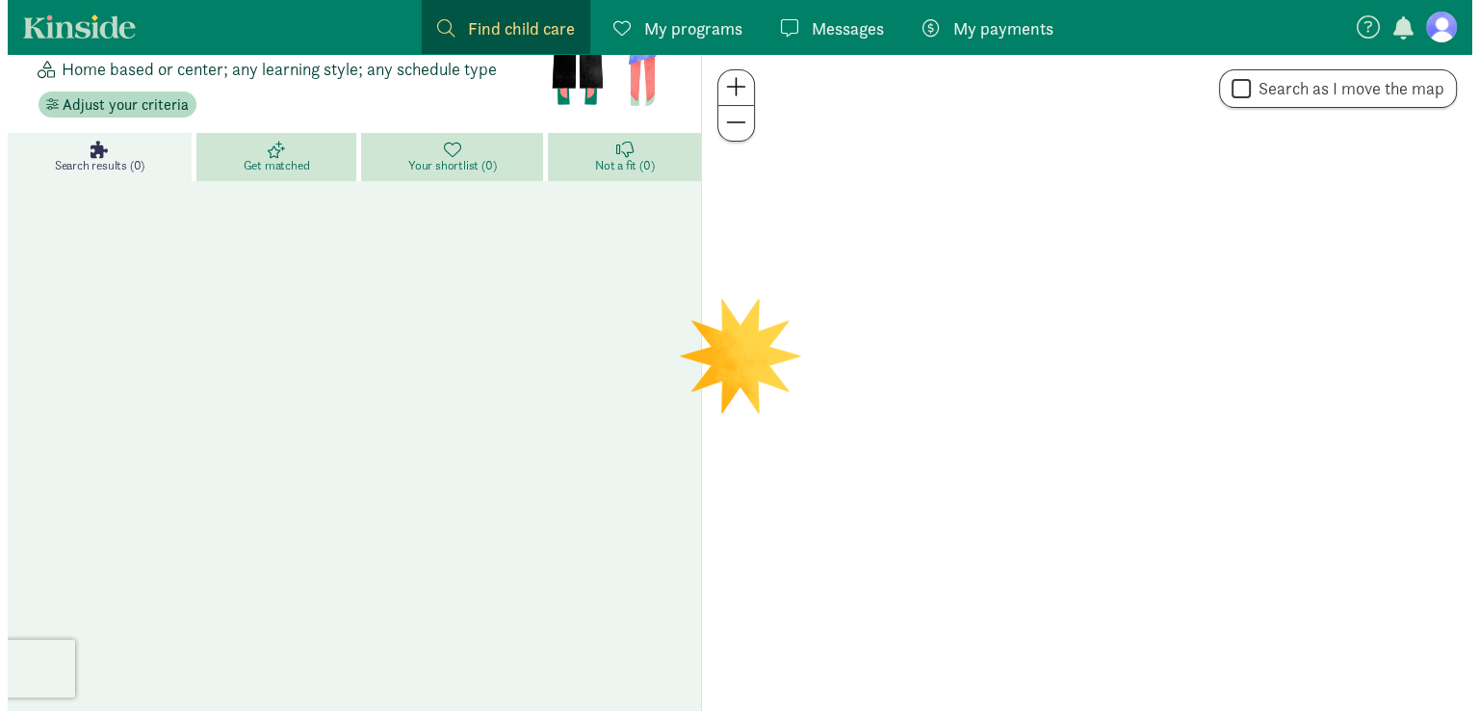
scroll to position [2, 0]
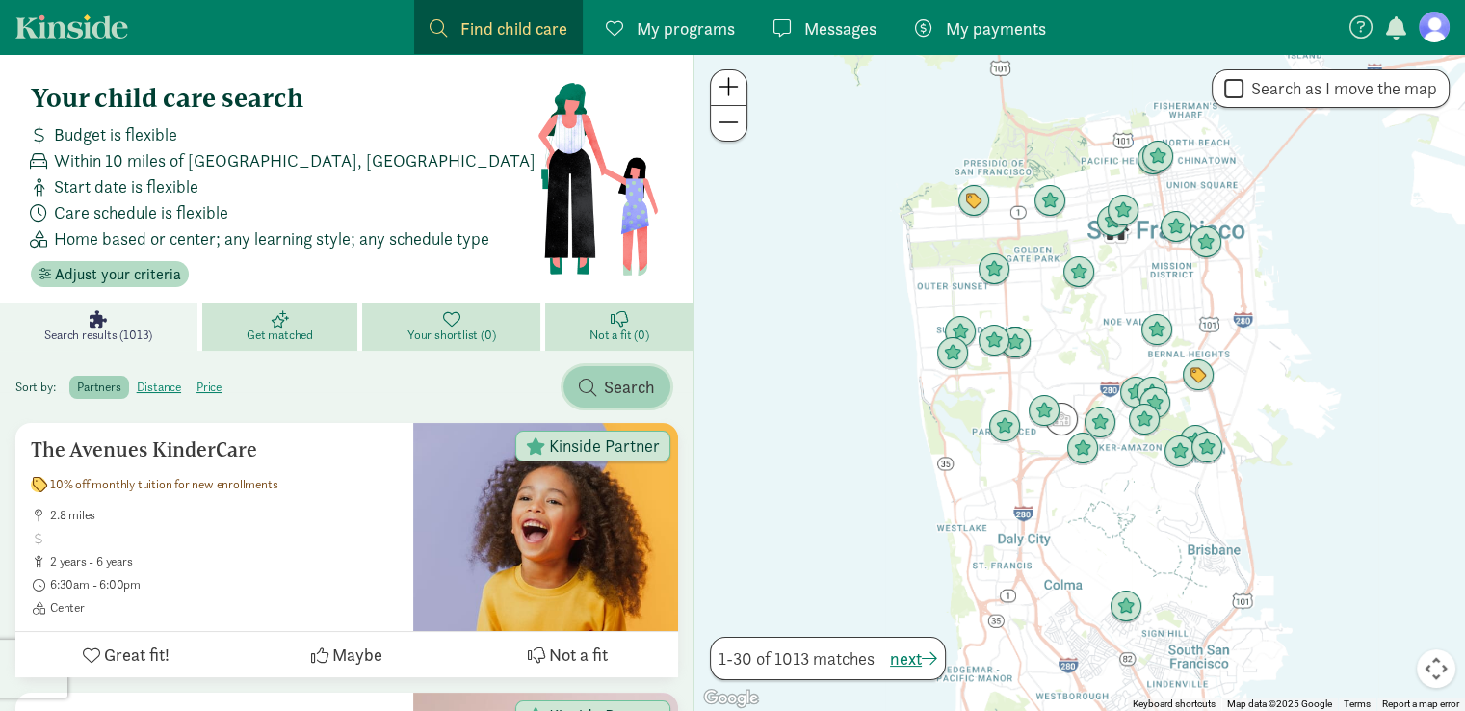
click at [636, 377] on span "Search" at bounding box center [629, 387] width 51 height 26
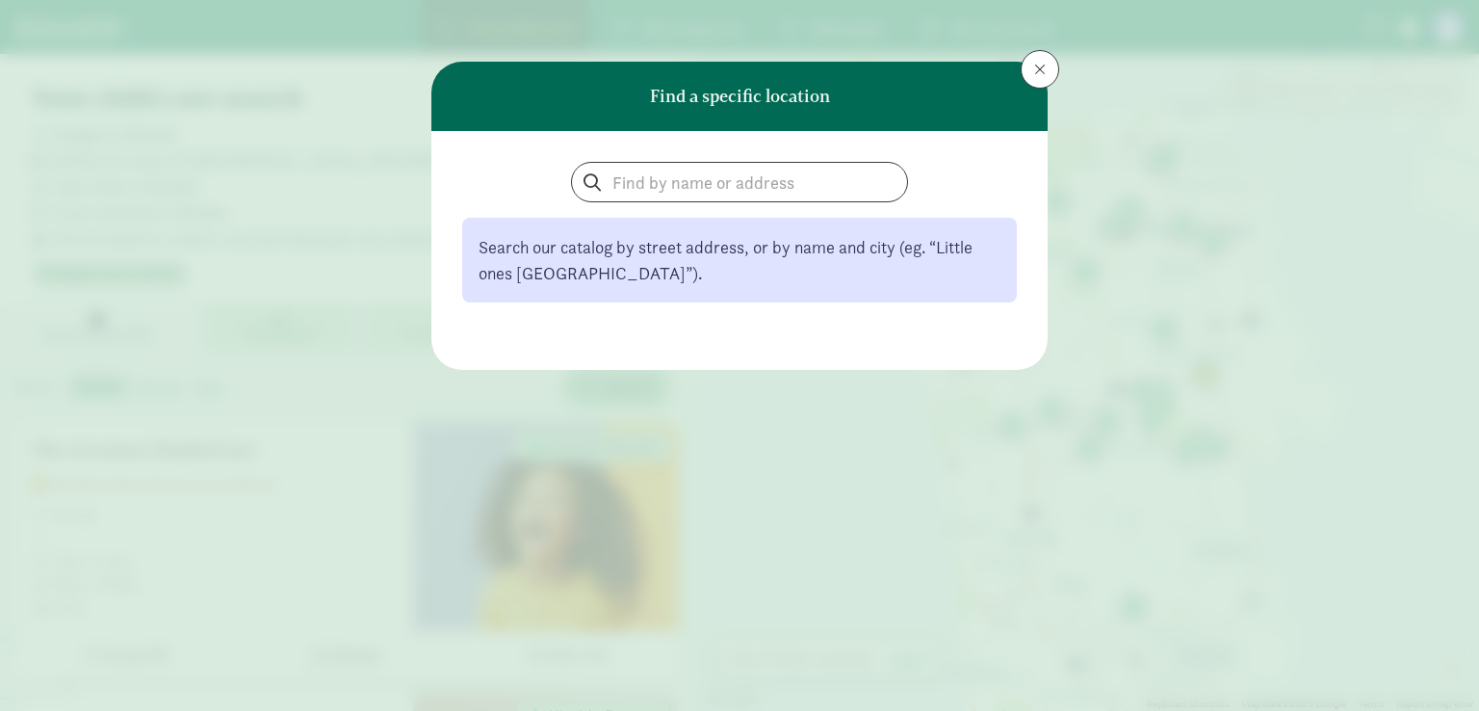
click at [563, 366] on button "Search" at bounding box center [616, 386] width 107 height 41
click at [674, 174] on input "search" at bounding box center [739, 182] width 335 height 39
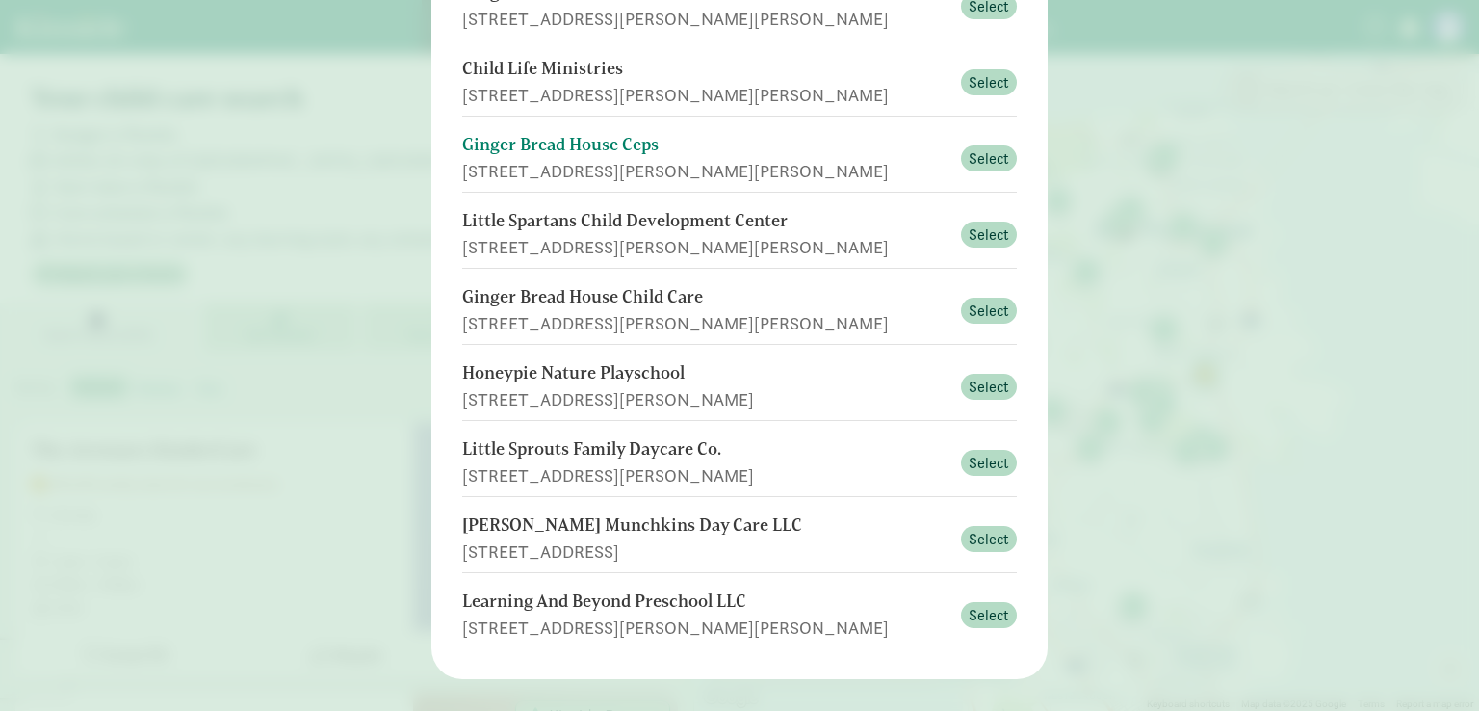
scroll to position [238, 0]
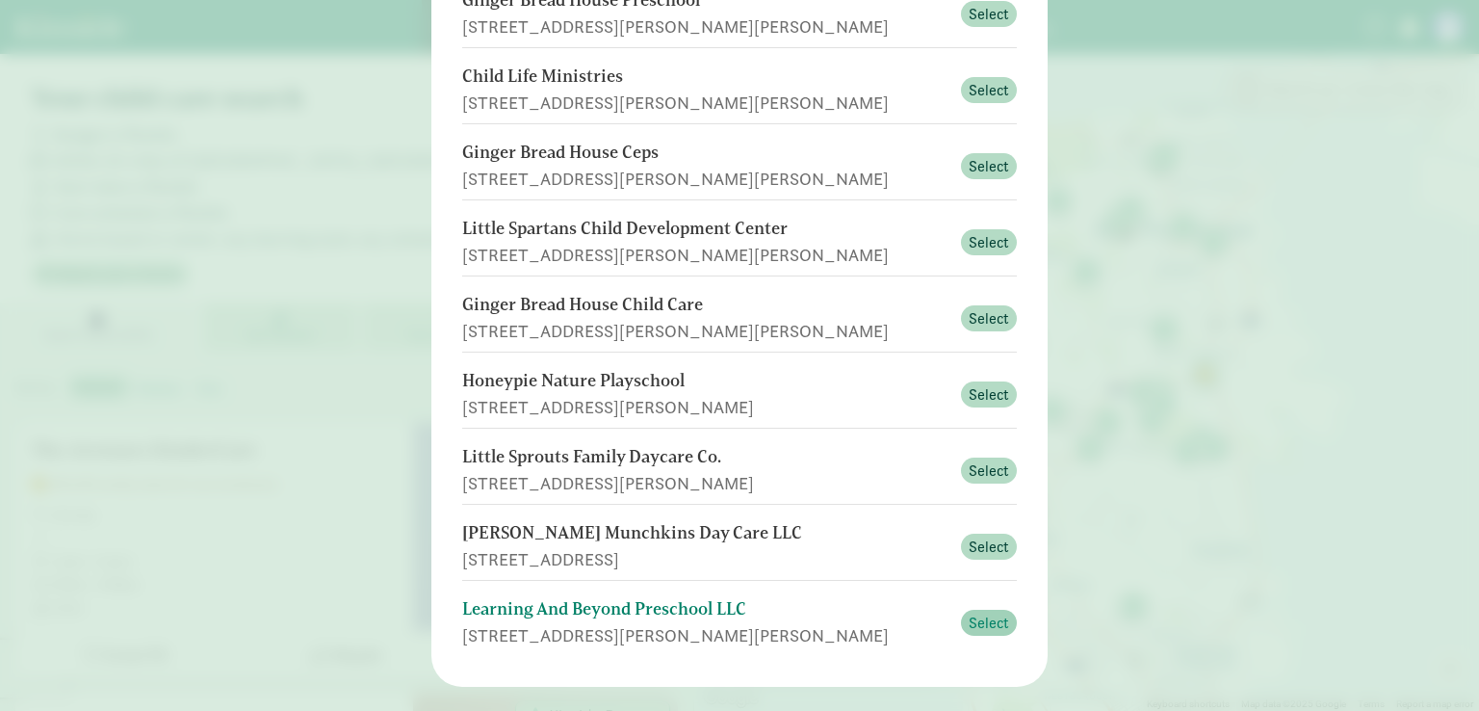
type input "[PERSON_NAME], [GEOGRAPHIC_DATA]"
click at [972, 622] on span "Select" at bounding box center [989, 622] width 40 height 23
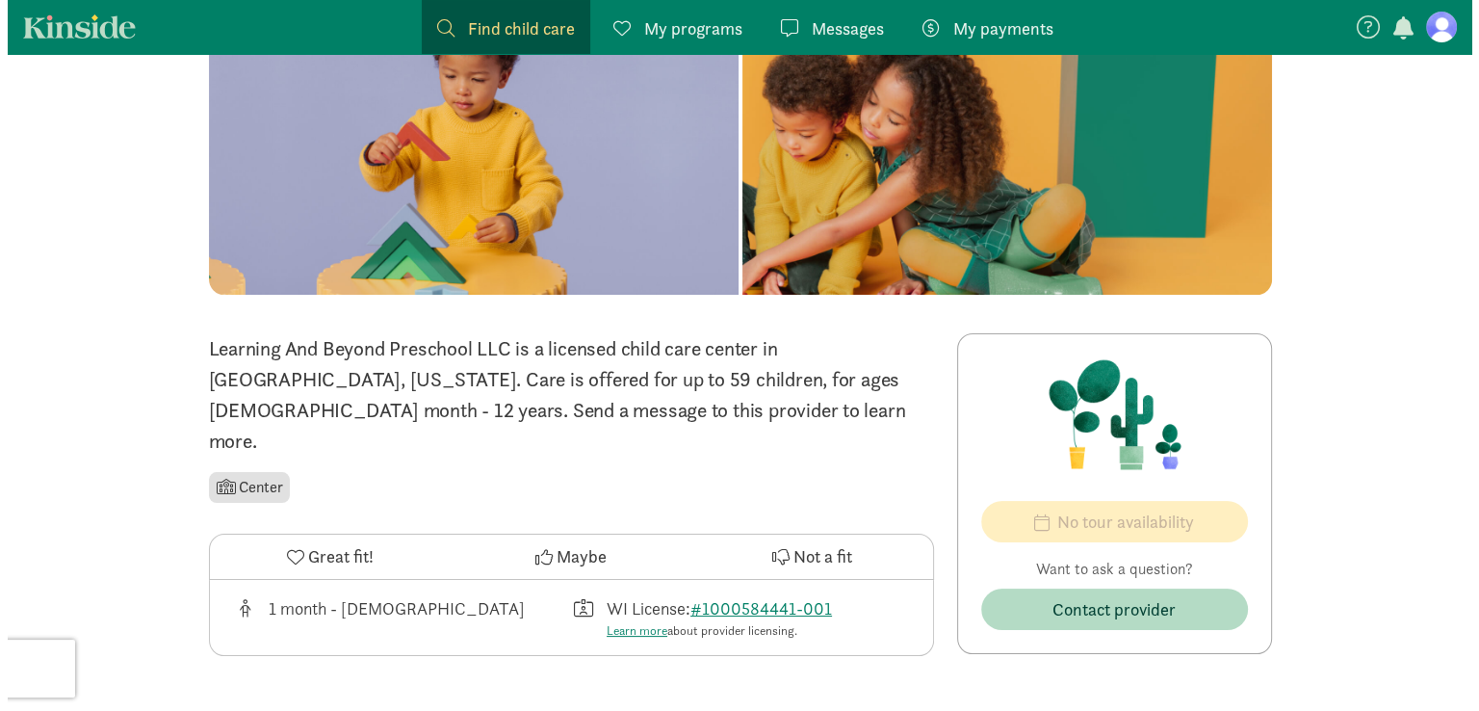
scroll to position [166, 0]
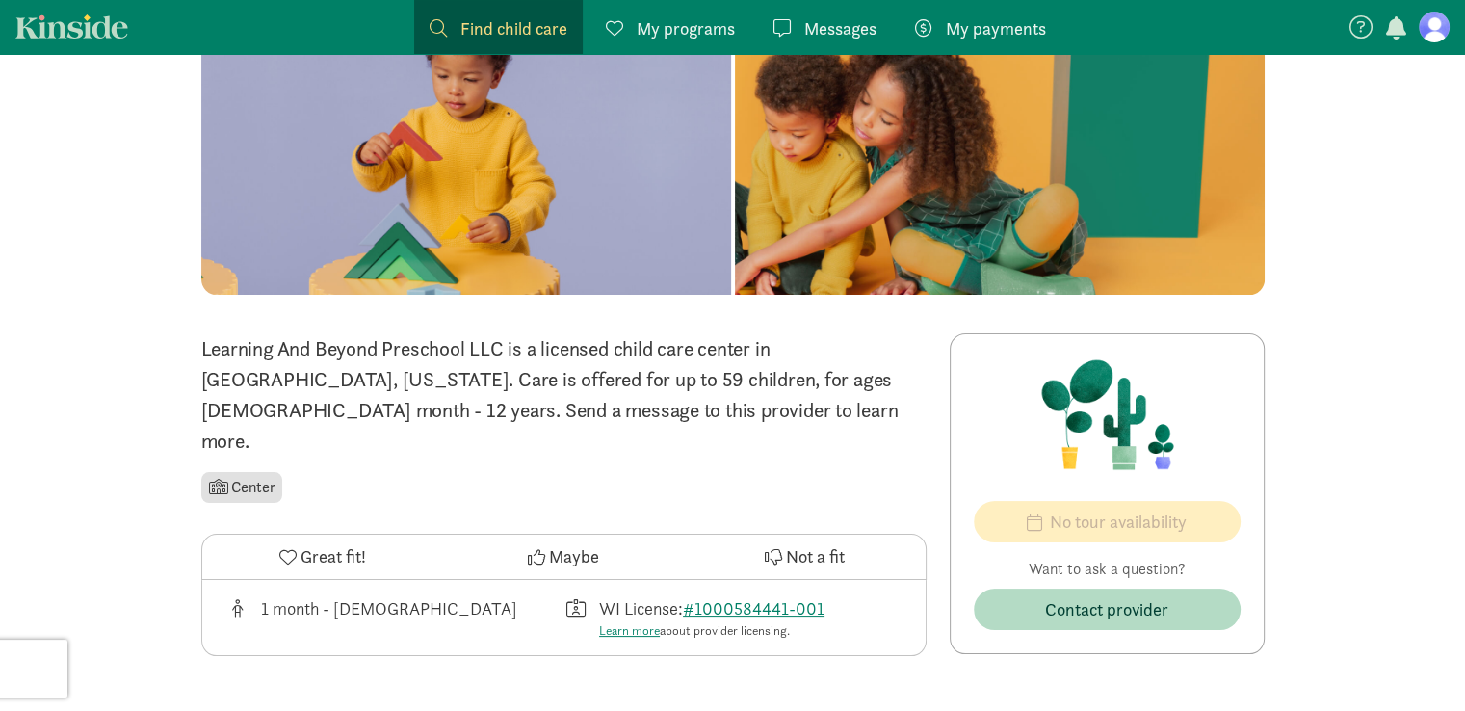
click at [529, 28] on span "Find child care" at bounding box center [513, 28] width 107 height 26
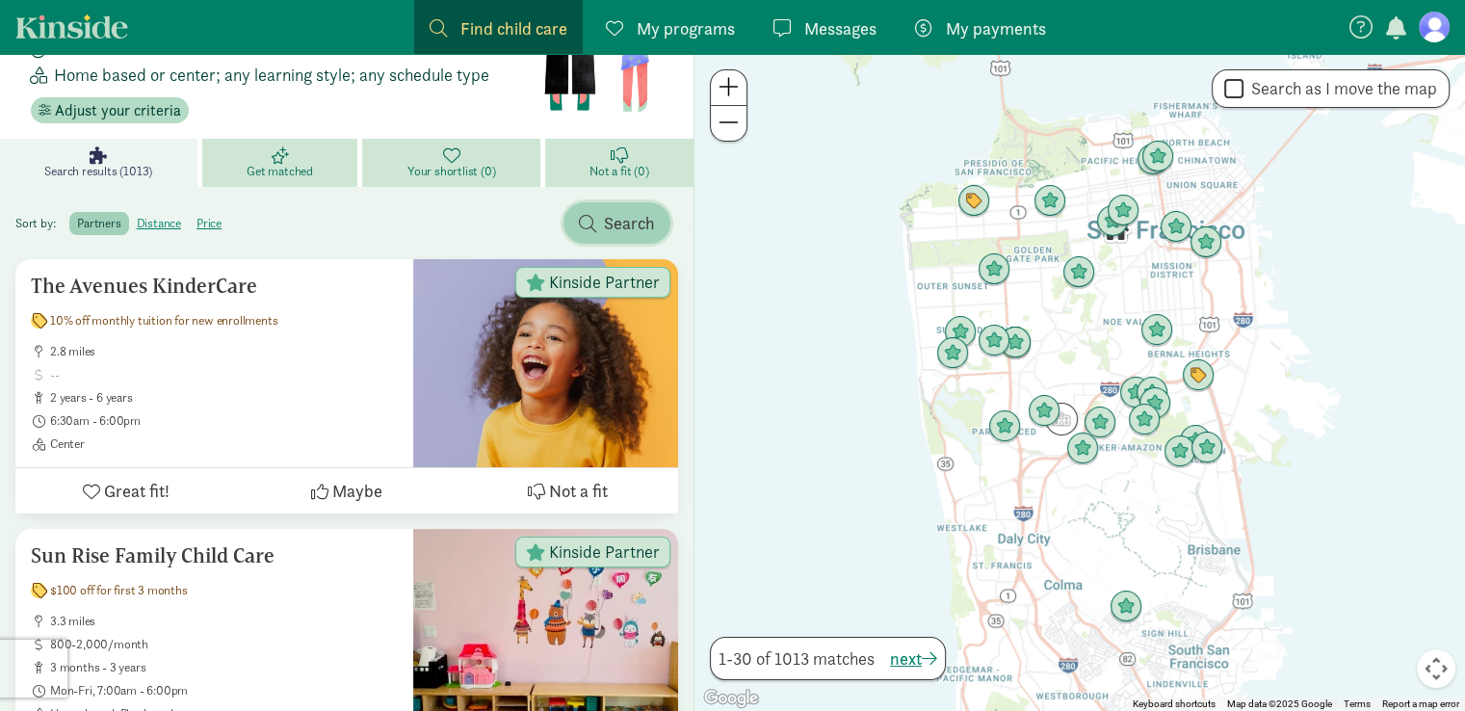
click at [613, 221] on span "Search" at bounding box center [629, 223] width 51 height 26
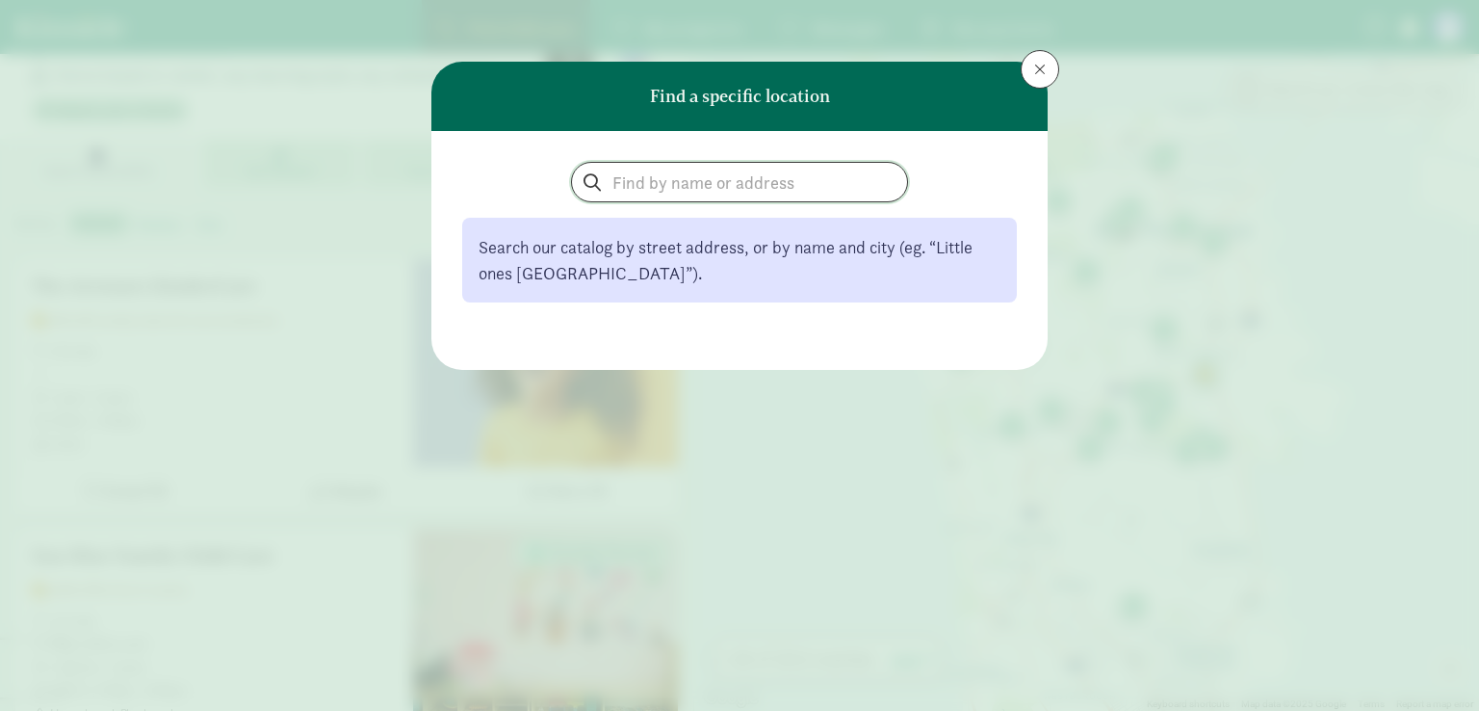
click at [679, 192] on input "search" at bounding box center [739, 182] width 335 height 39
type input "mcfarland, wi"
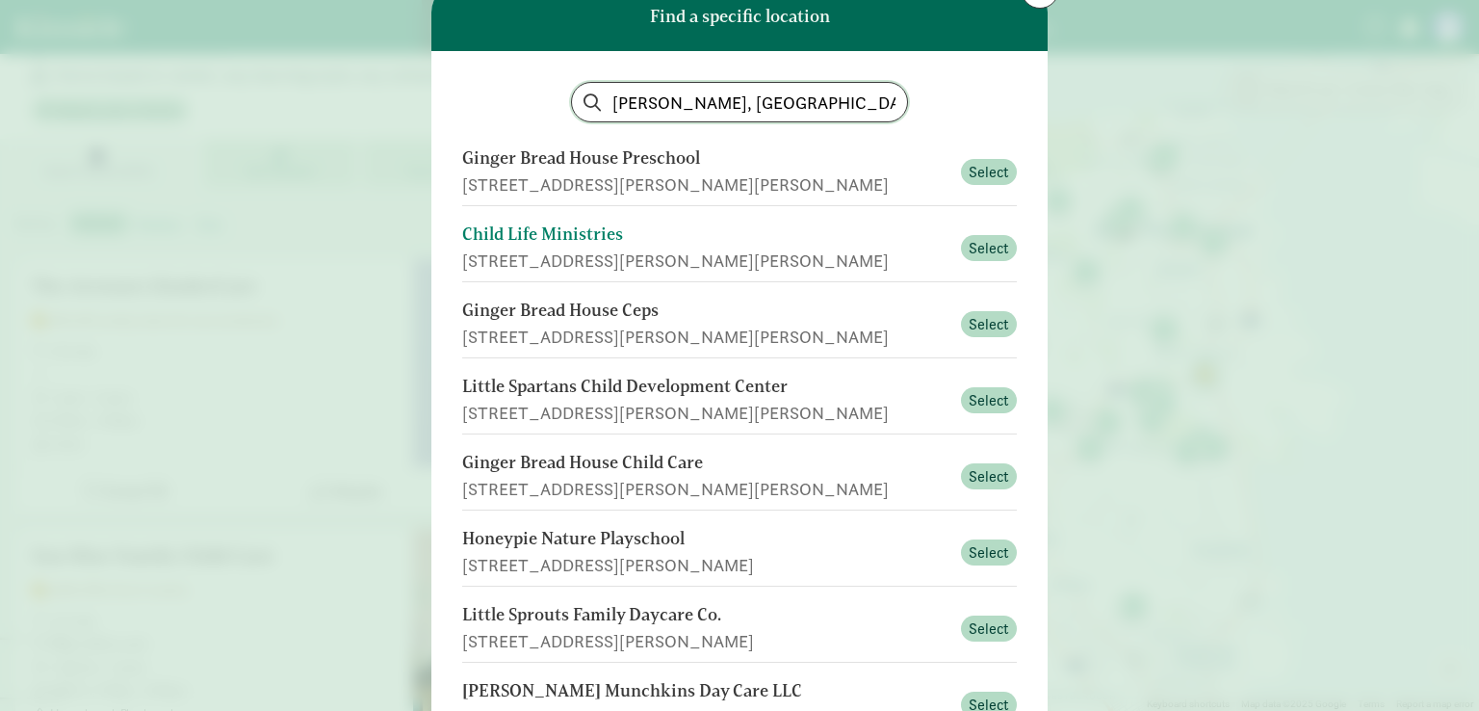
scroll to position [81, 0]
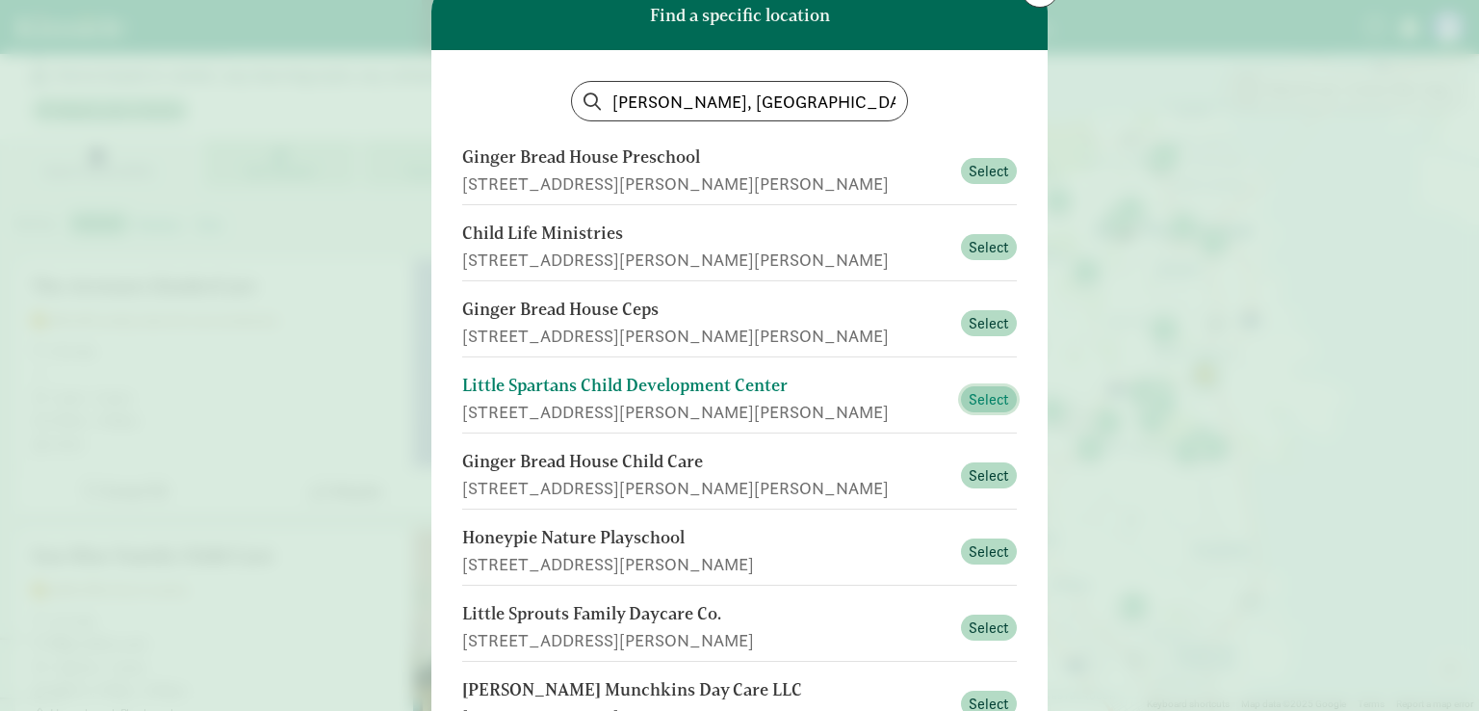
click at [985, 399] on span "Select" at bounding box center [989, 399] width 40 height 23
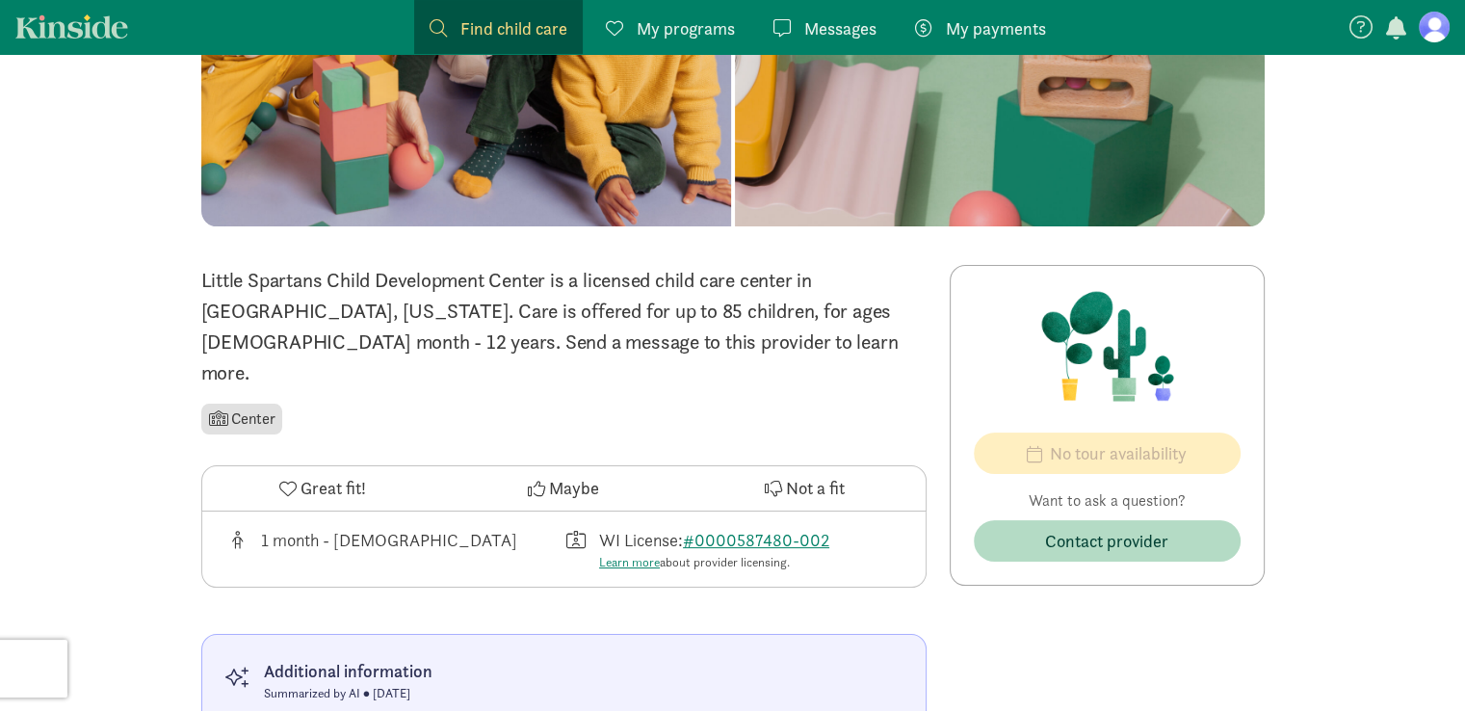
scroll to position [235, 0]
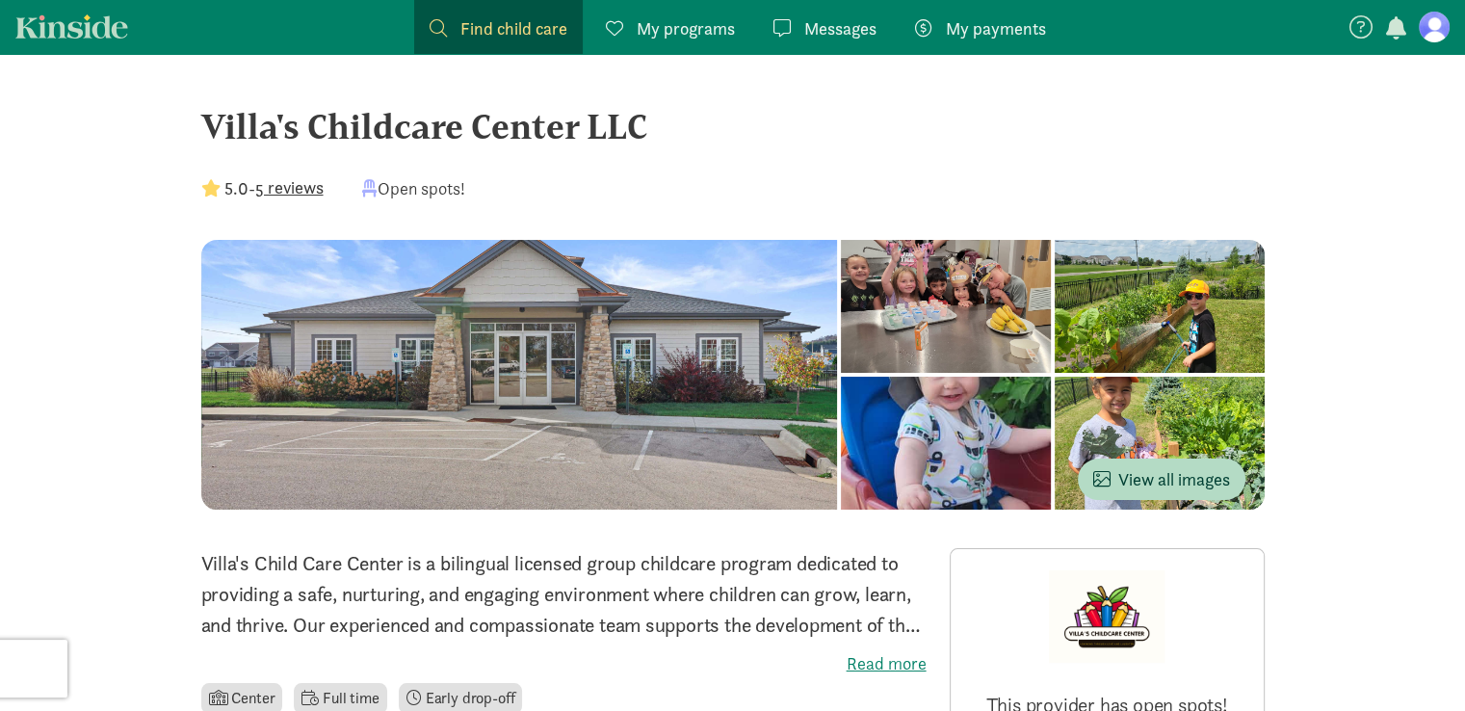
click at [855, 30] on span "Messages" at bounding box center [840, 28] width 72 height 26
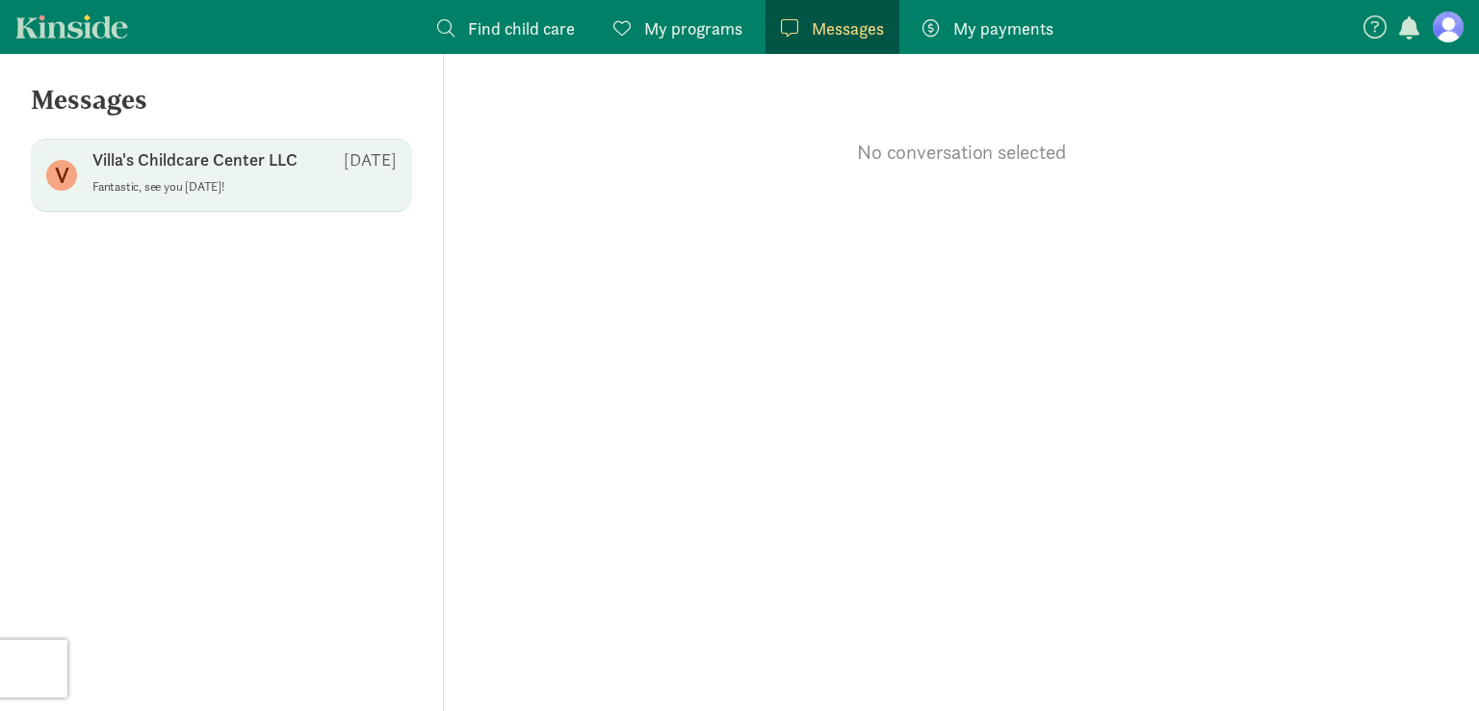
click at [344, 171] on div "Villa's Childcare Center LLC Aug 11" at bounding box center [244, 163] width 304 height 31
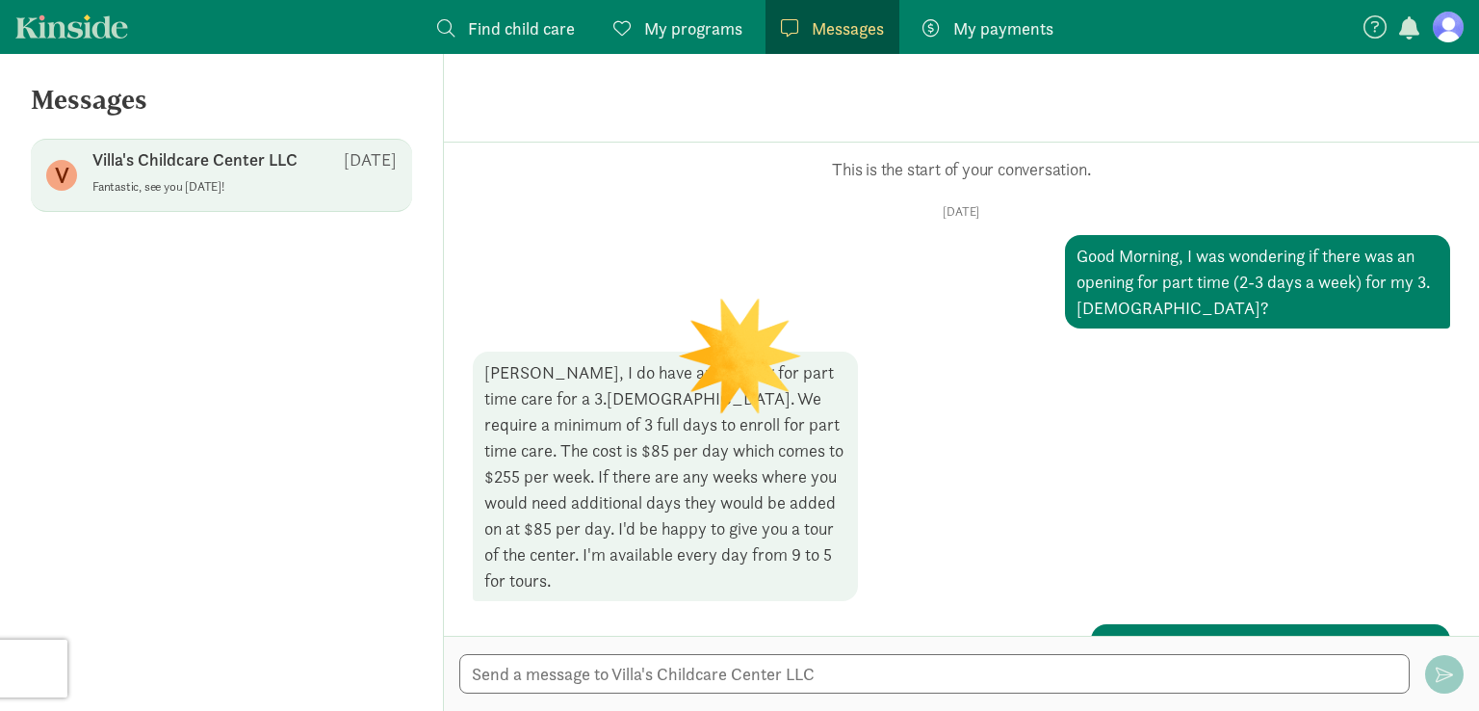
scroll to position [208, 0]
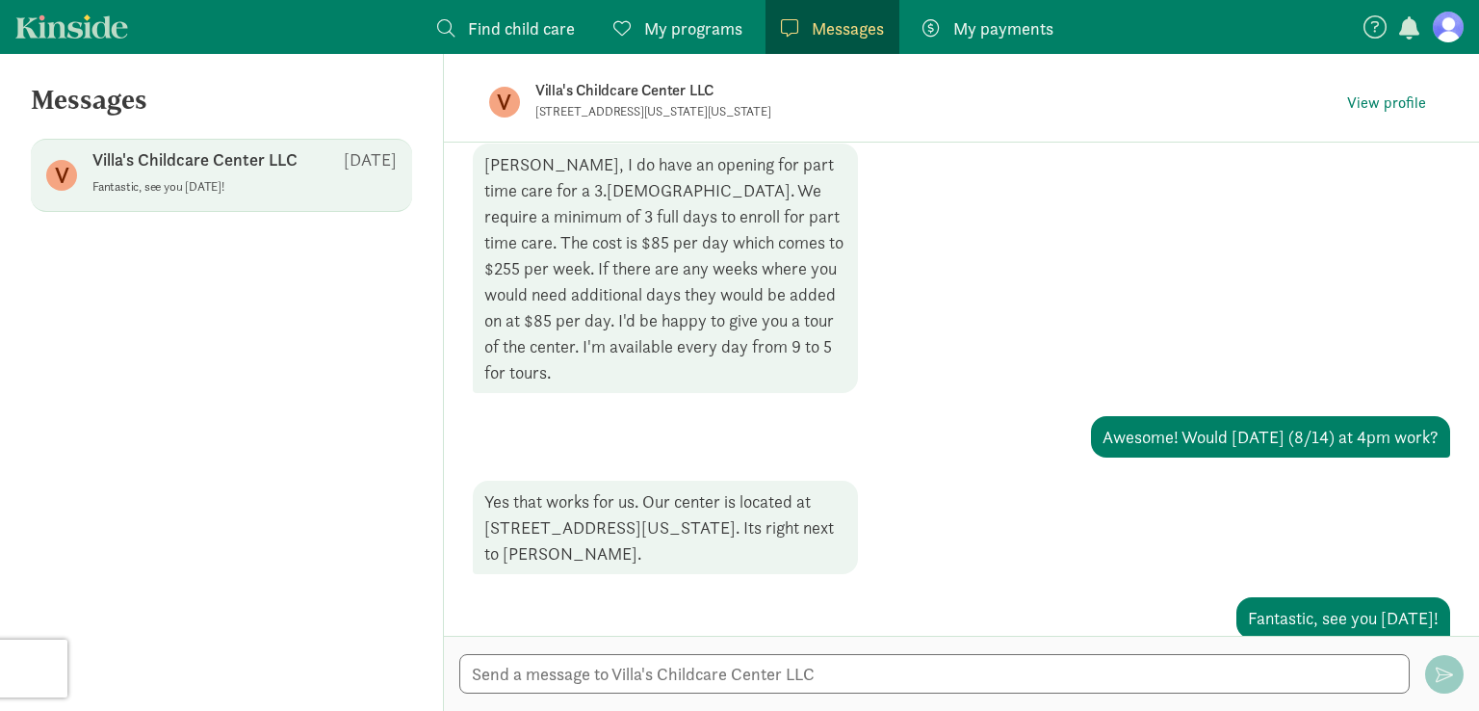
click at [620, 90] on p "Villa's Childcare Center LLC" at bounding box center [838, 90] width 607 height 27
click at [1397, 93] on span "View profile" at bounding box center [1386, 102] width 79 height 23
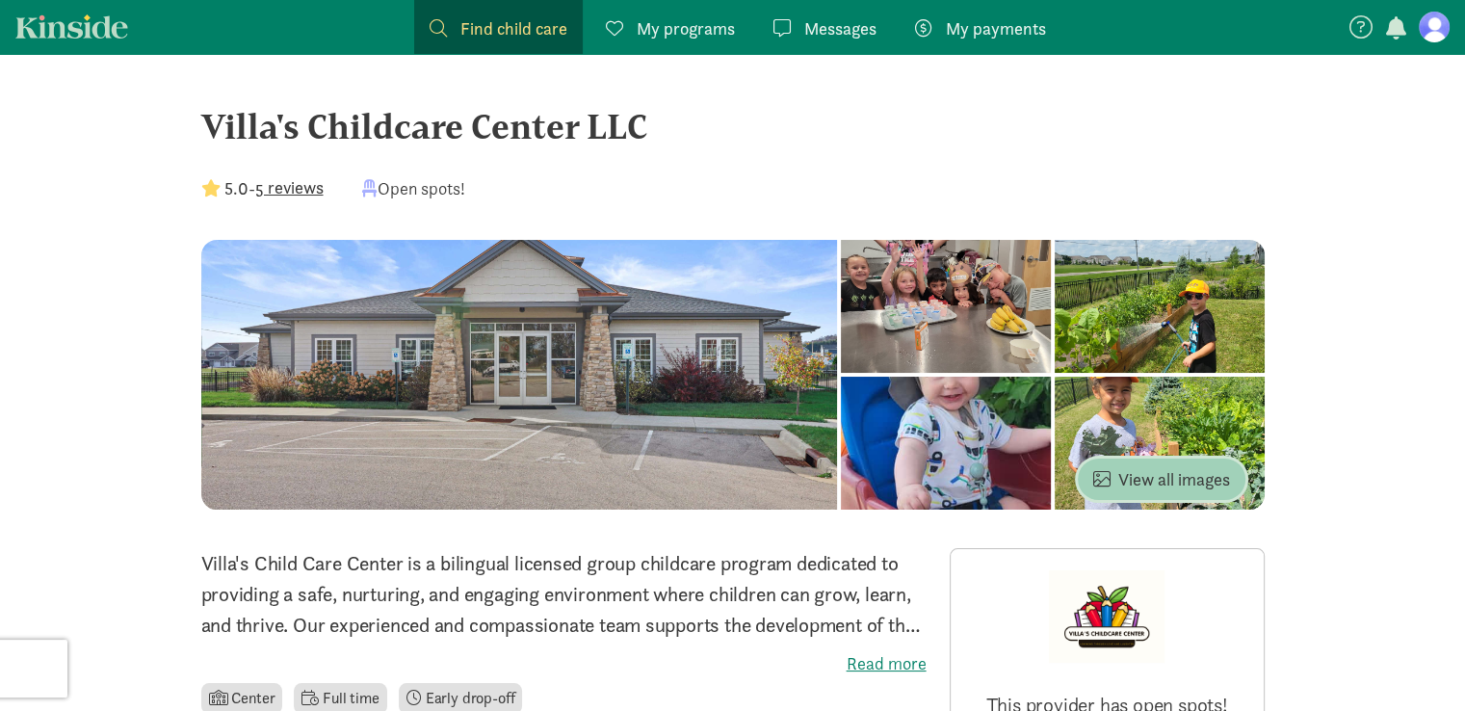
click at [1225, 475] on span "View all images" at bounding box center [1161, 479] width 137 height 26
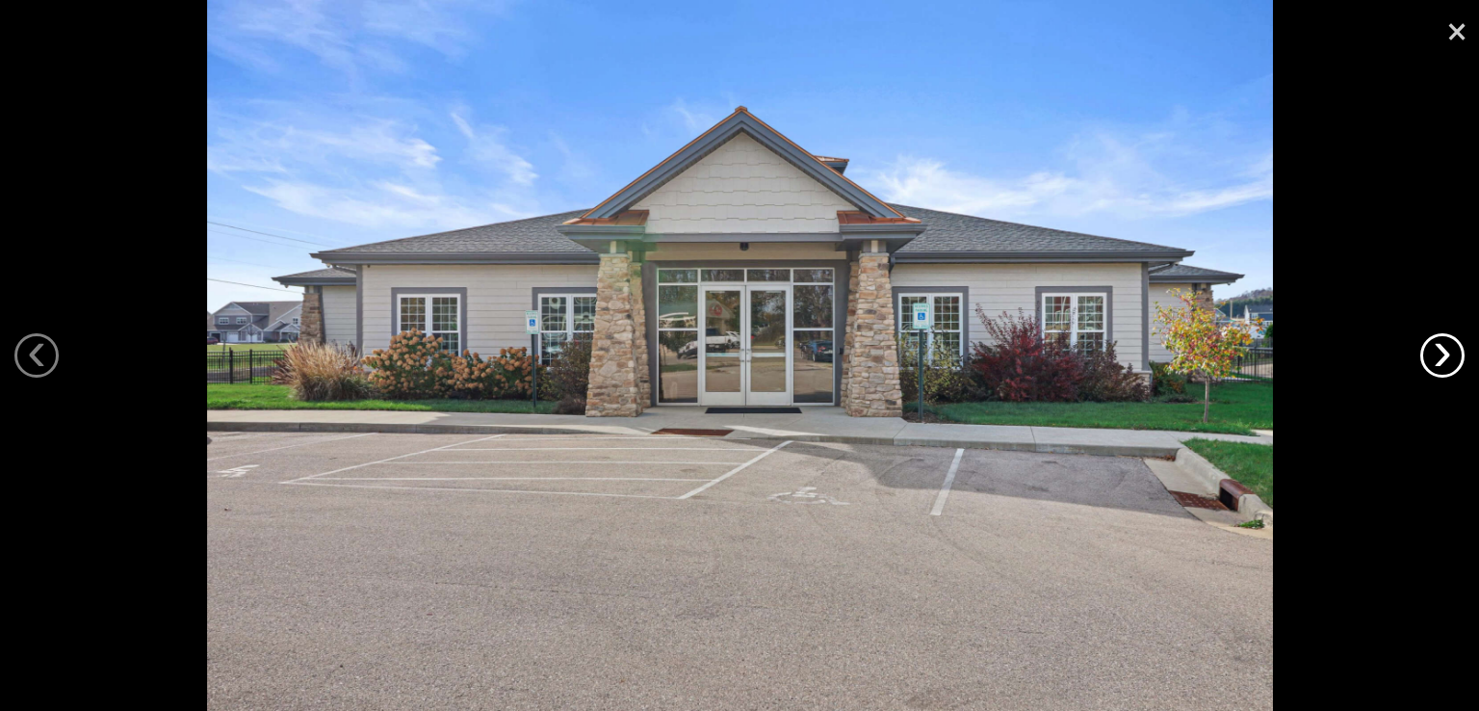
click at [1456, 355] on link "›" at bounding box center [1442, 355] width 44 height 44
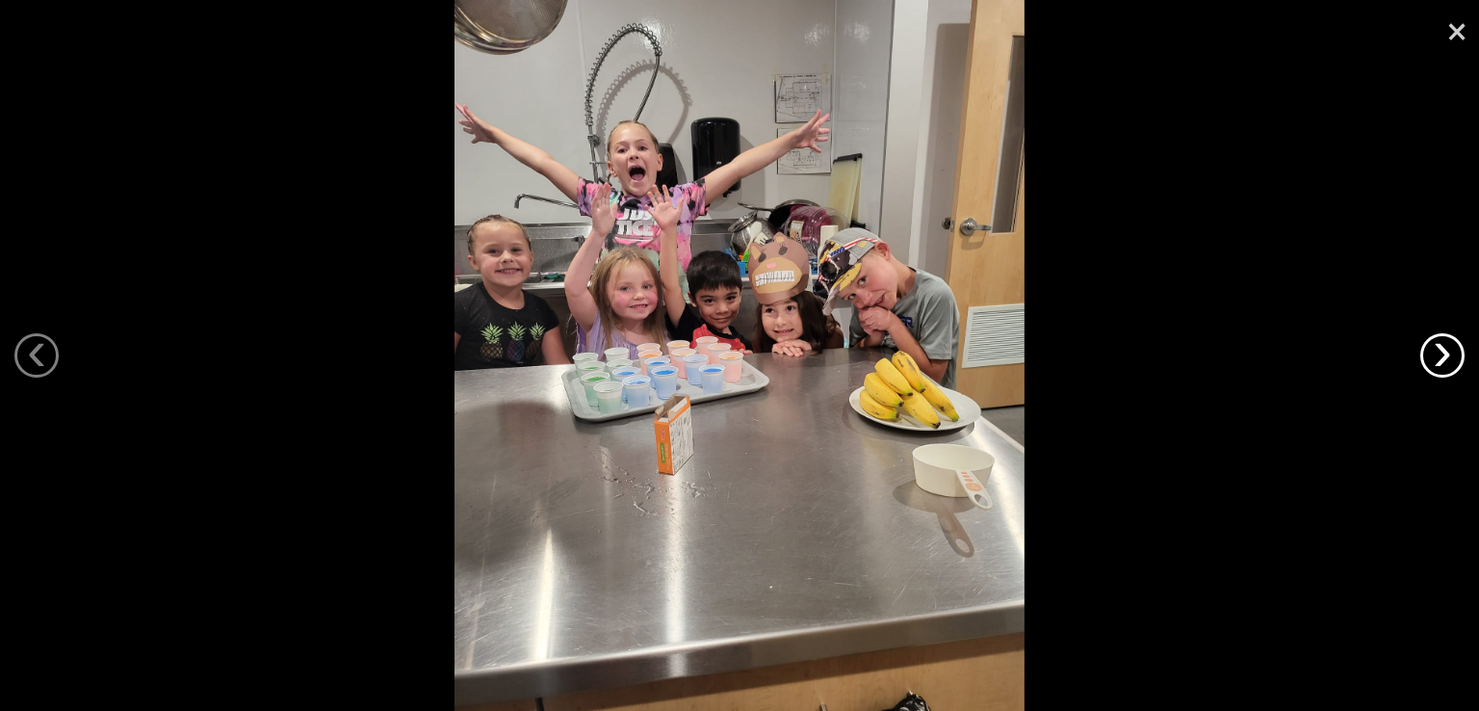
click at [1456, 355] on link "›" at bounding box center [1442, 355] width 44 height 44
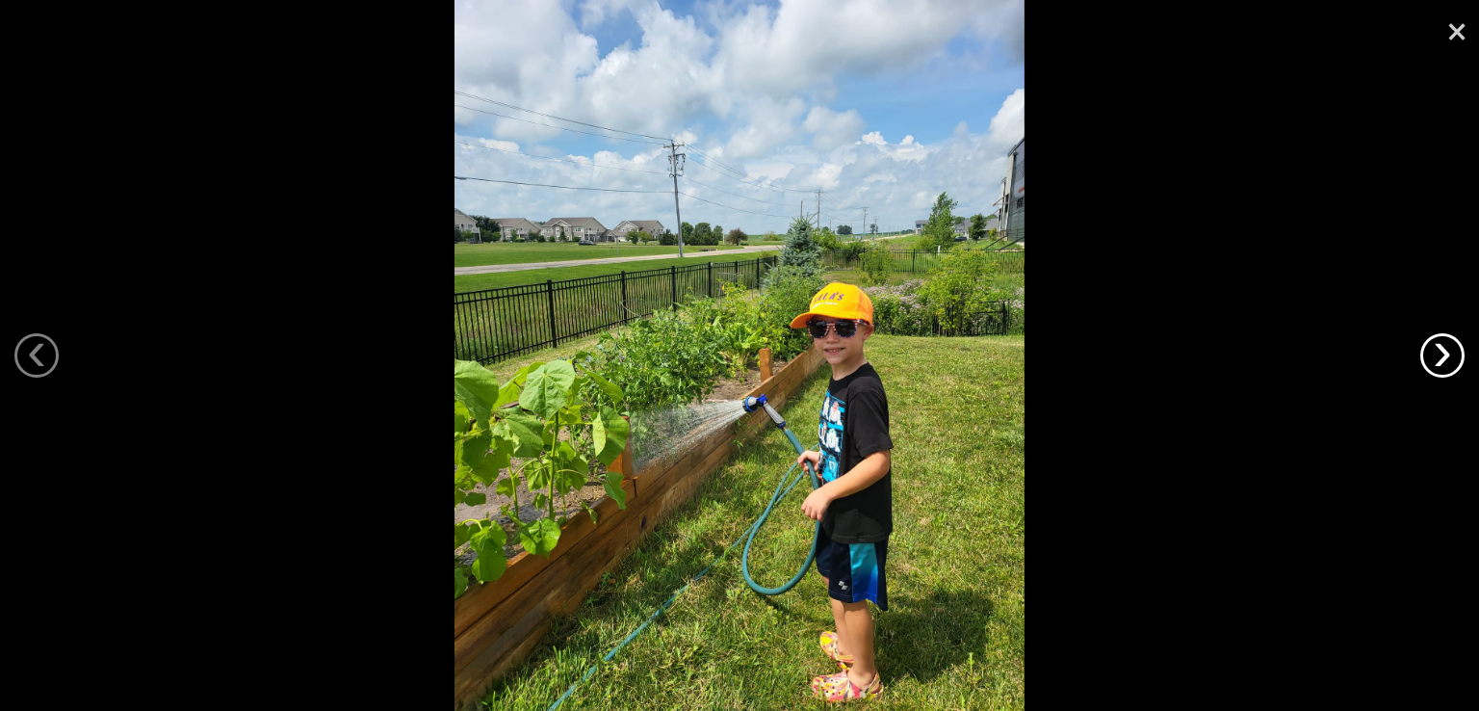
click at [1456, 355] on link "›" at bounding box center [1442, 355] width 44 height 44
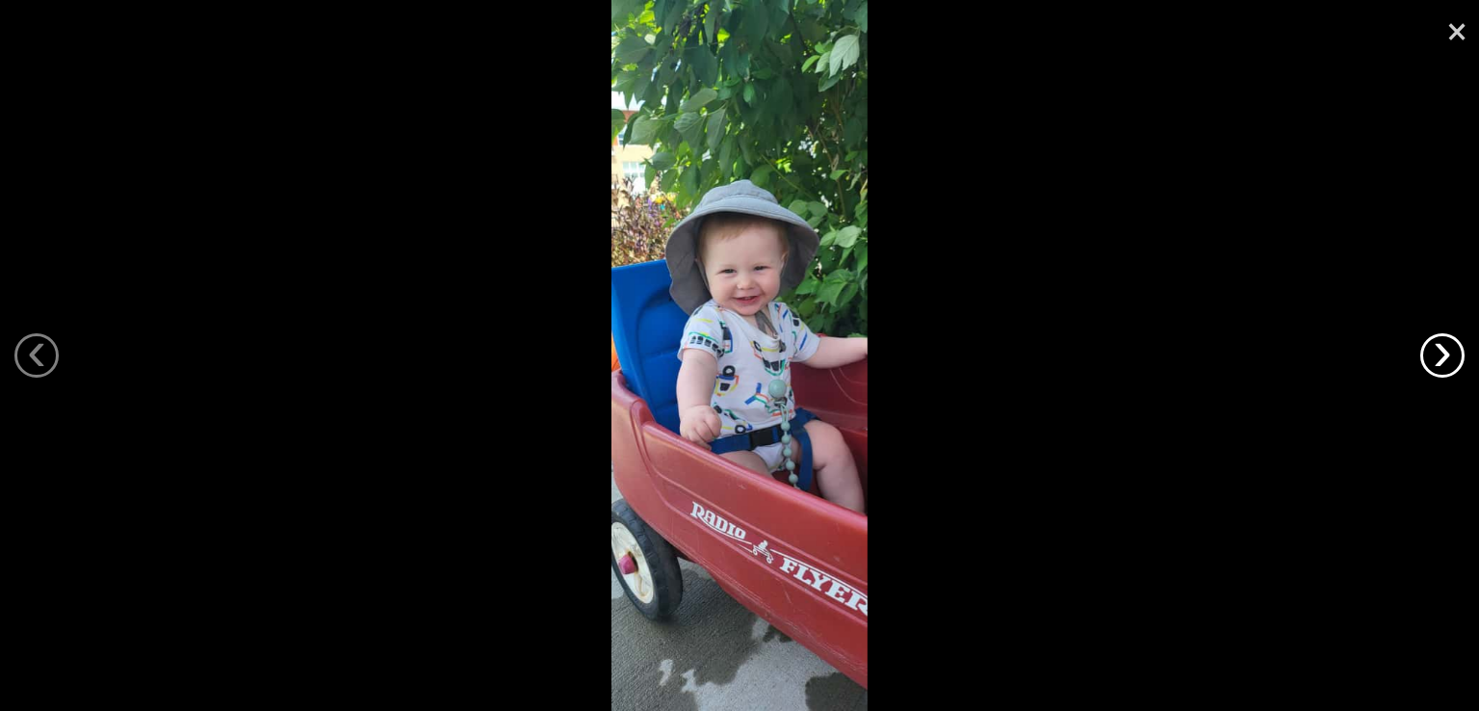
click at [1456, 355] on link "›" at bounding box center [1442, 355] width 44 height 44
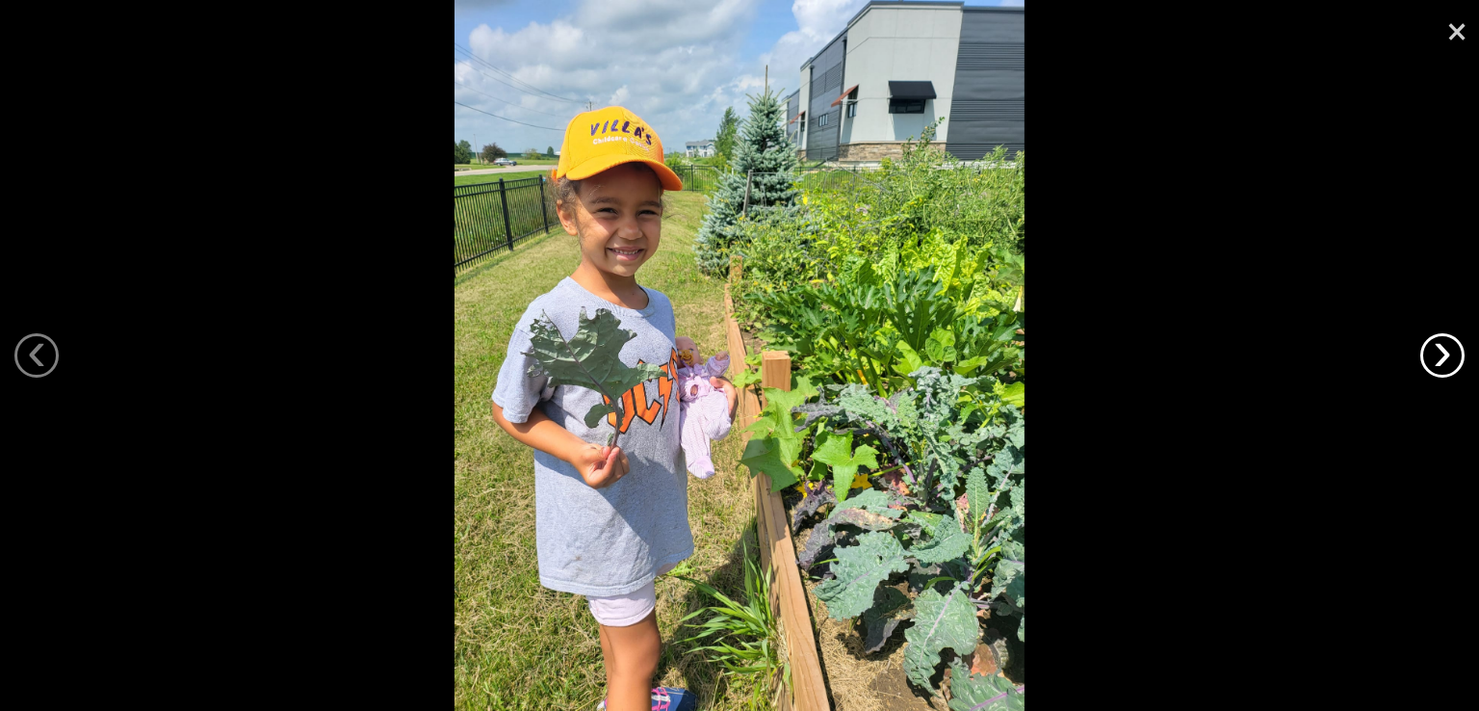
click at [1456, 355] on link "›" at bounding box center [1442, 355] width 44 height 44
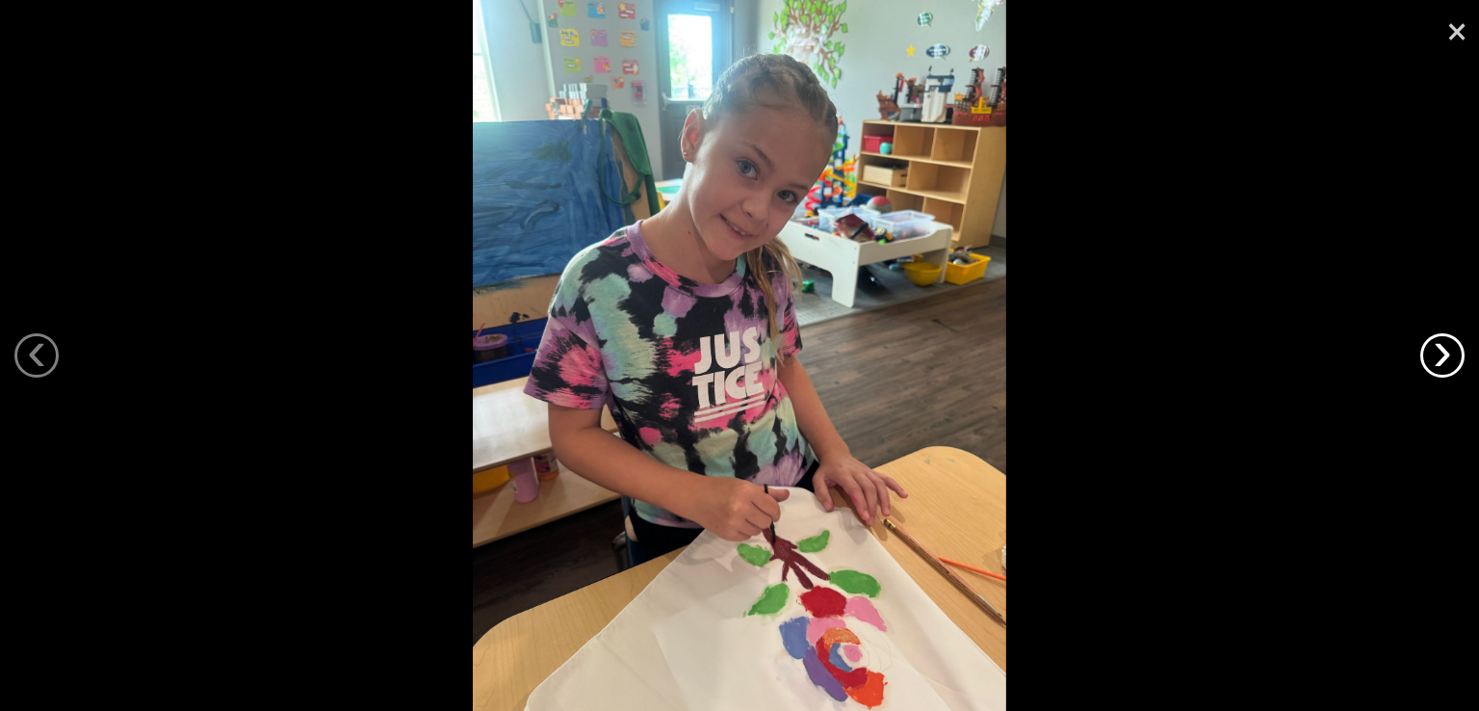
click at [1456, 355] on link "›" at bounding box center [1442, 355] width 44 height 44
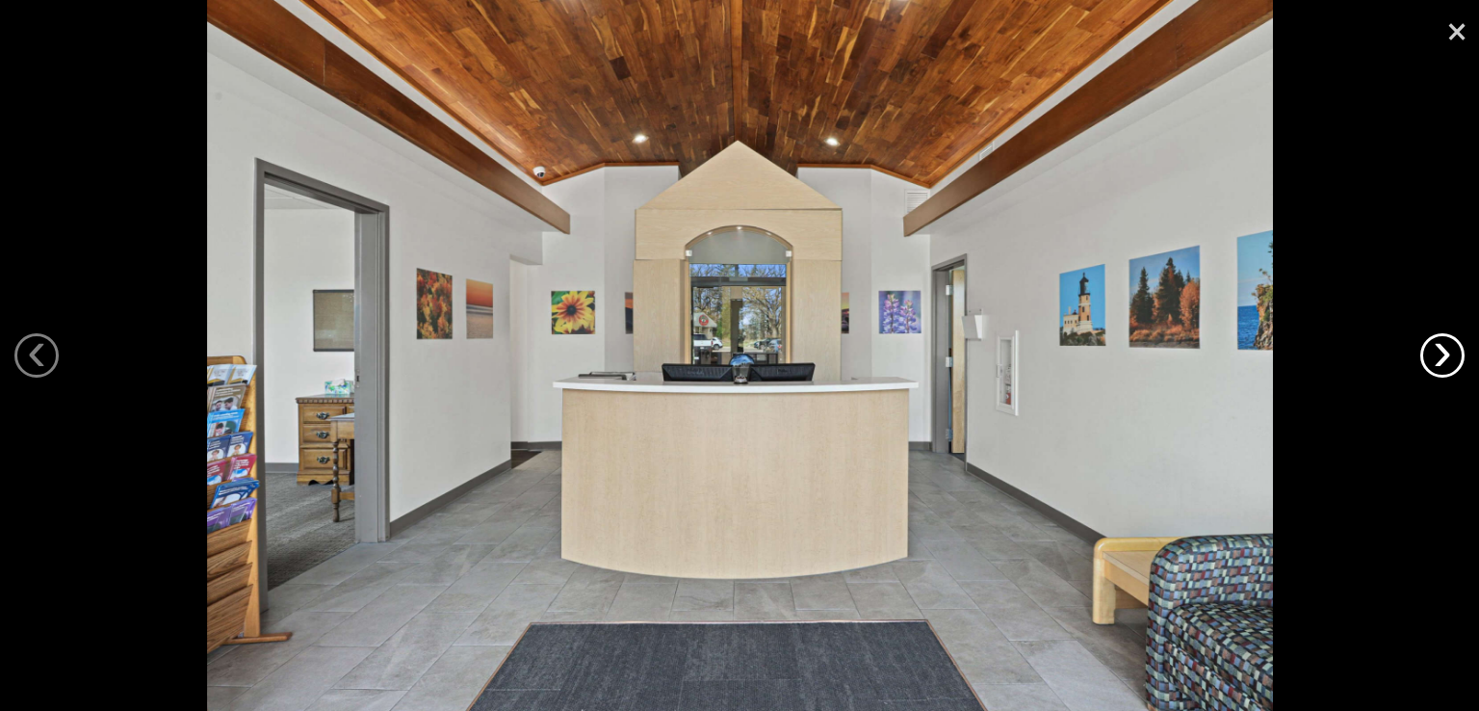
click at [1456, 355] on link "›" at bounding box center [1442, 355] width 44 height 44
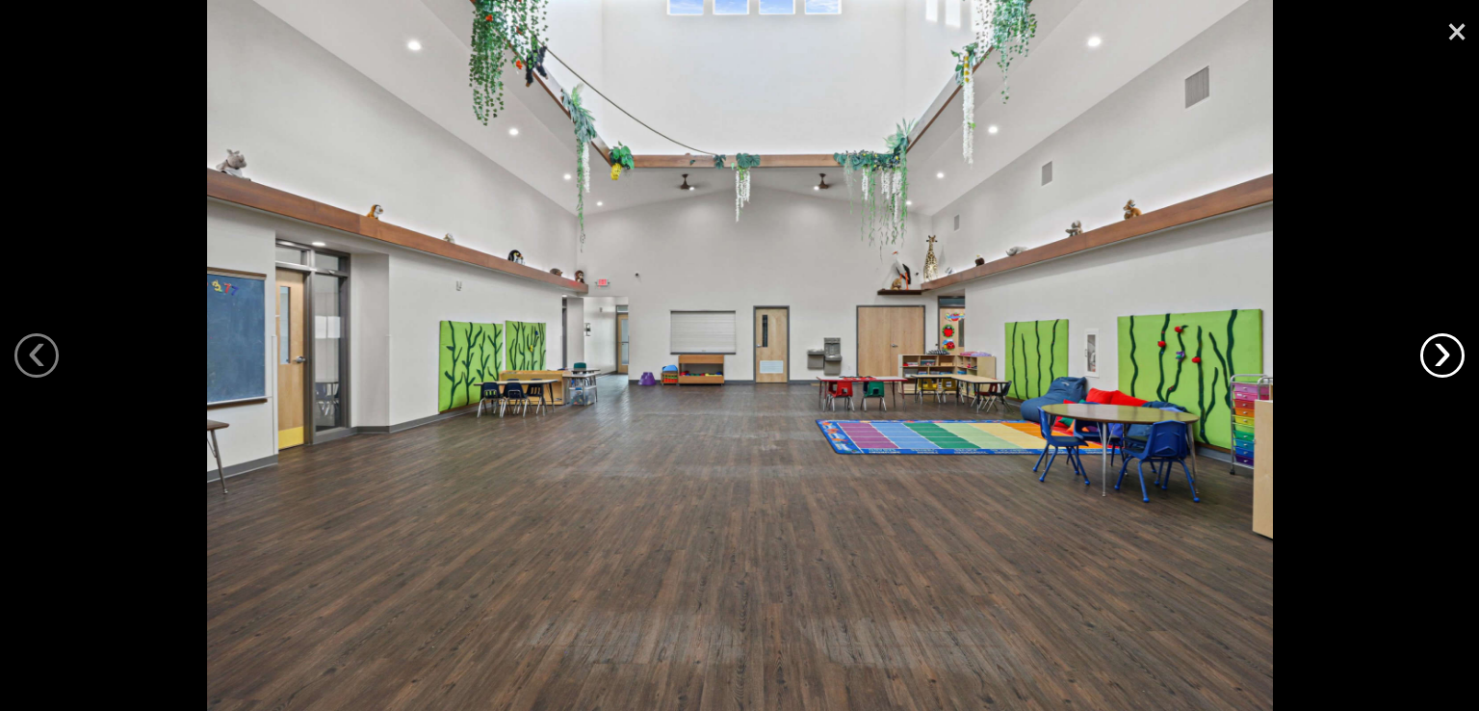
click at [1456, 355] on link "›" at bounding box center [1442, 355] width 44 height 44
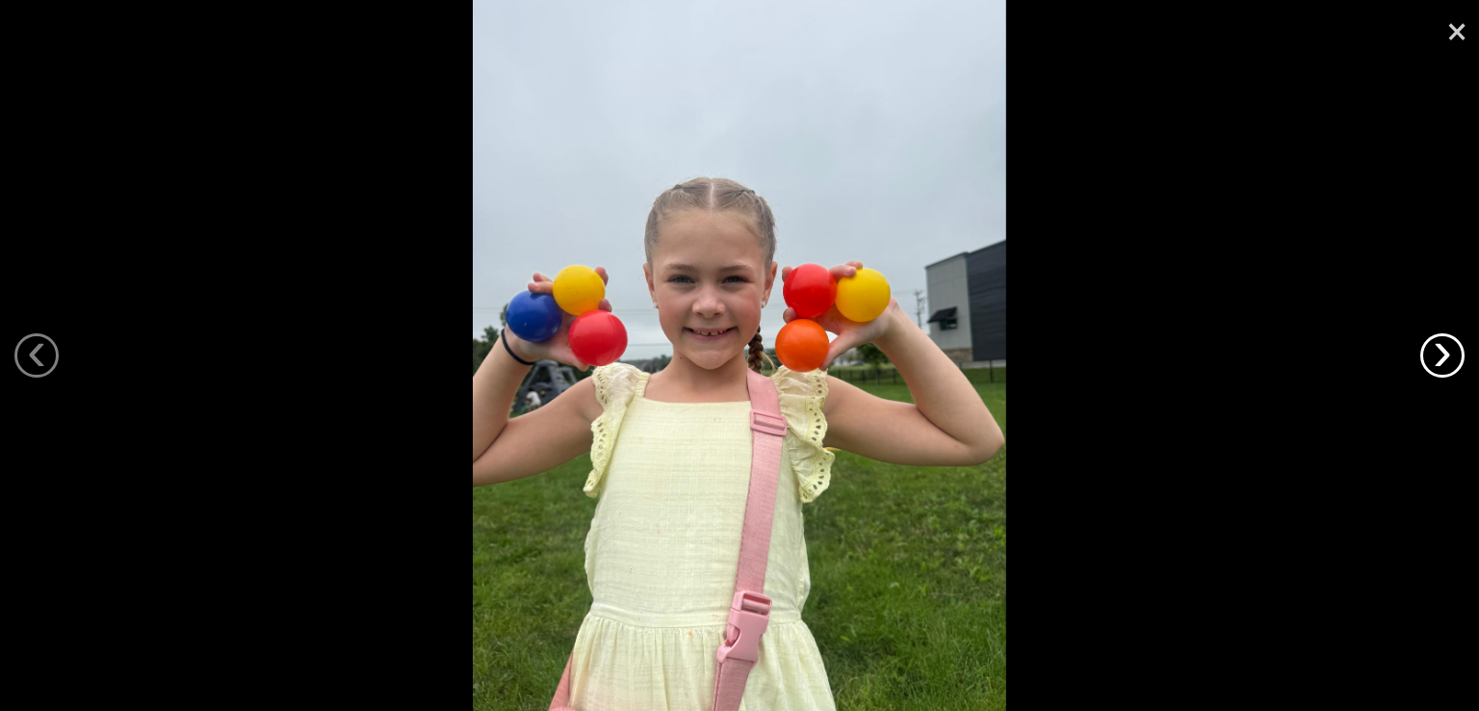
click at [1456, 355] on link "›" at bounding box center [1442, 355] width 44 height 44
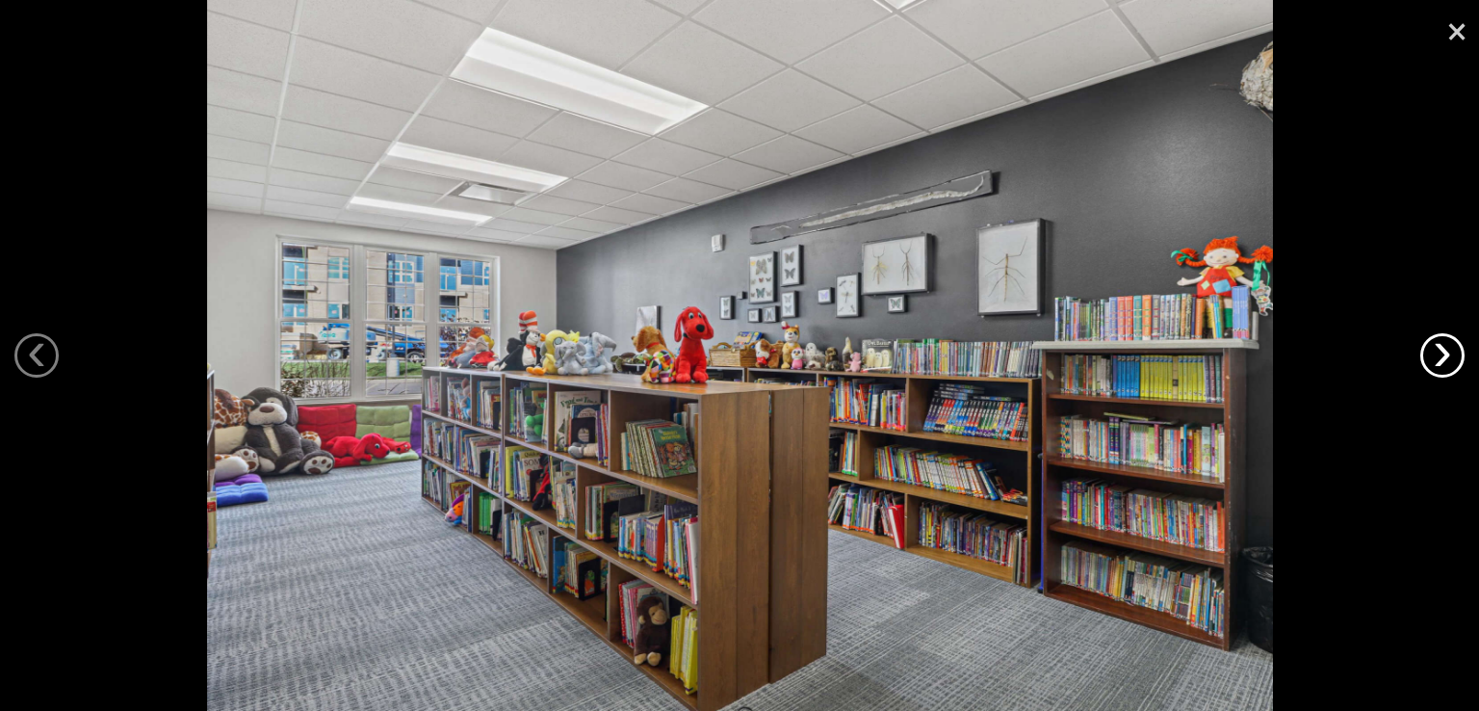
click at [1456, 355] on link "›" at bounding box center [1442, 355] width 44 height 44
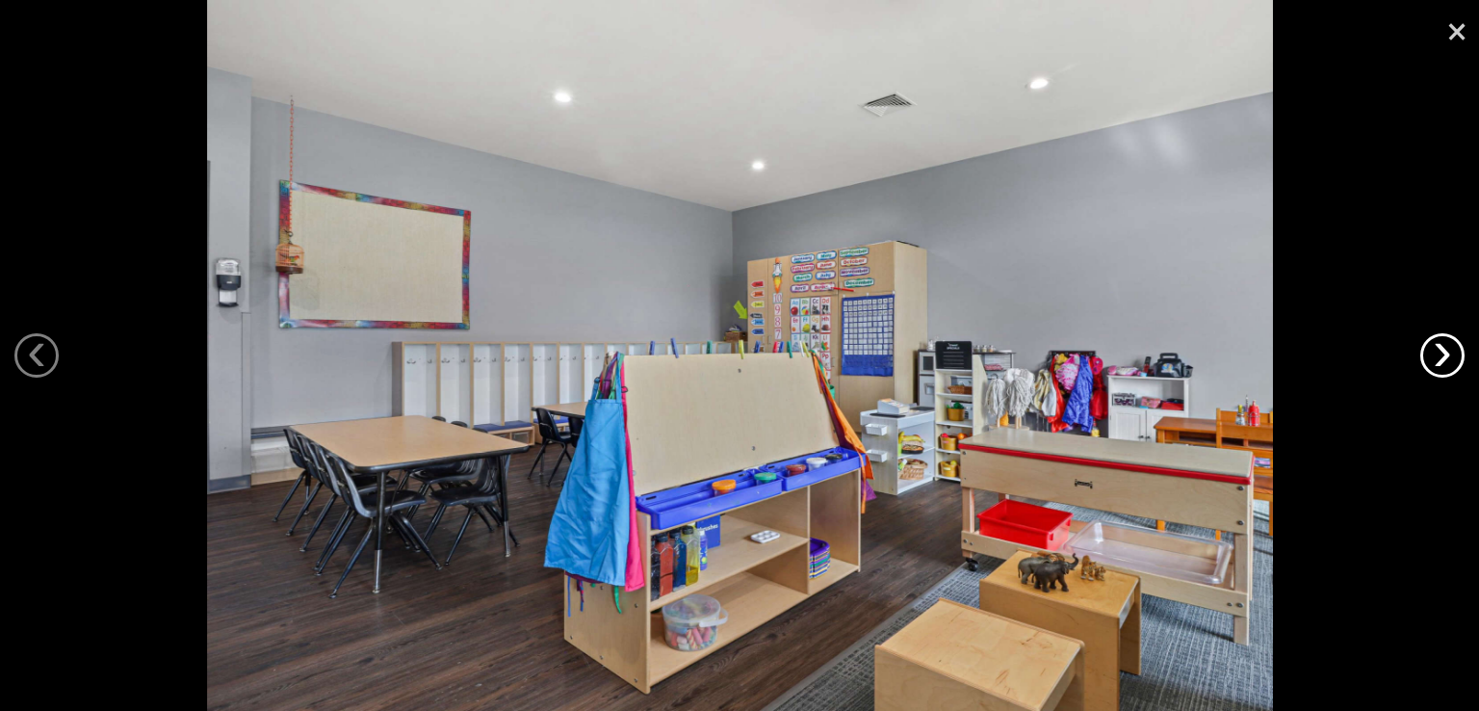
click at [1456, 355] on link "›" at bounding box center [1442, 355] width 44 height 44
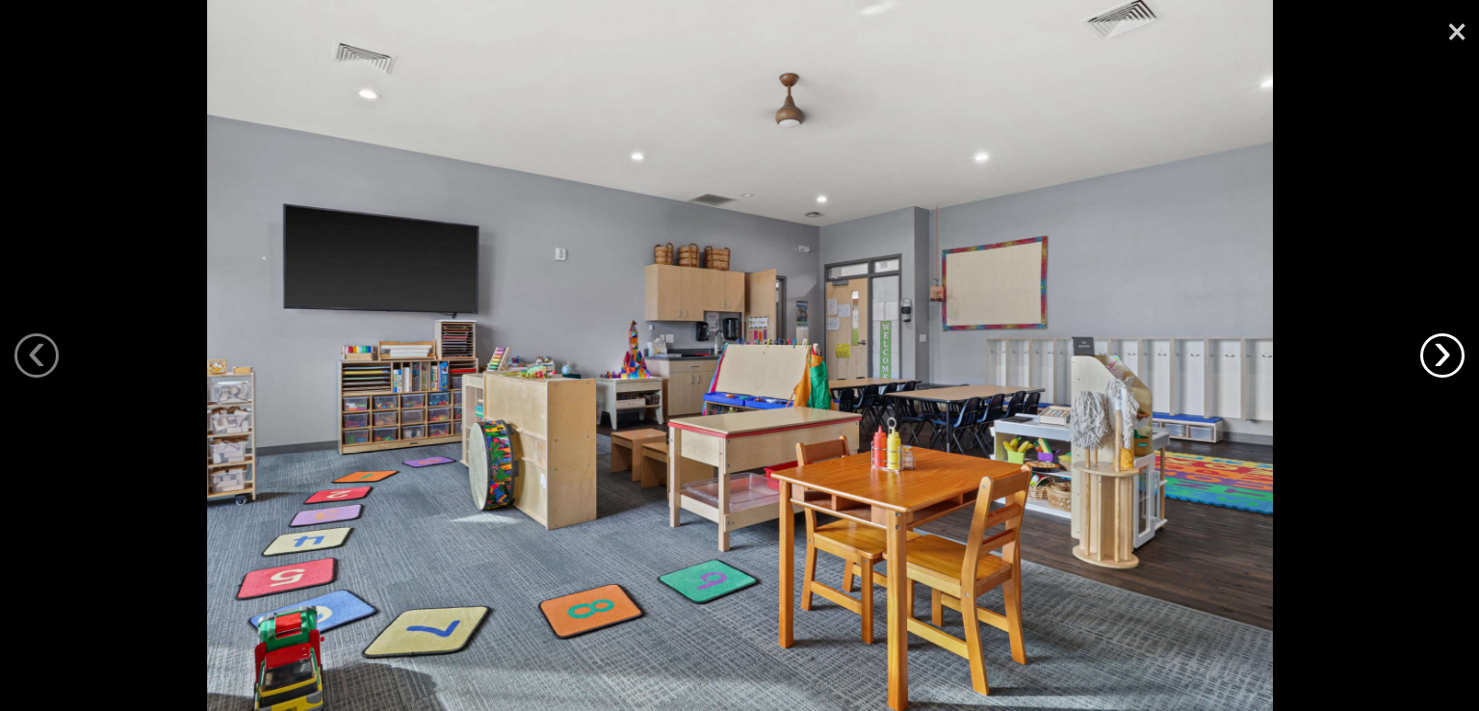
click at [1456, 355] on link "›" at bounding box center [1442, 355] width 44 height 44
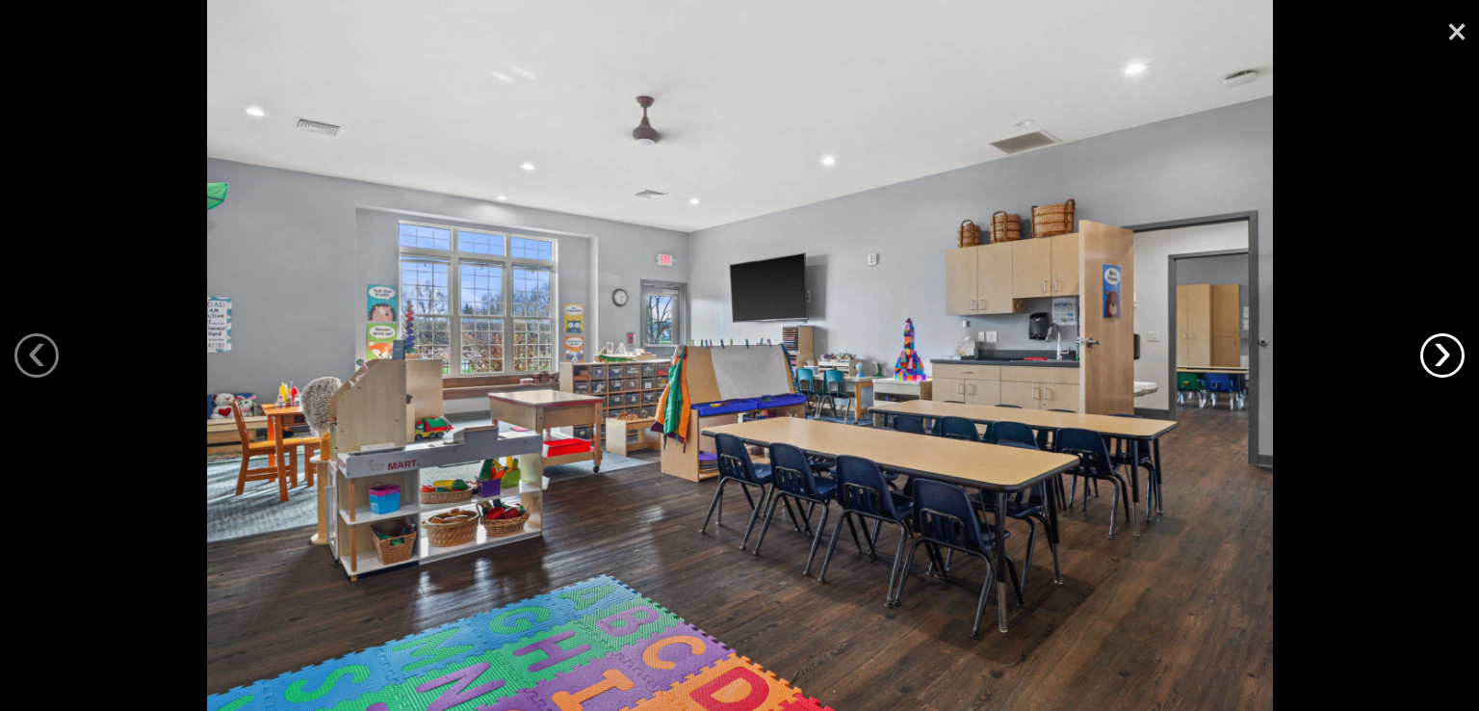
click at [1456, 355] on link "›" at bounding box center [1442, 355] width 44 height 44
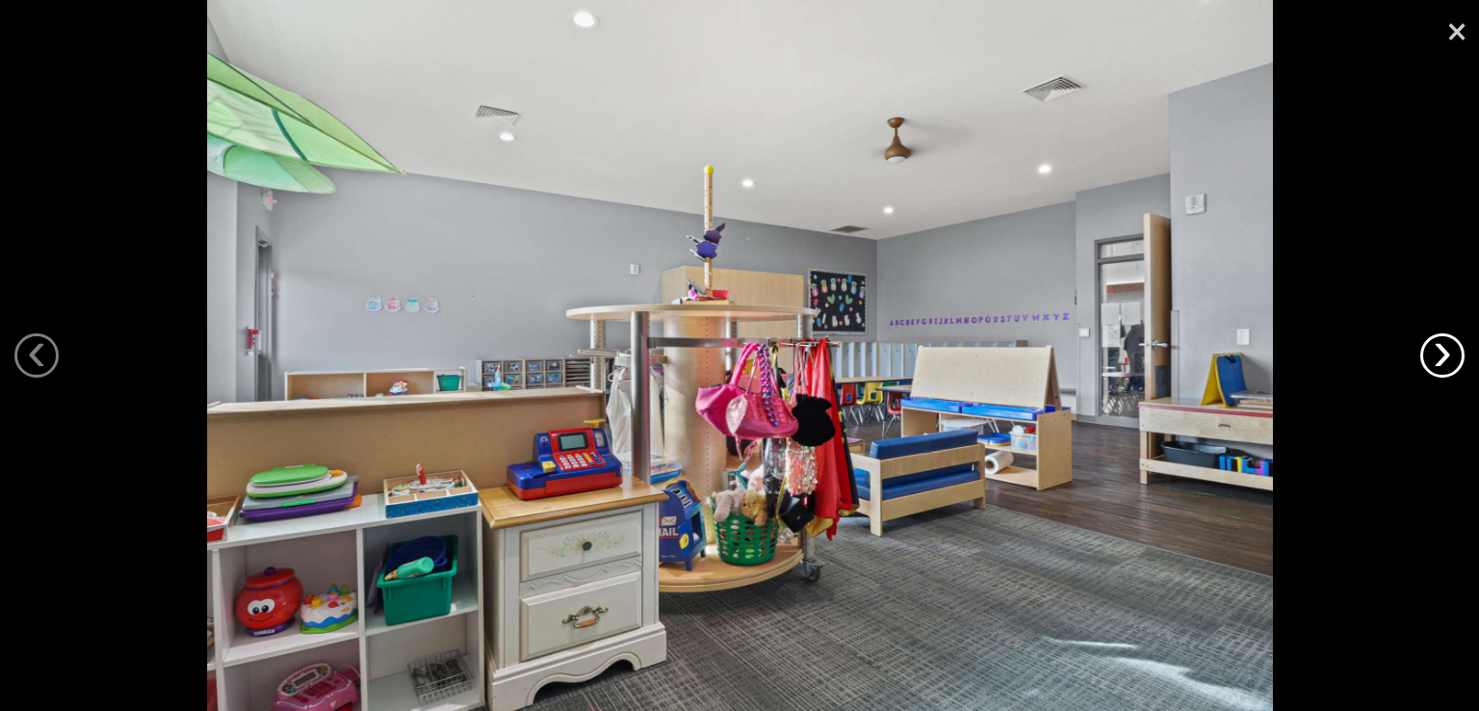
click at [1456, 355] on link "›" at bounding box center [1442, 355] width 44 height 44
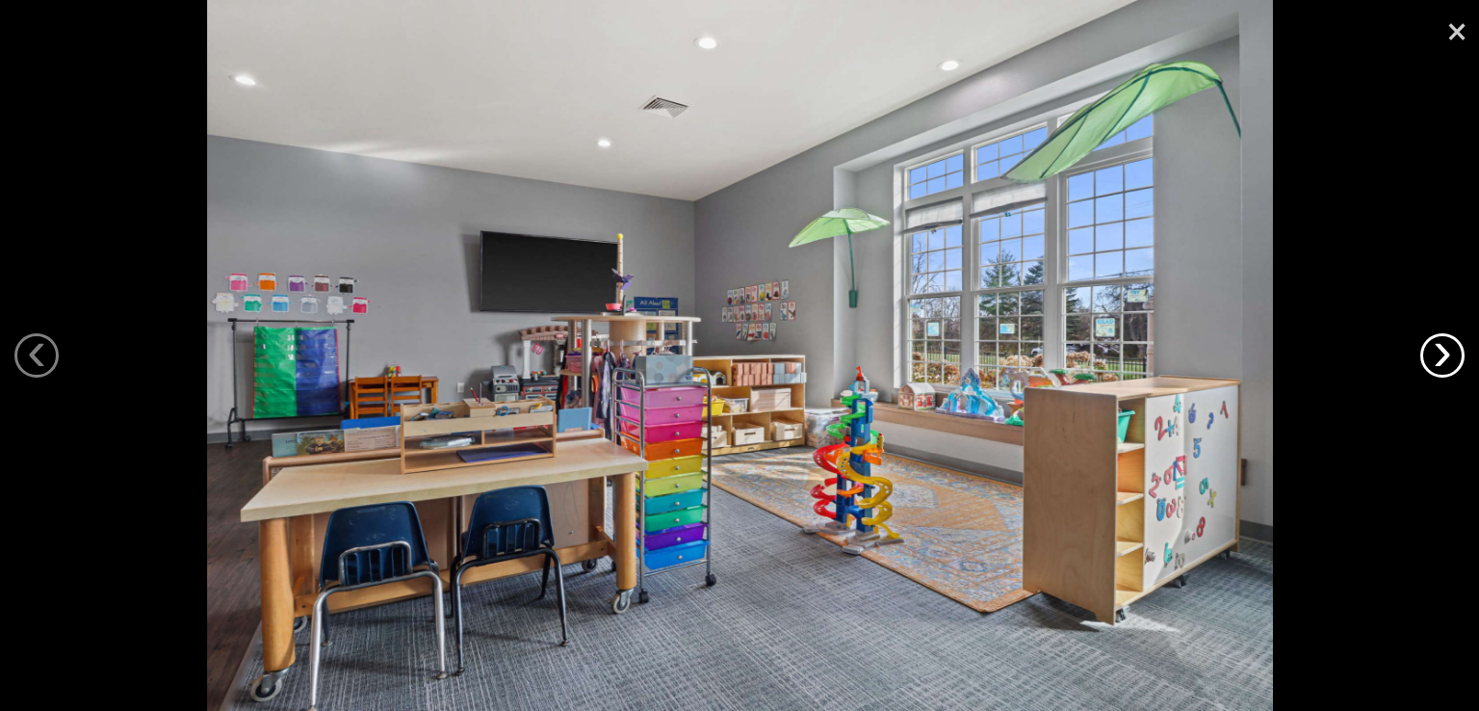
click at [1456, 355] on link "›" at bounding box center [1442, 355] width 44 height 44
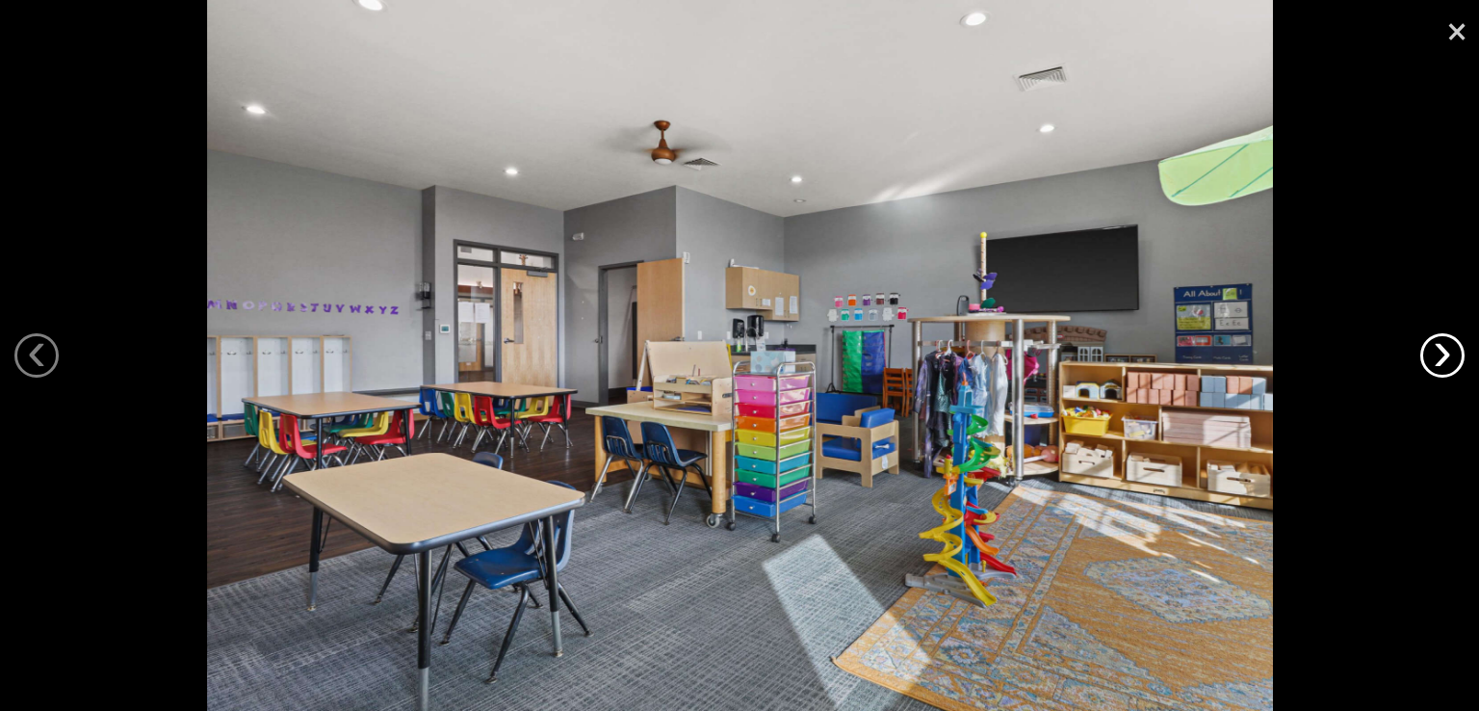
click at [1456, 355] on link "›" at bounding box center [1442, 355] width 44 height 44
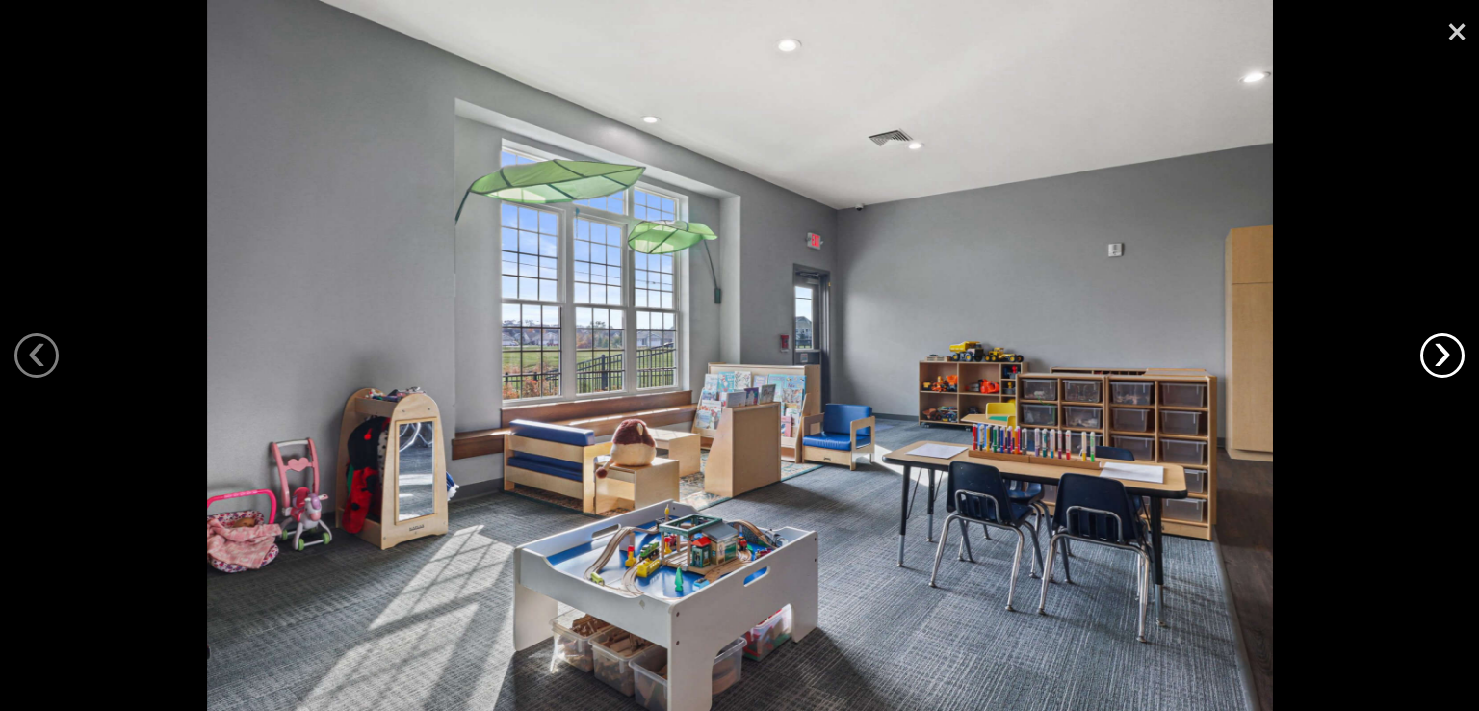
click at [1456, 355] on link "›" at bounding box center [1442, 355] width 44 height 44
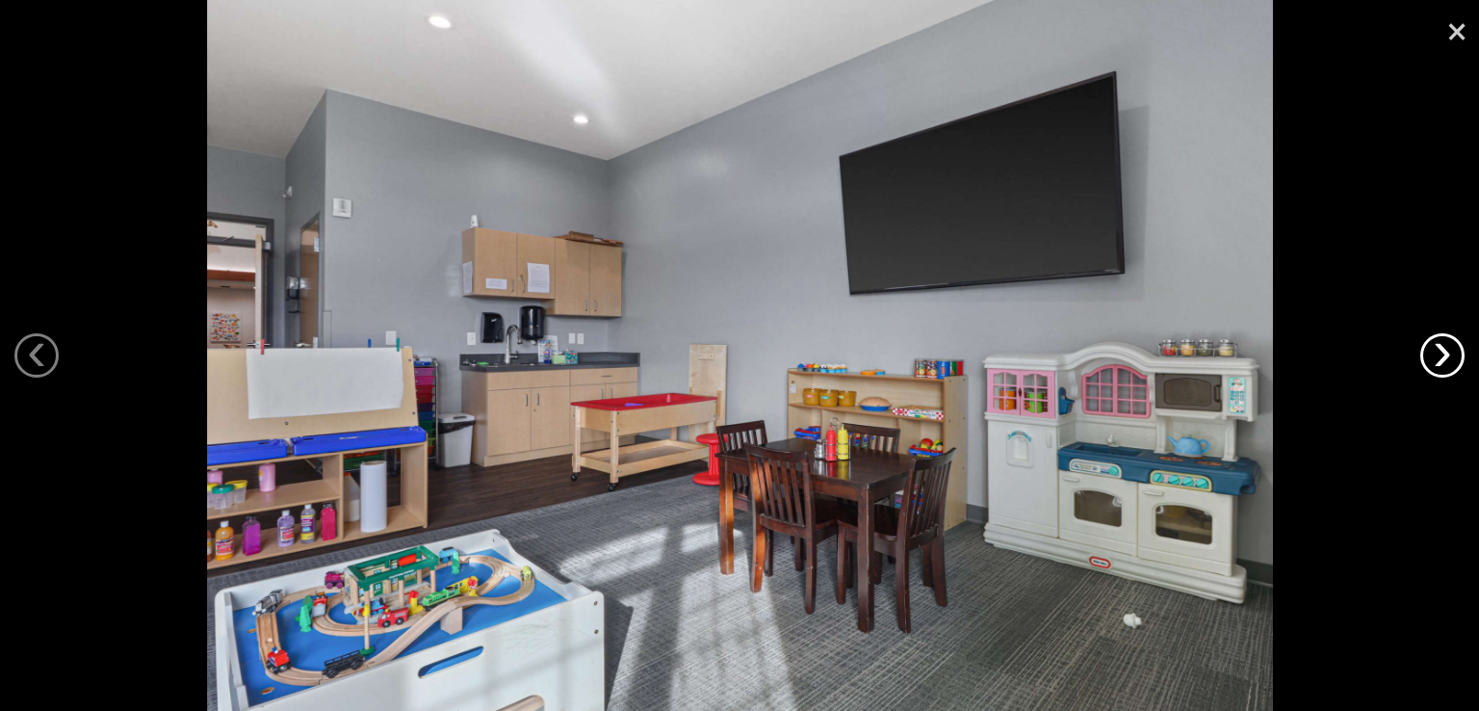
click at [1456, 355] on link "›" at bounding box center [1442, 355] width 44 height 44
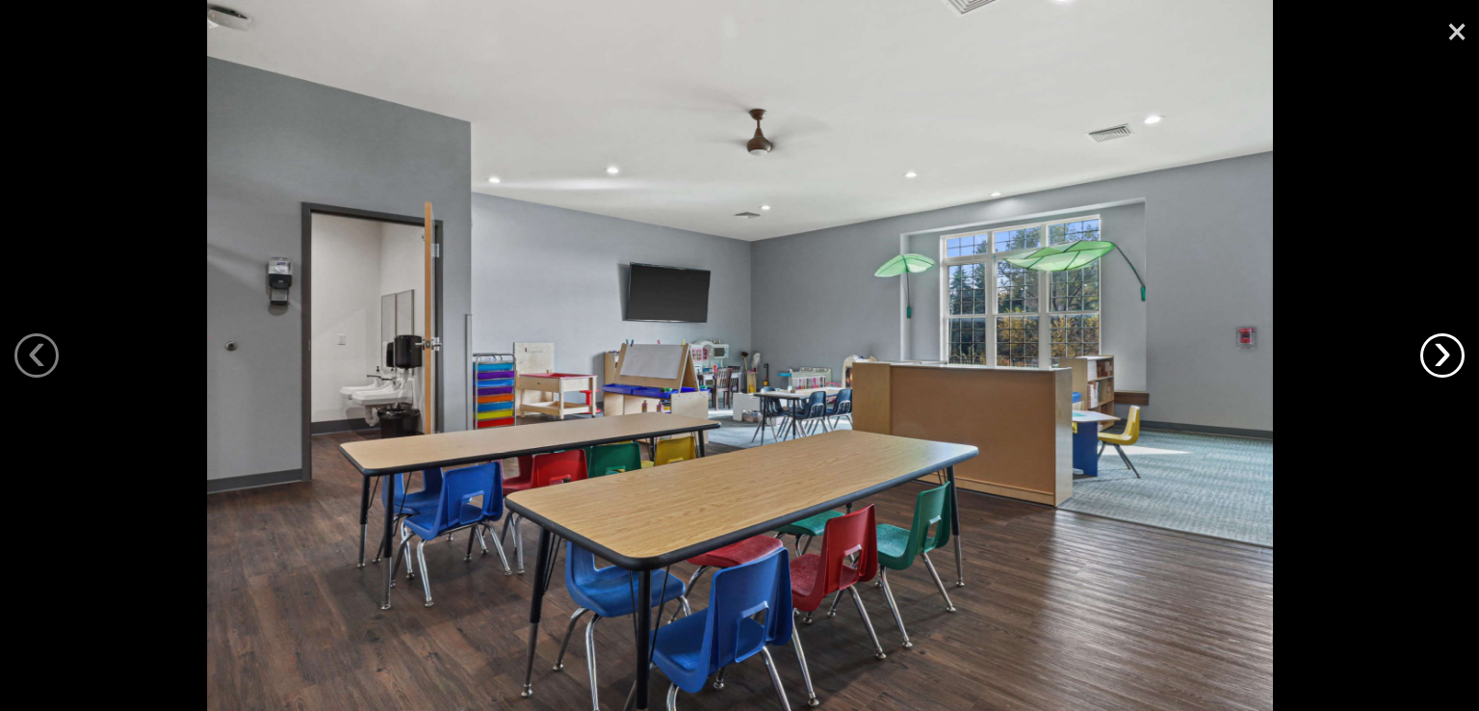
click at [1456, 355] on link "›" at bounding box center [1442, 355] width 44 height 44
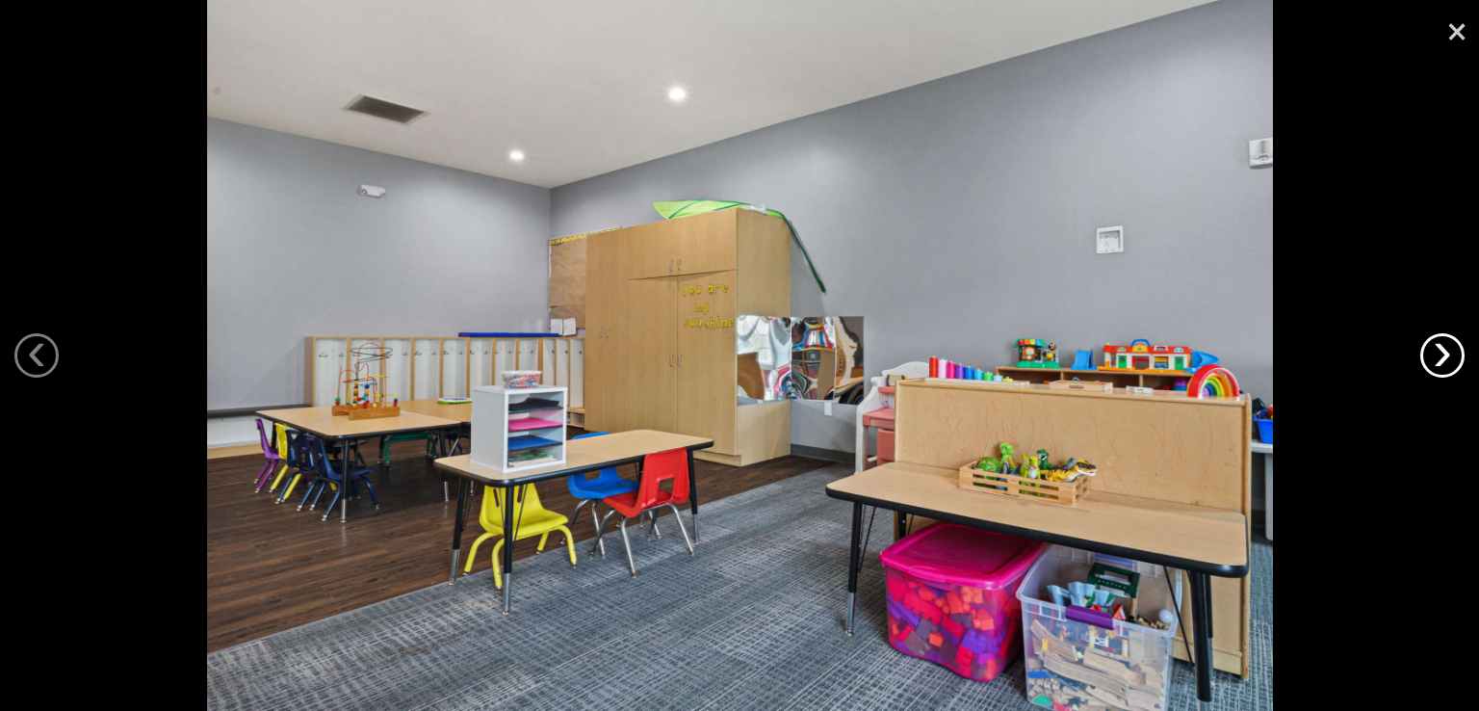
click at [1456, 355] on link "›" at bounding box center [1442, 355] width 44 height 44
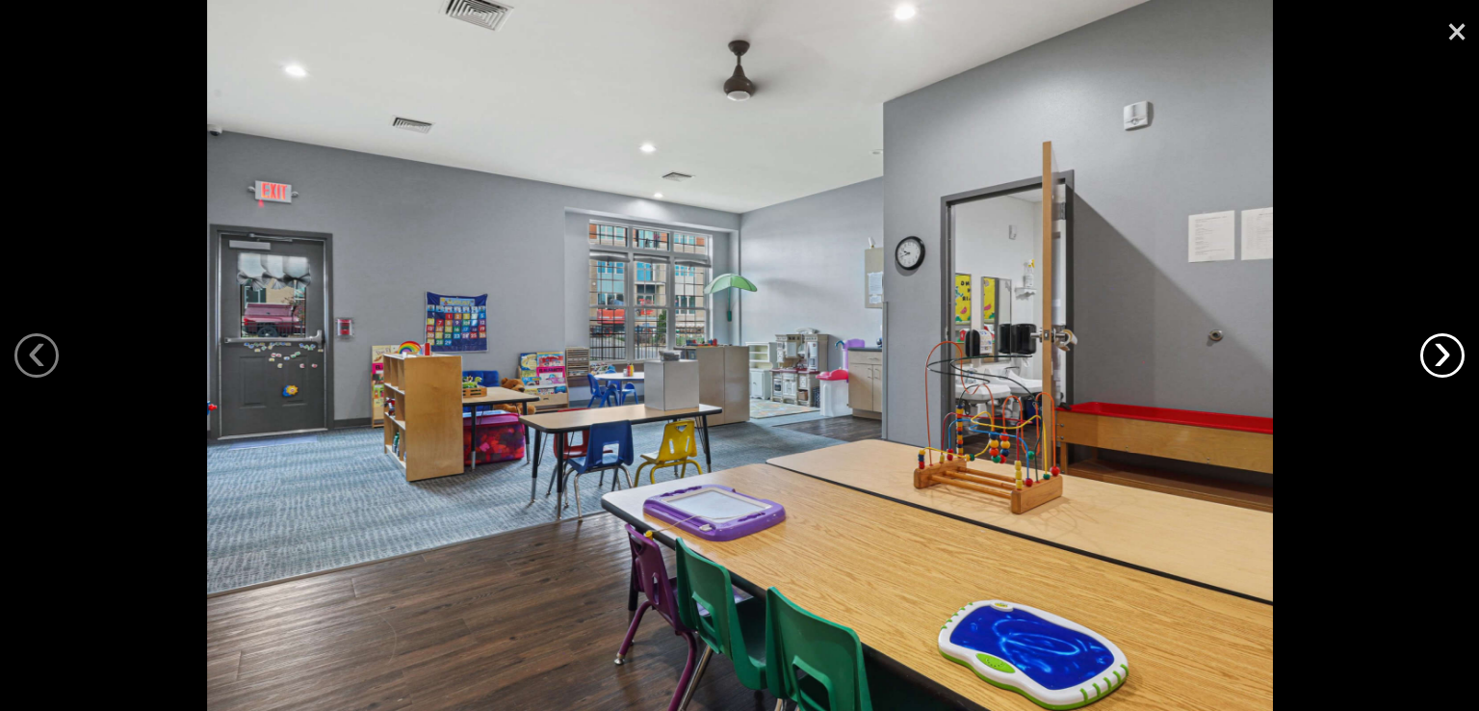
click at [1456, 355] on link "›" at bounding box center [1442, 355] width 44 height 44
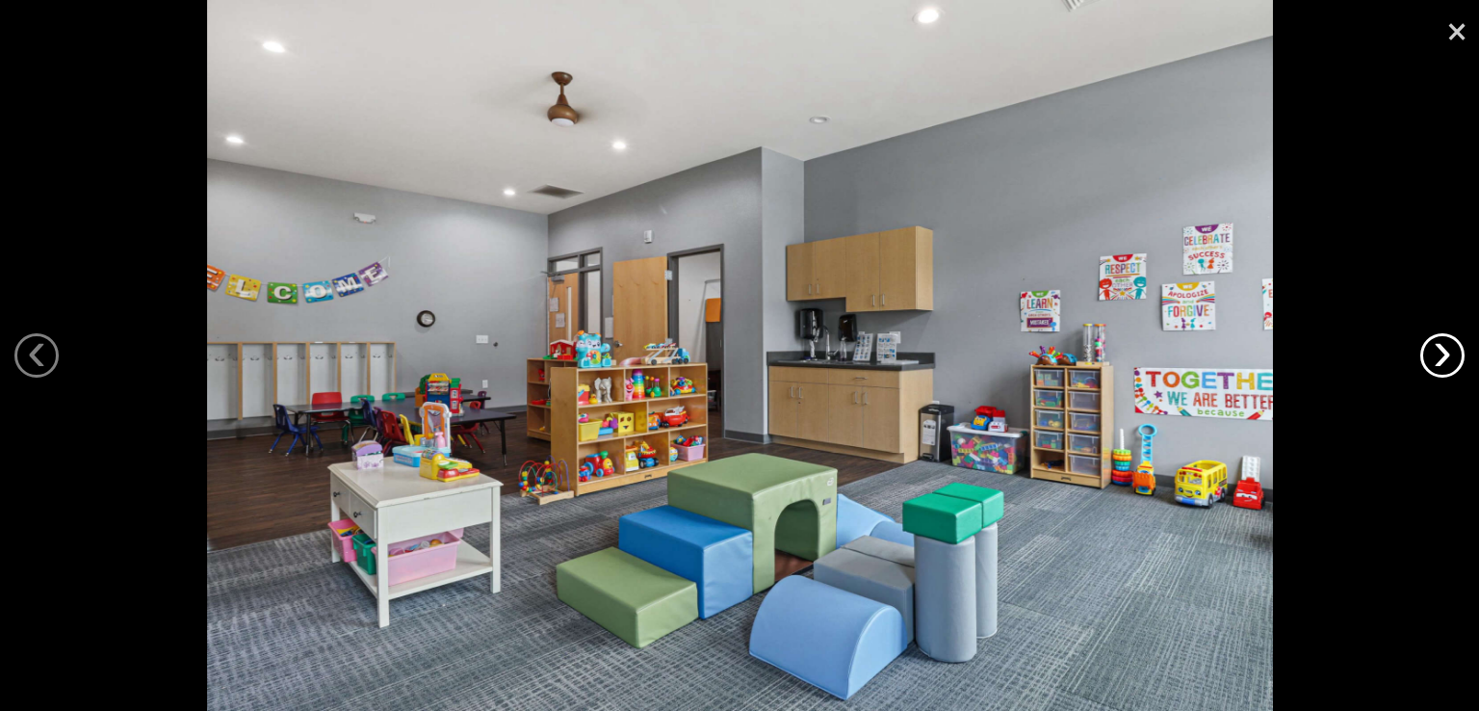
click at [1456, 355] on link "›" at bounding box center [1442, 355] width 44 height 44
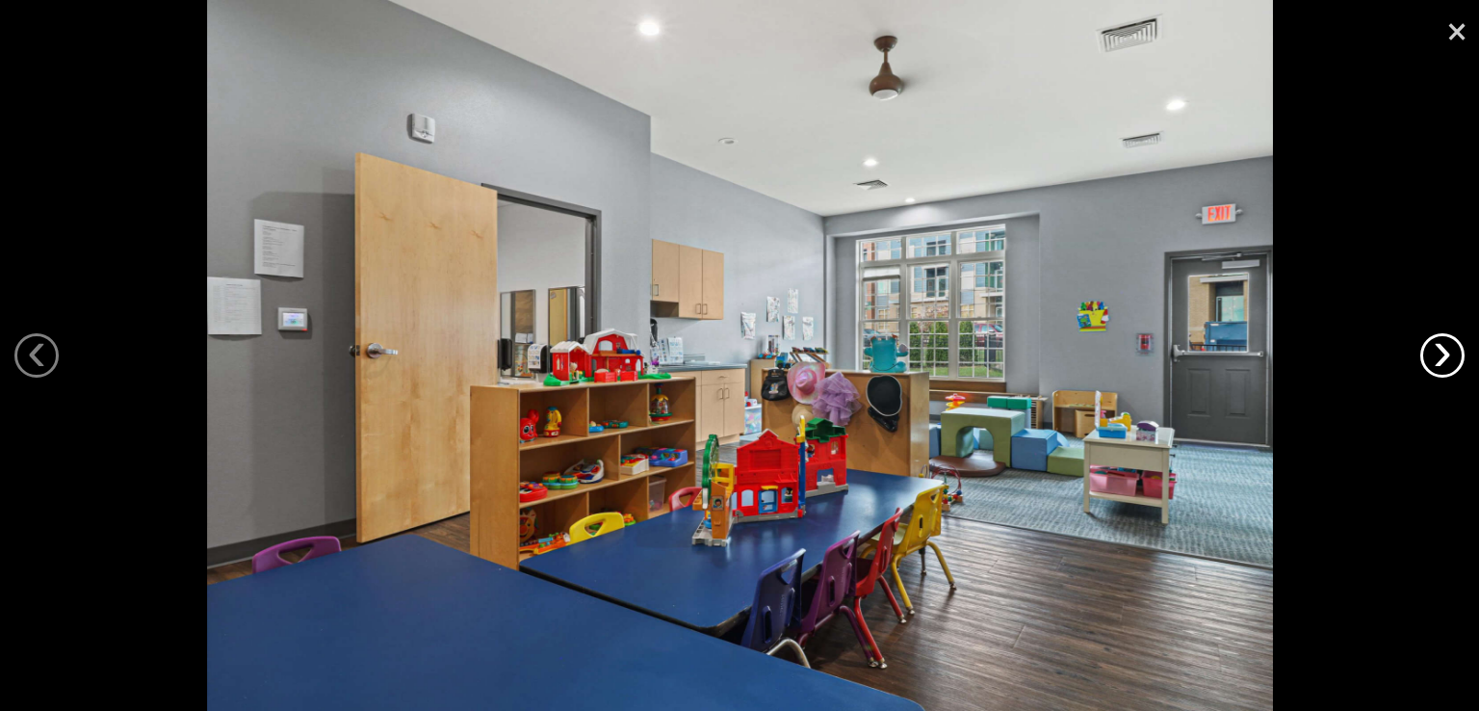
click at [1456, 355] on link "›" at bounding box center [1442, 355] width 44 height 44
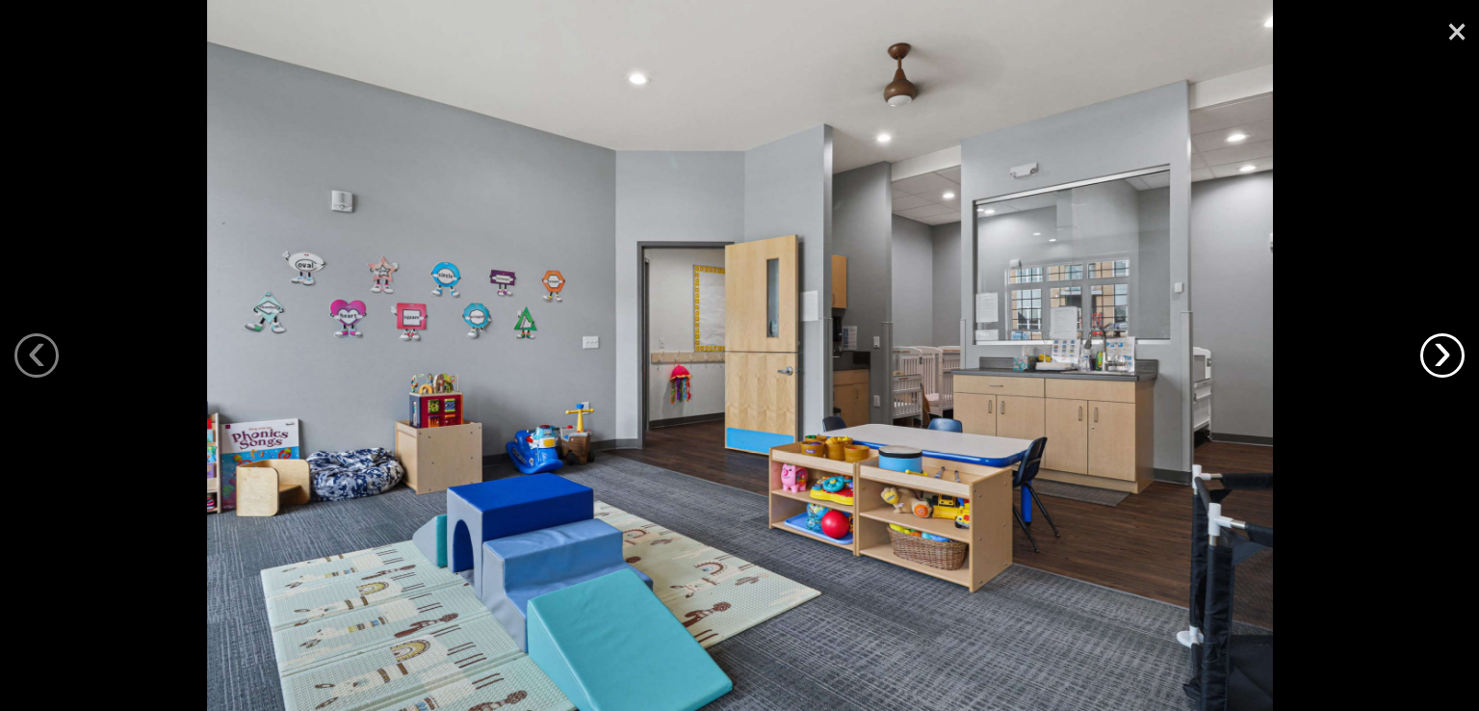
click at [1456, 355] on link "›" at bounding box center [1442, 355] width 44 height 44
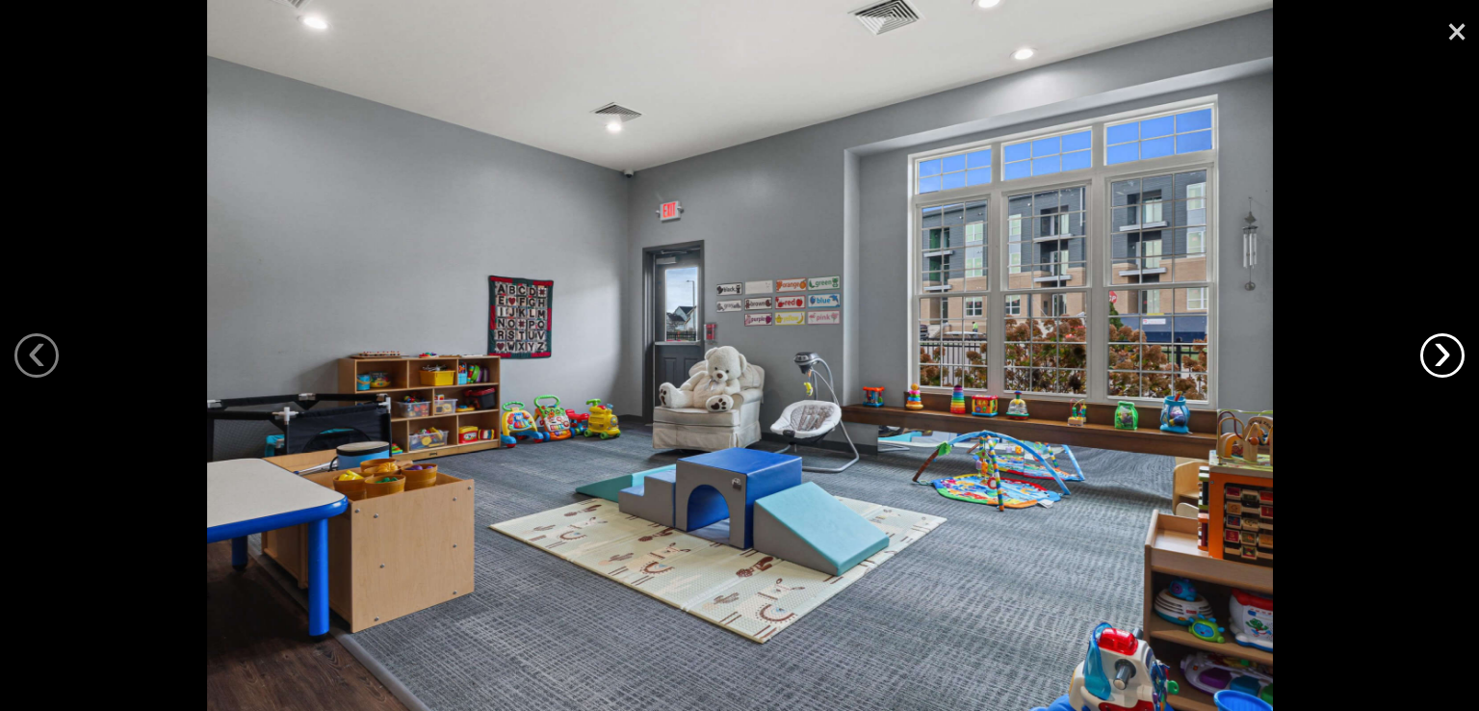
click at [1456, 355] on link "›" at bounding box center [1442, 355] width 44 height 44
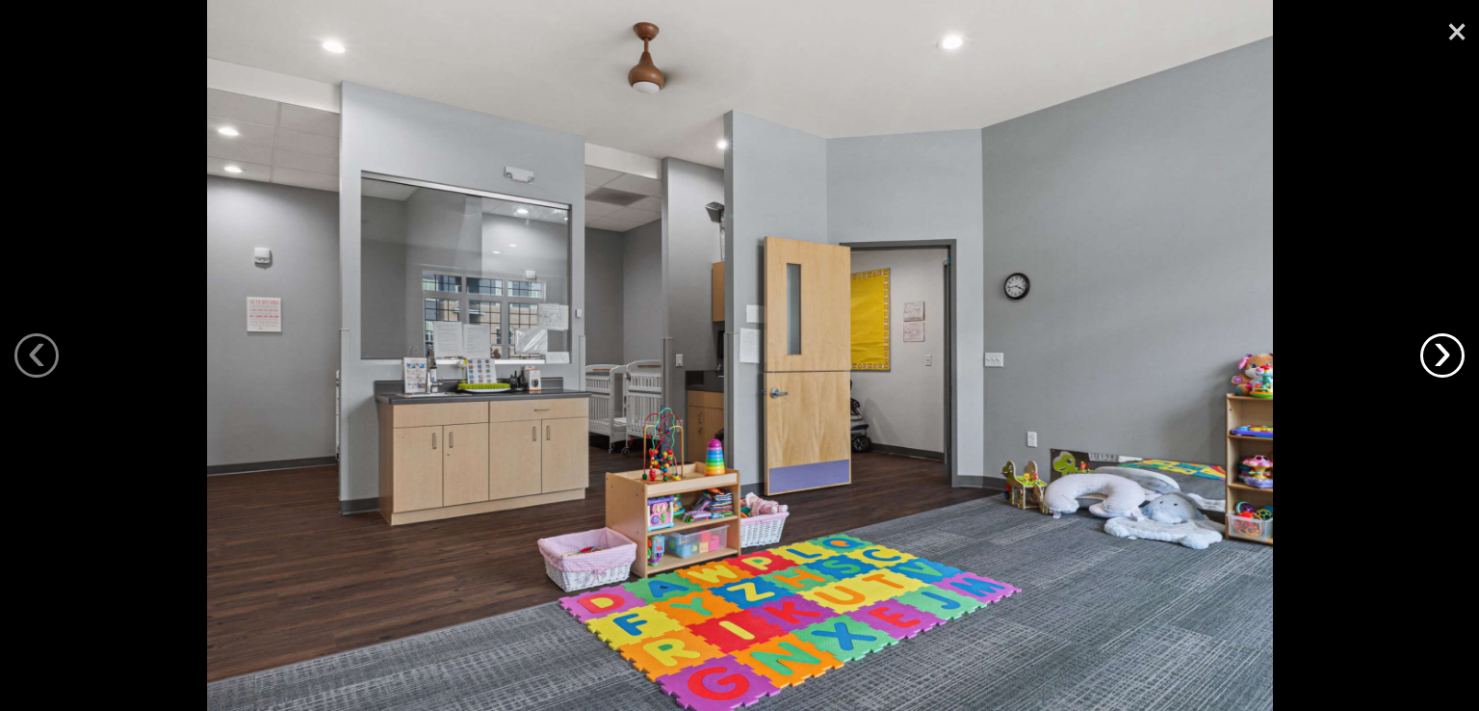
click at [1456, 355] on link "›" at bounding box center [1442, 355] width 44 height 44
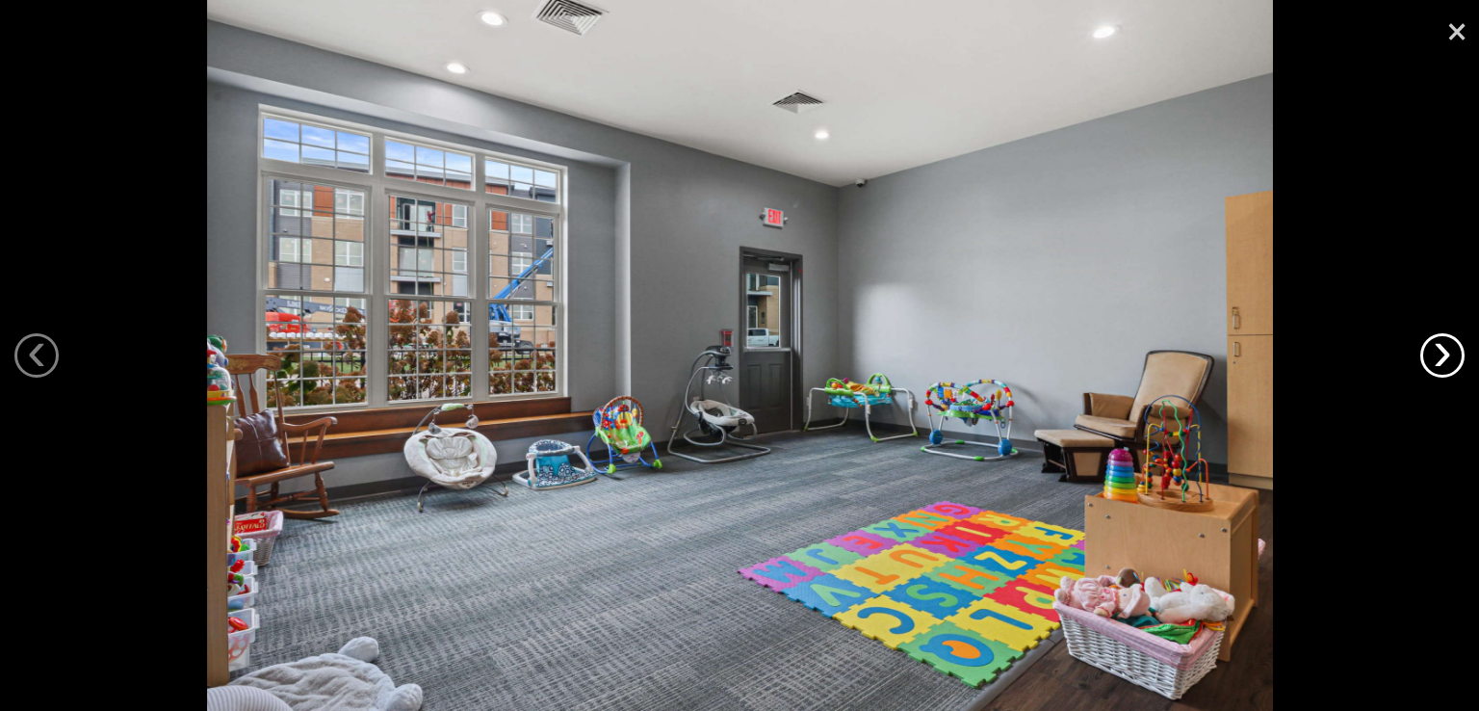
click at [1456, 355] on link "›" at bounding box center [1442, 355] width 44 height 44
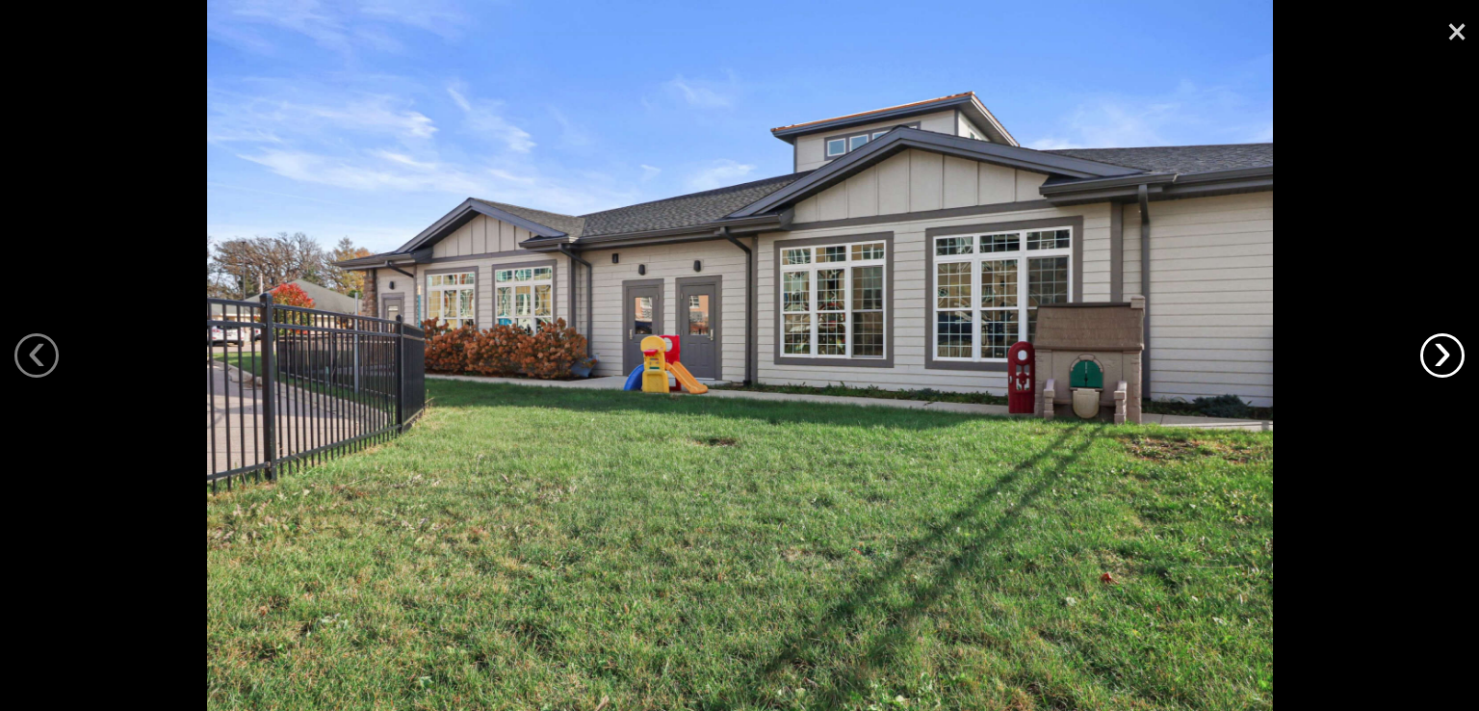
click at [1456, 355] on link "›" at bounding box center [1442, 355] width 44 height 44
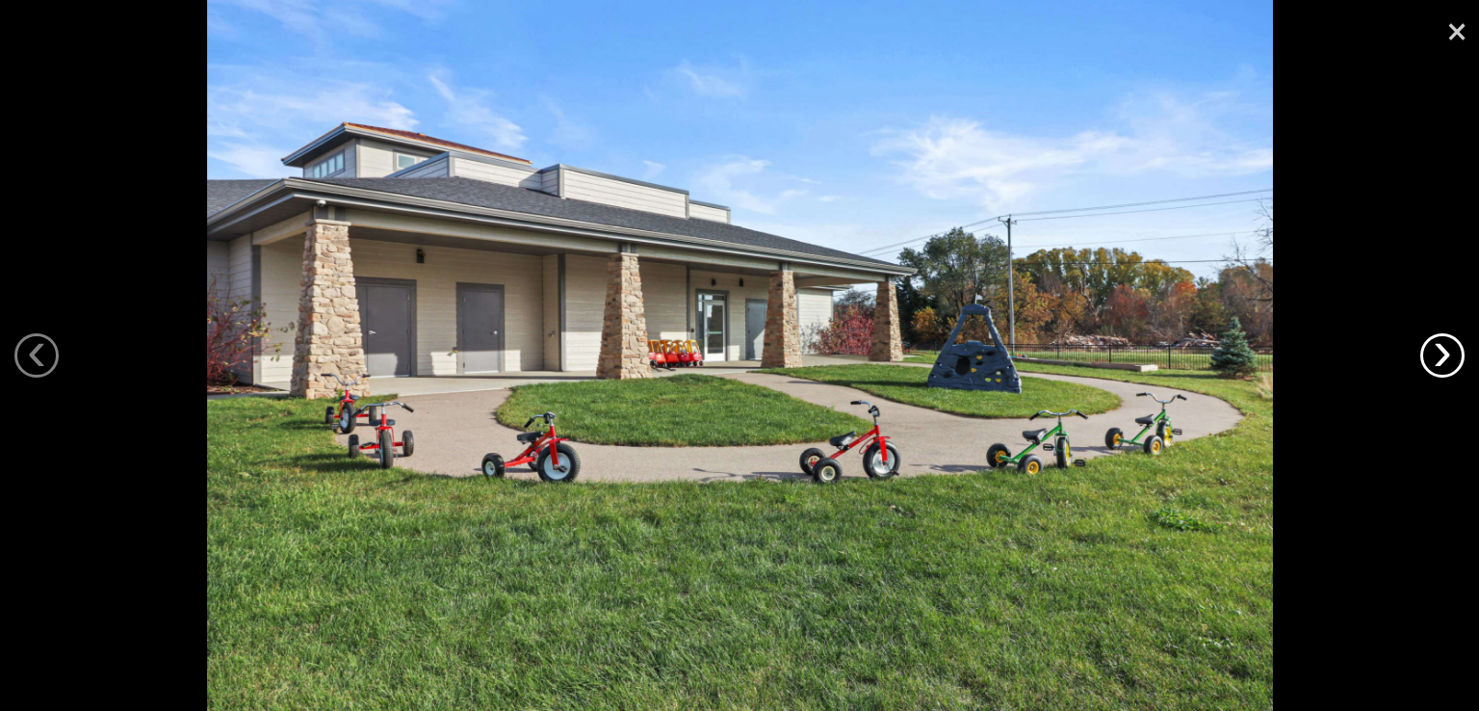
click at [1456, 355] on link "›" at bounding box center [1442, 355] width 44 height 44
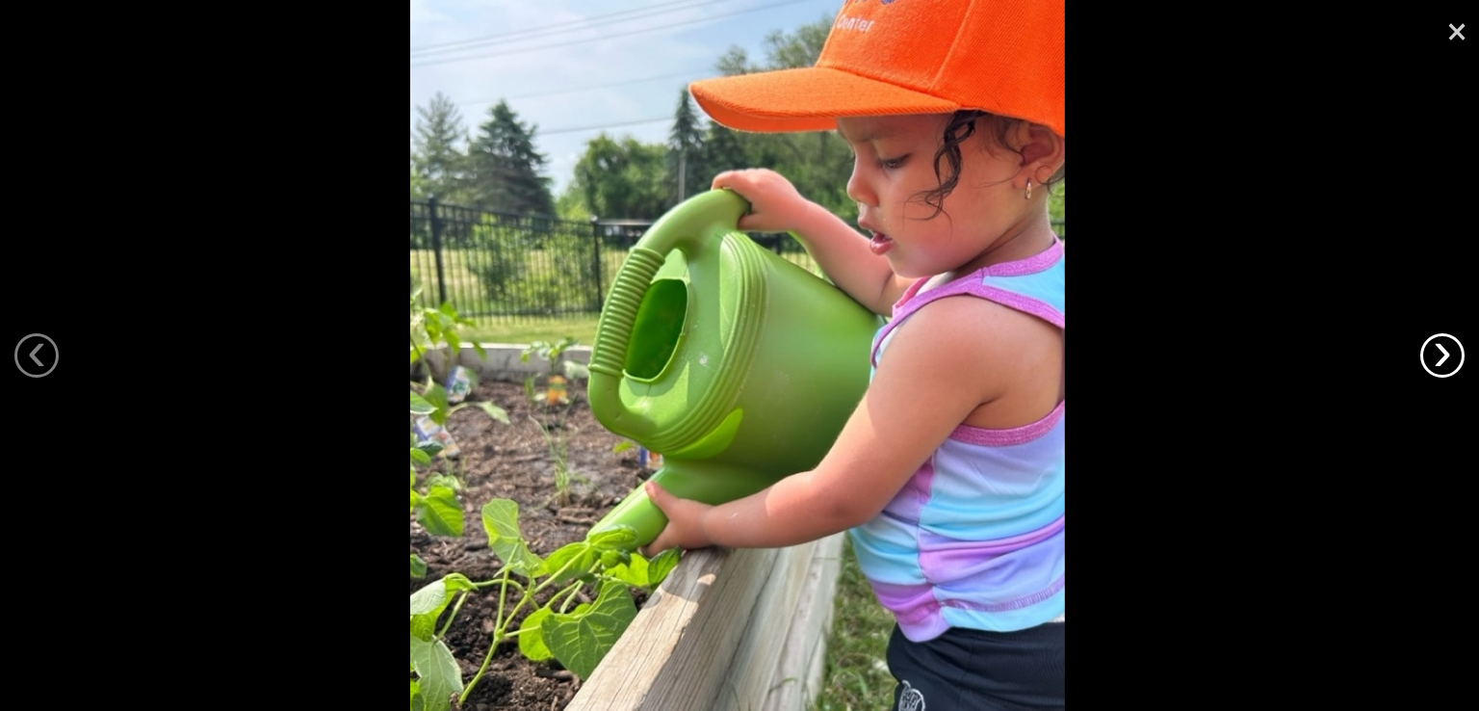
click at [1456, 355] on link "›" at bounding box center [1442, 355] width 44 height 44
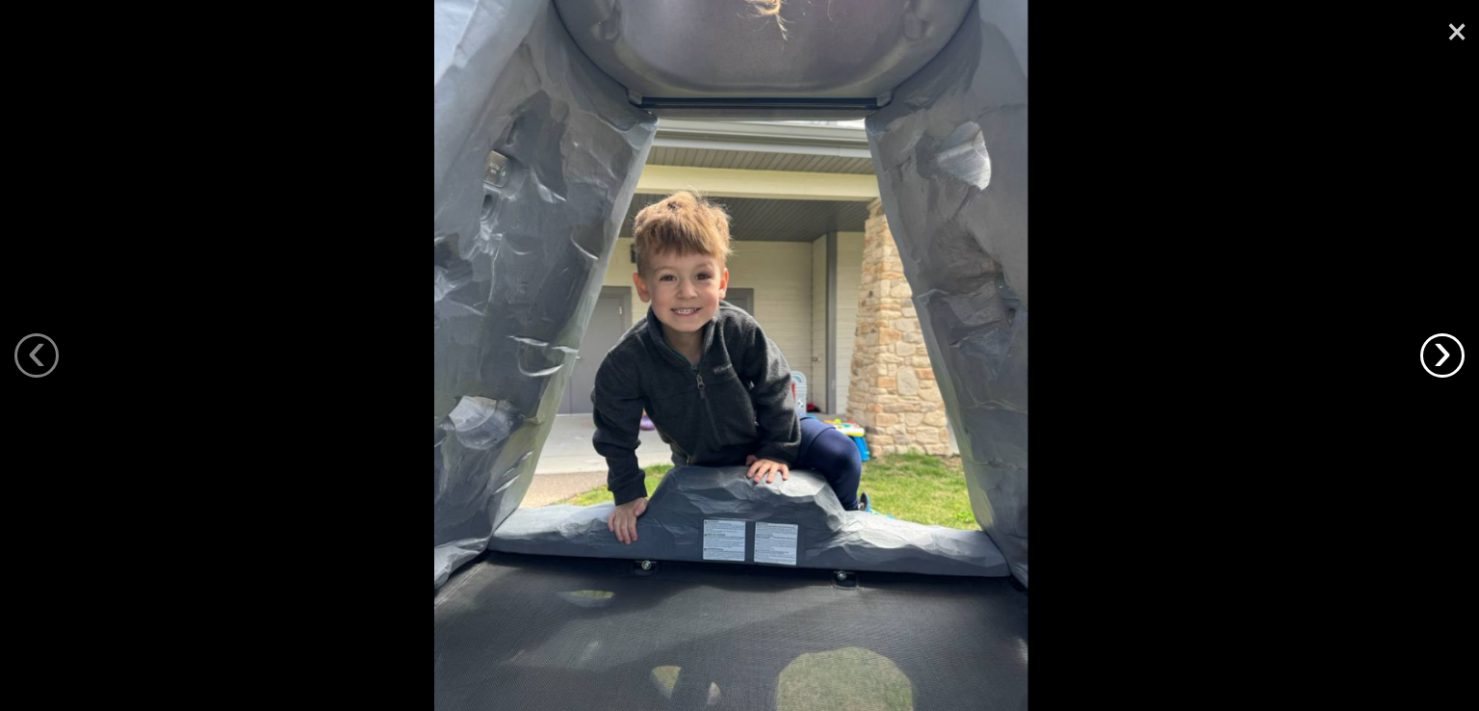
click at [1456, 355] on link "›" at bounding box center [1442, 355] width 44 height 44
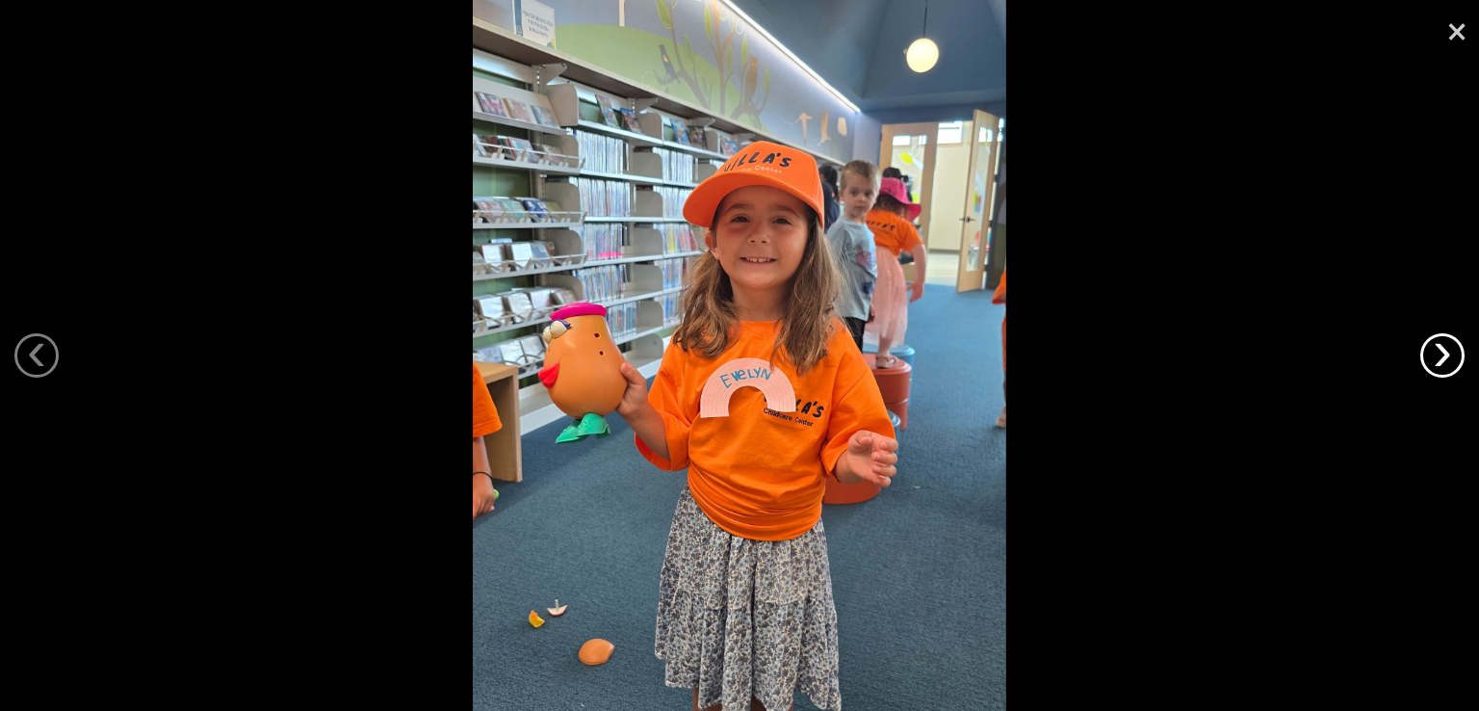
click at [1456, 355] on link "›" at bounding box center [1442, 355] width 44 height 44
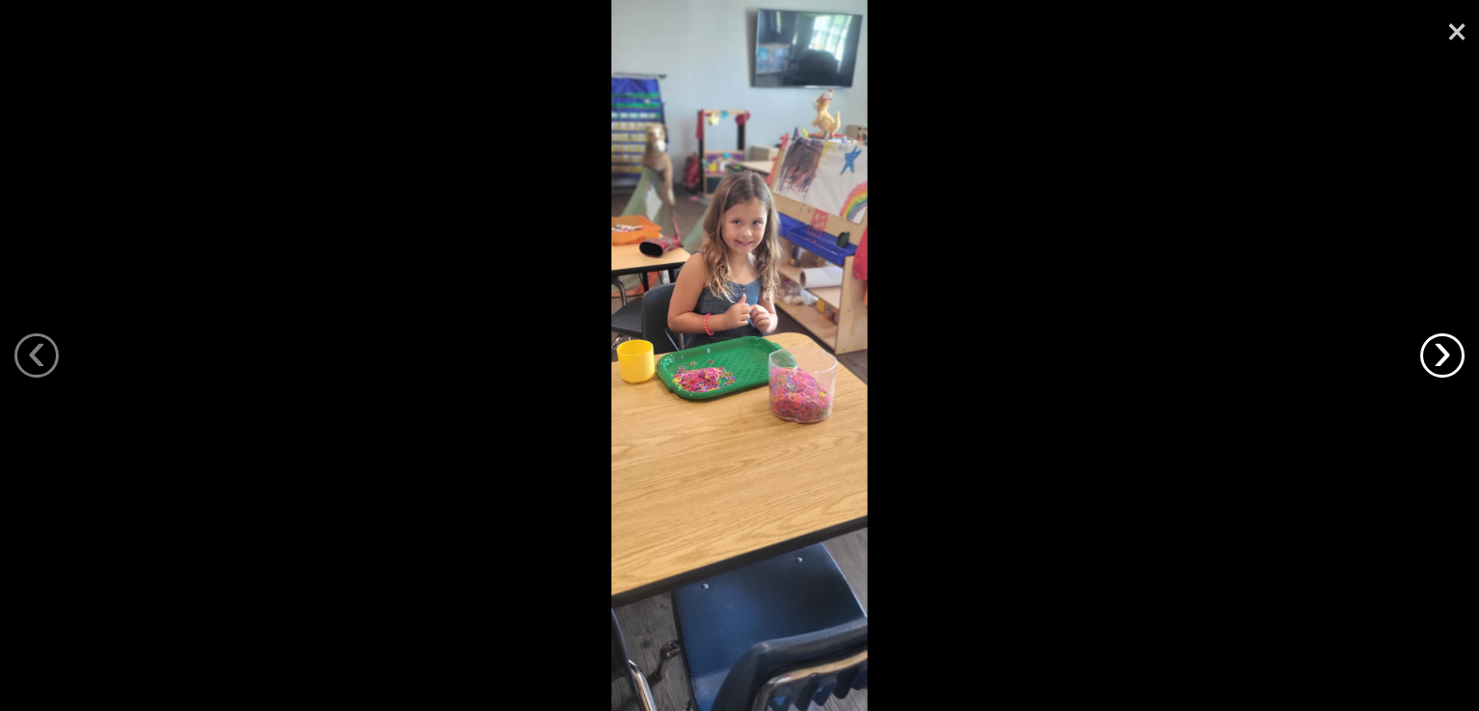
click at [1456, 355] on link "›" at bounding box center [1442, 355] width 44 height 44
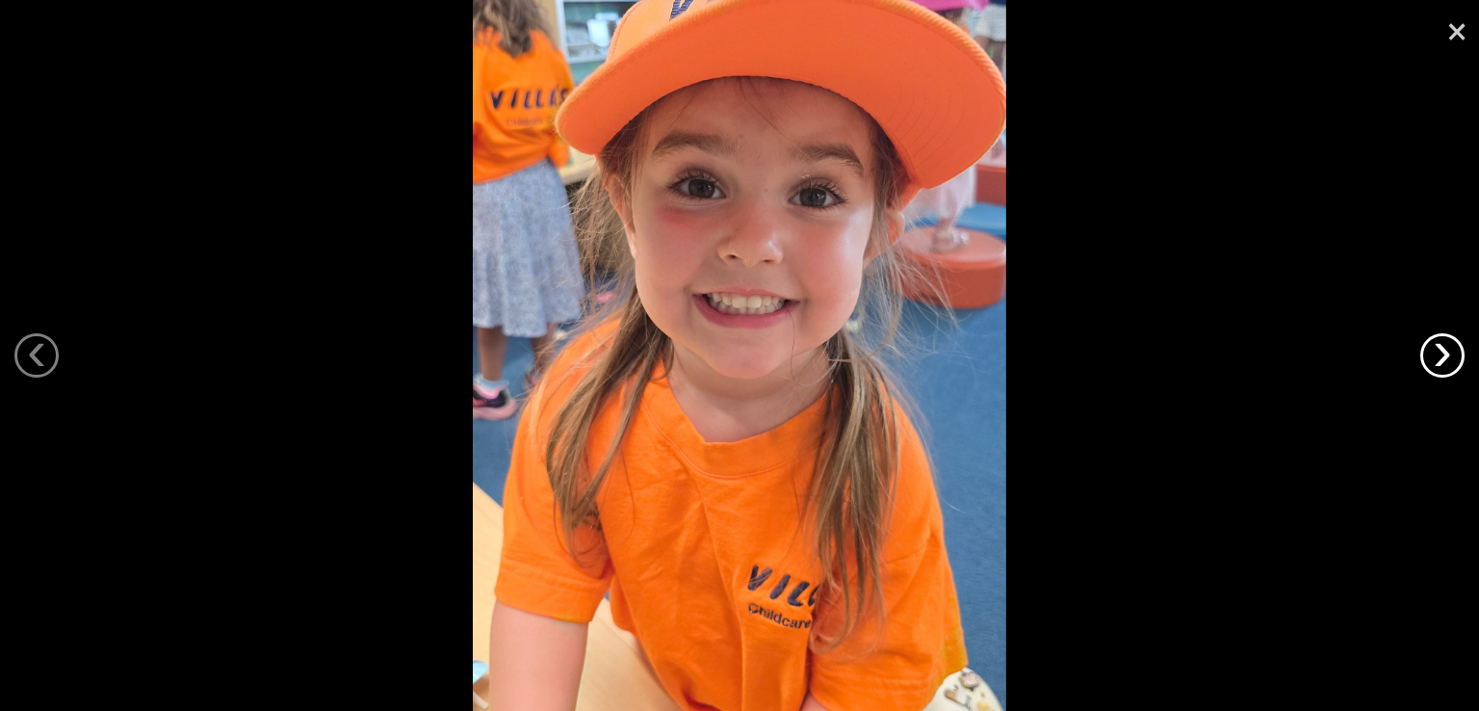
click at [1456, 355] on link "›" at bounding box center [1442, 355] width 44 height 44
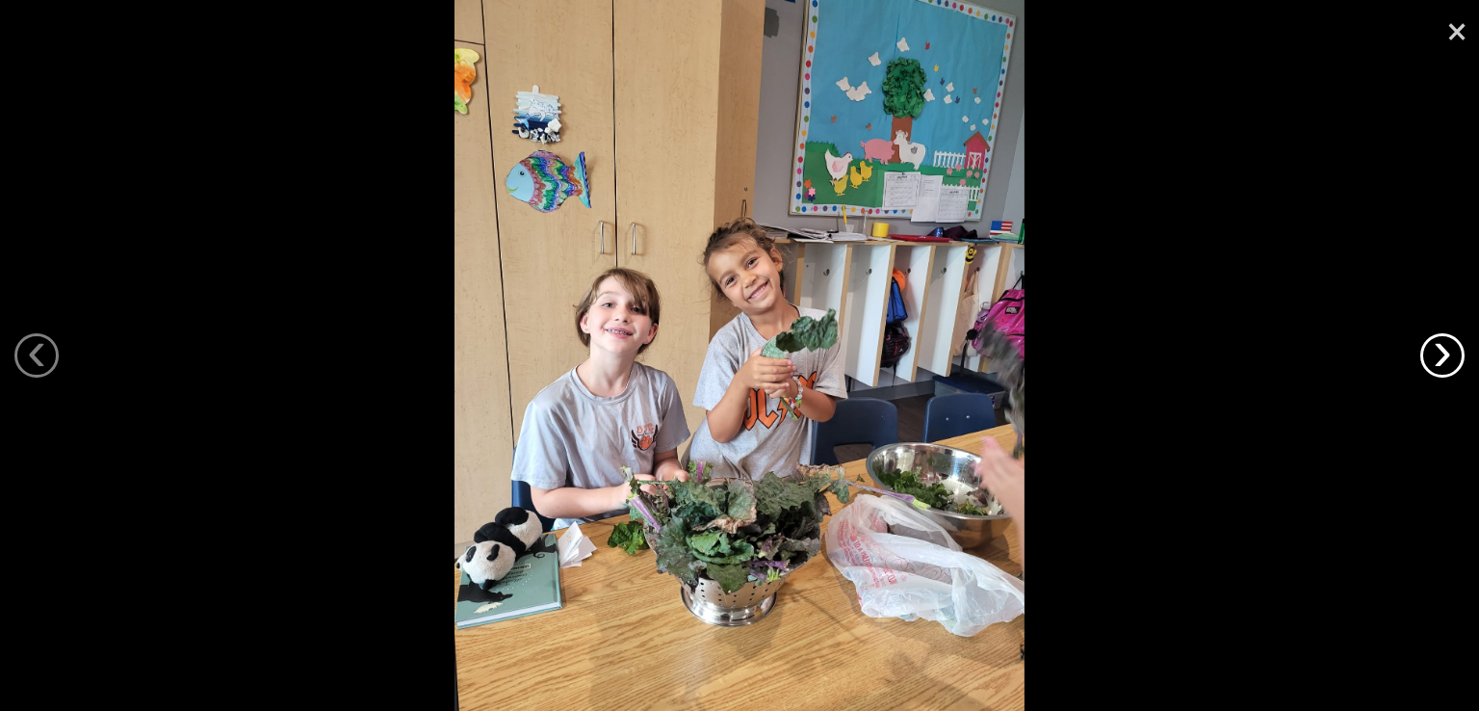
click at [1456, 355] on link "›" at bounding box center [1442, 355] width 44 height 44
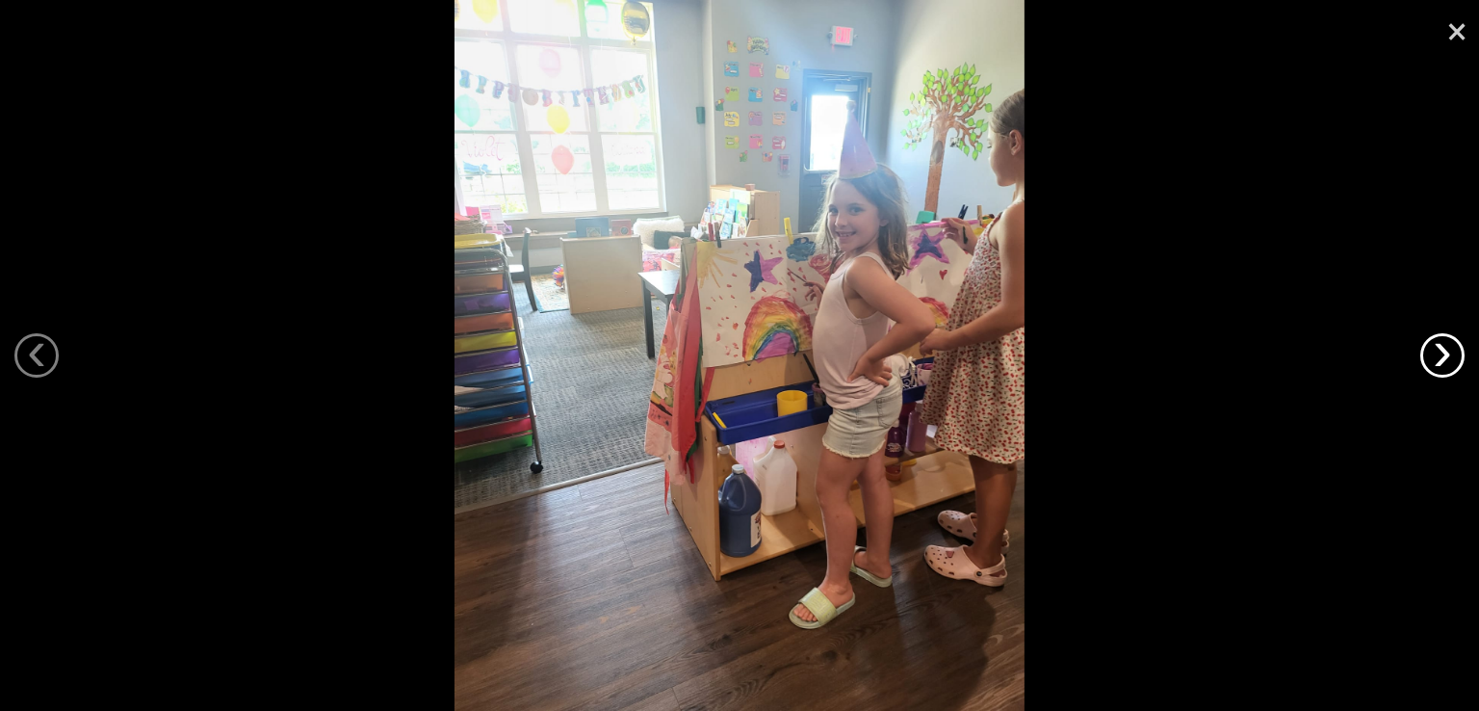
click at [1456, 355] on link "›" at bounding box center [1442, 355] width 44 height 44
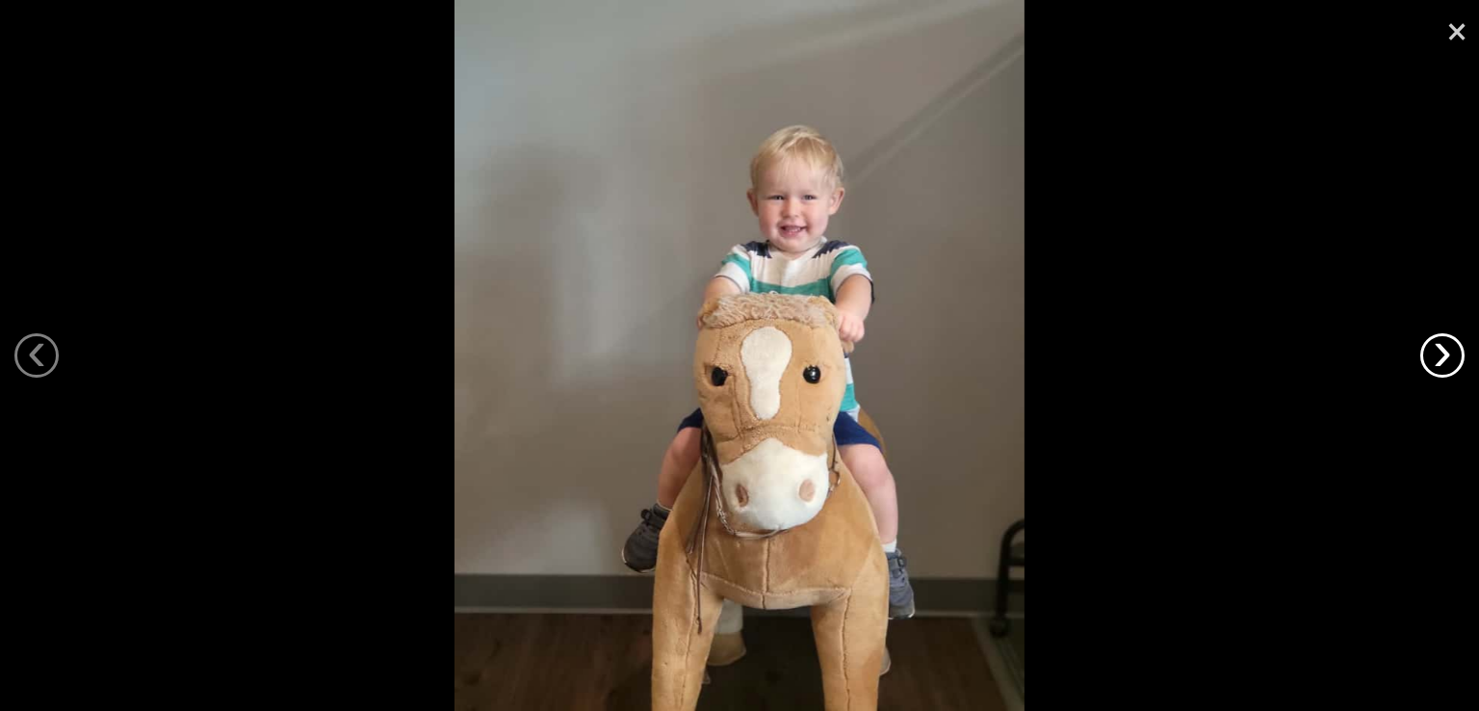
click at [1456, 355] on link "›" at bounding box center [1442, 355] width 44 height 44
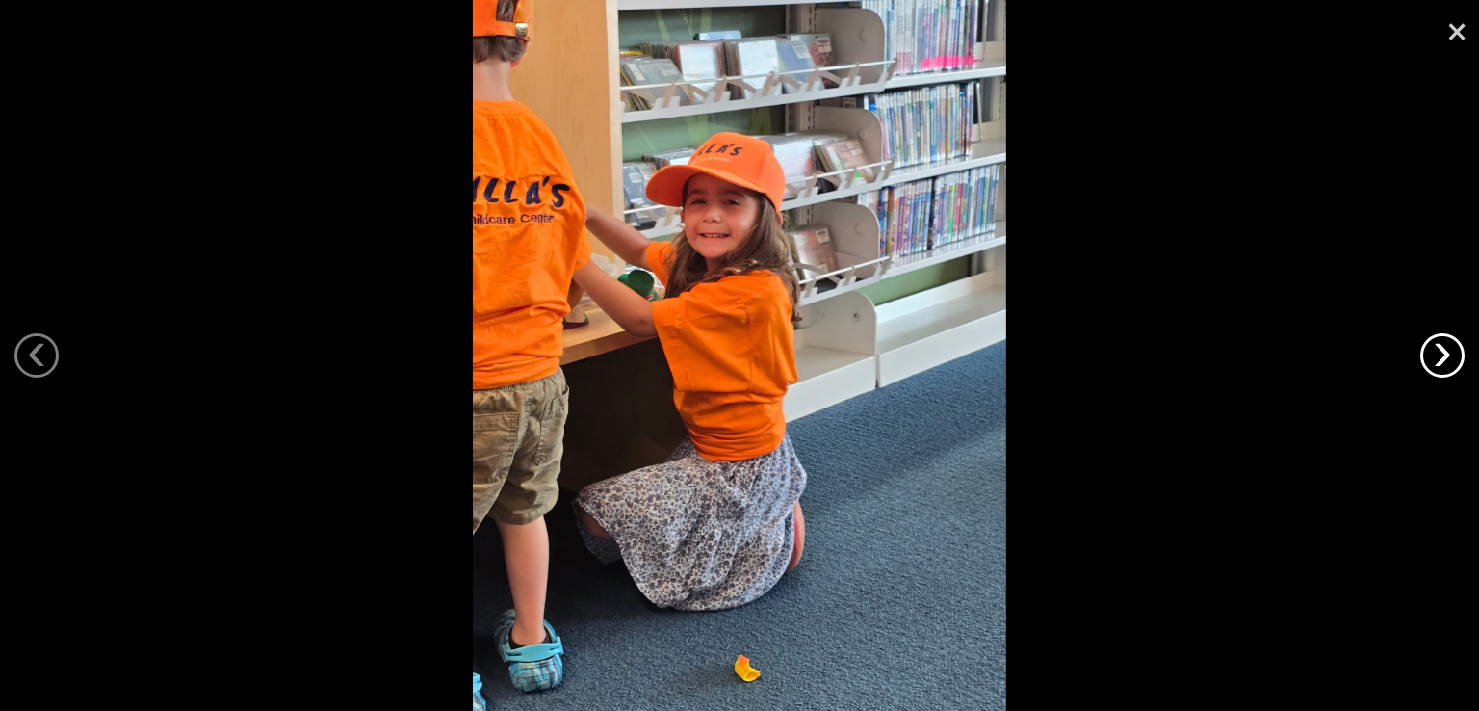
click at [1456, 355] on link "›" at bounding box center [1442, 355] width 44 height 44
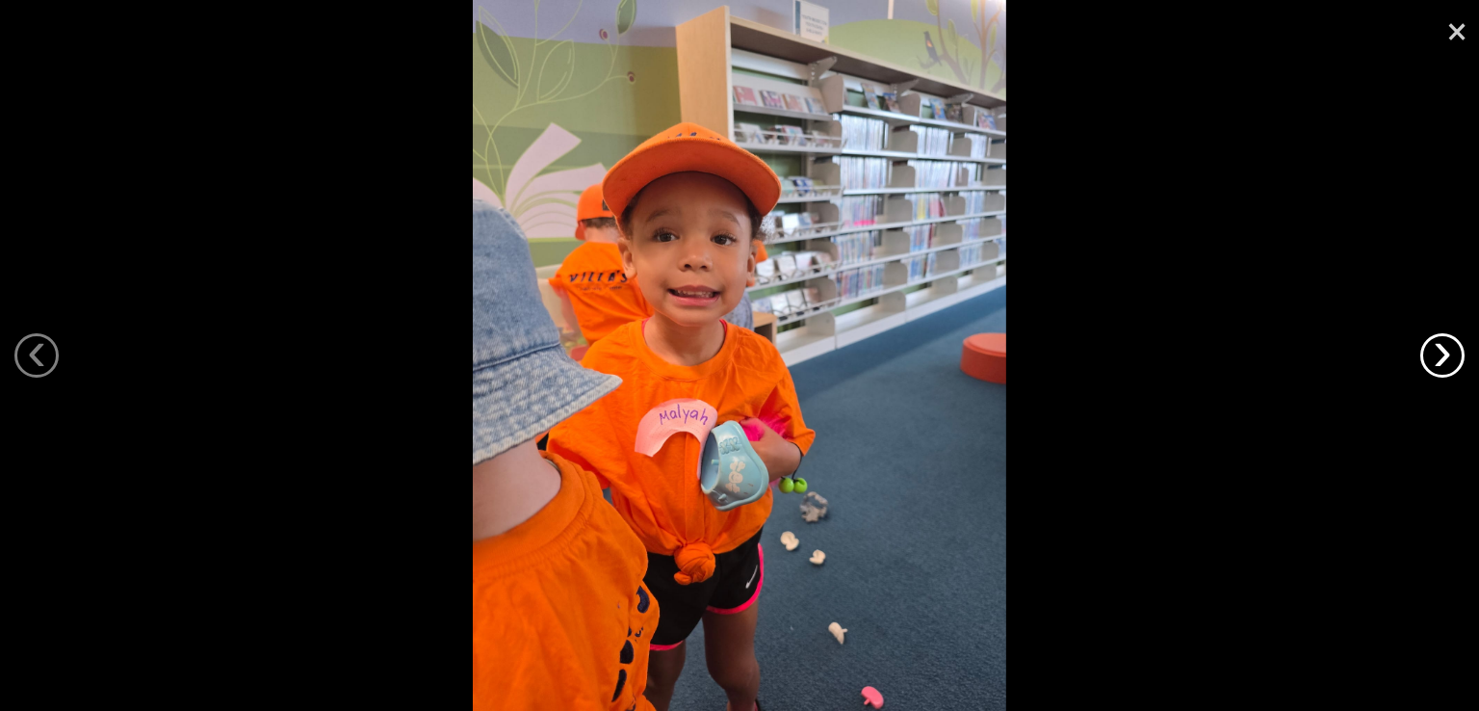
click at [1456, 355] on link "›" at bounding box center [1442, 355] width 44 height 44
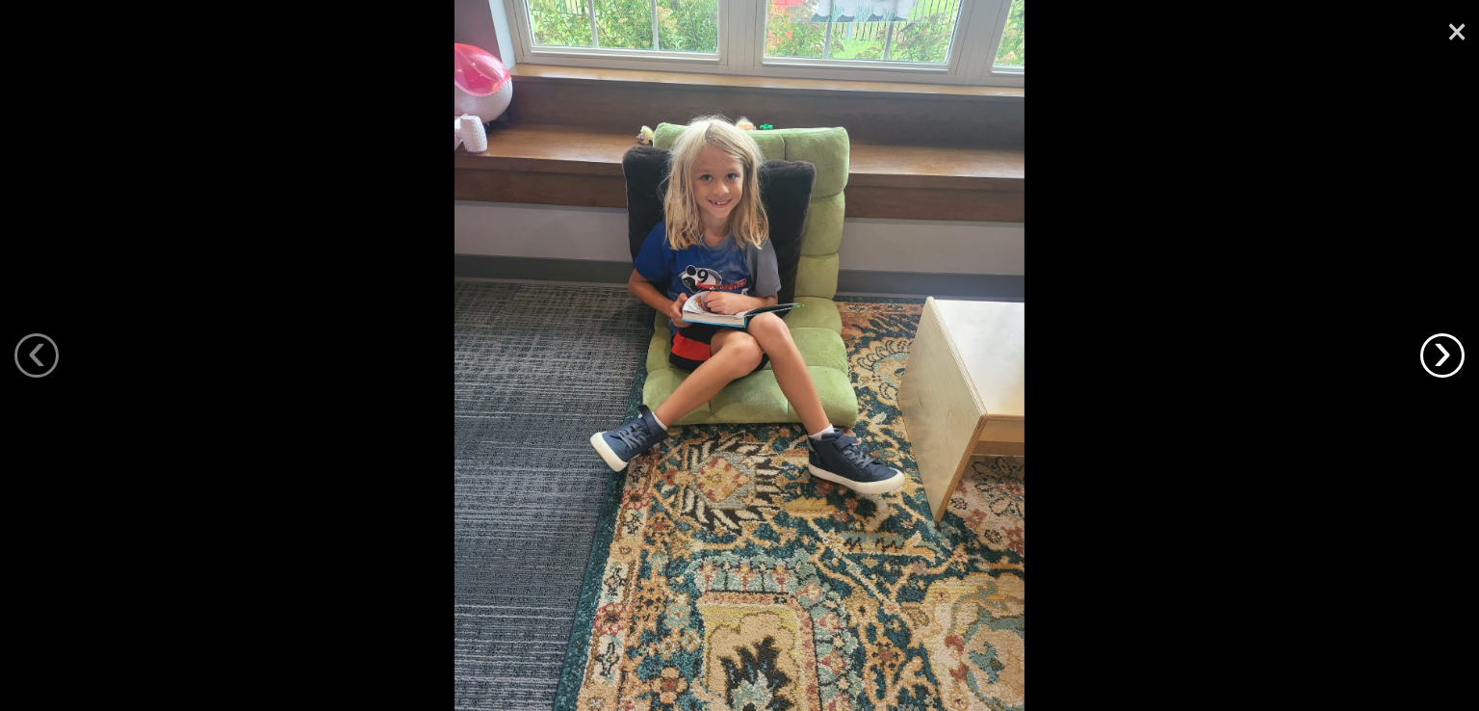
click at [1456, 355] on link "›" at bounding box center [1442, 355] width 44 height 44
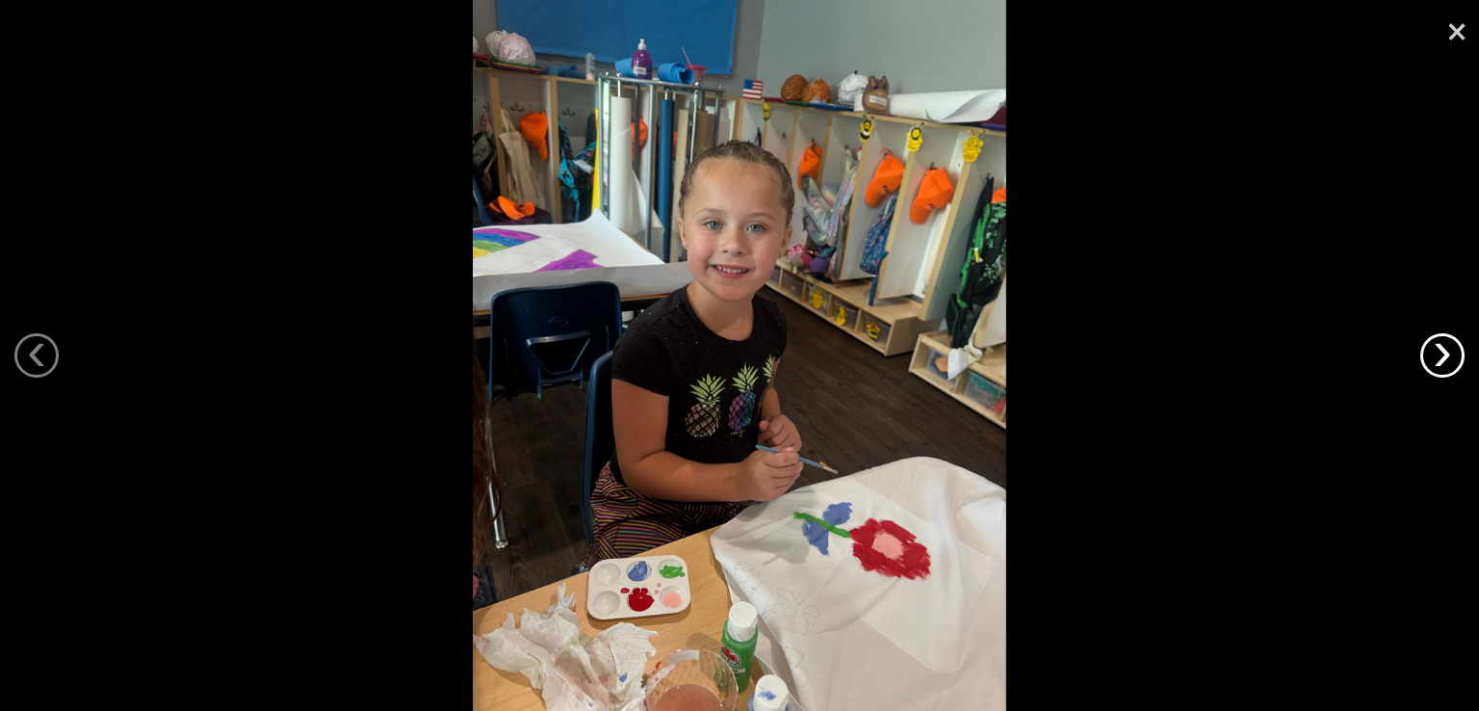
click at [1456, 355] on link "›" at bounding box center [1442, 355] width 44 height 44
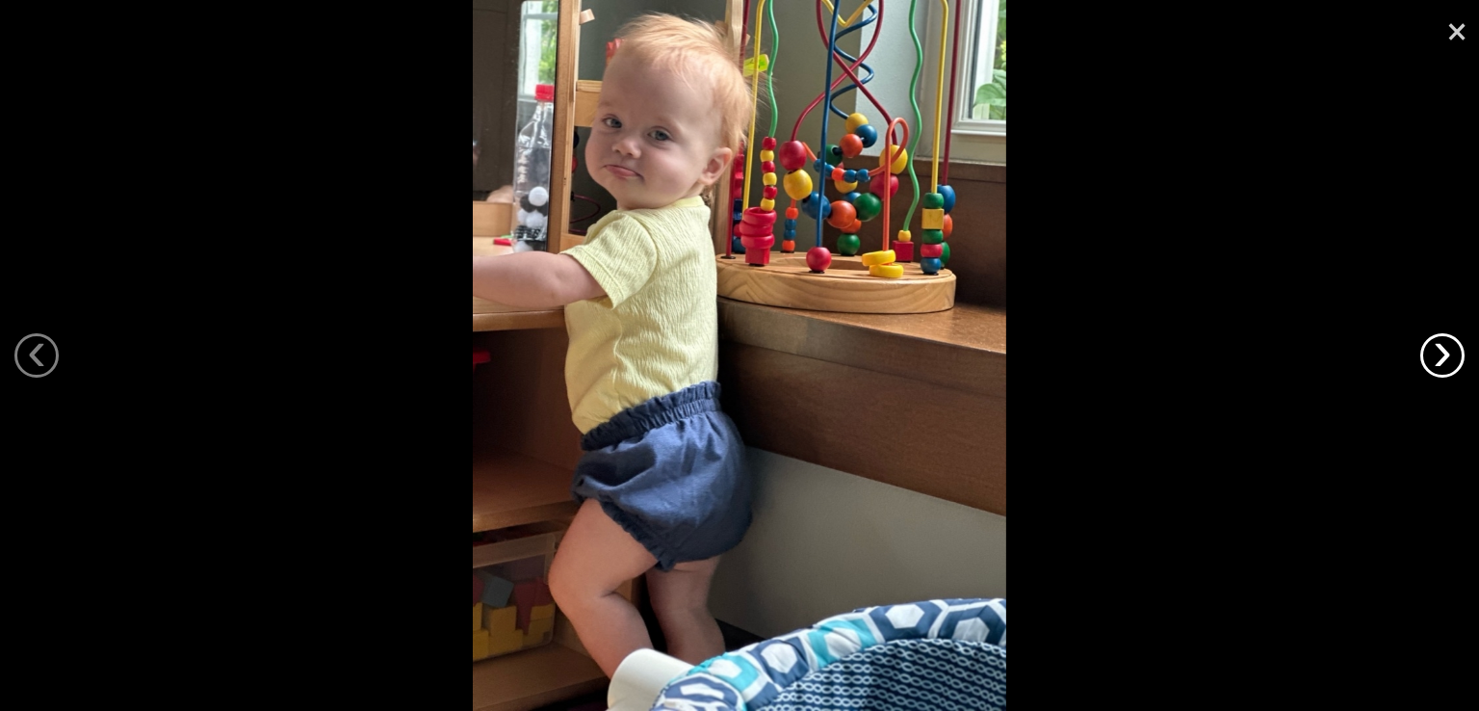
click at [1456, 355] on link "›" at bounding box center [1442, 355] width 44 height 44
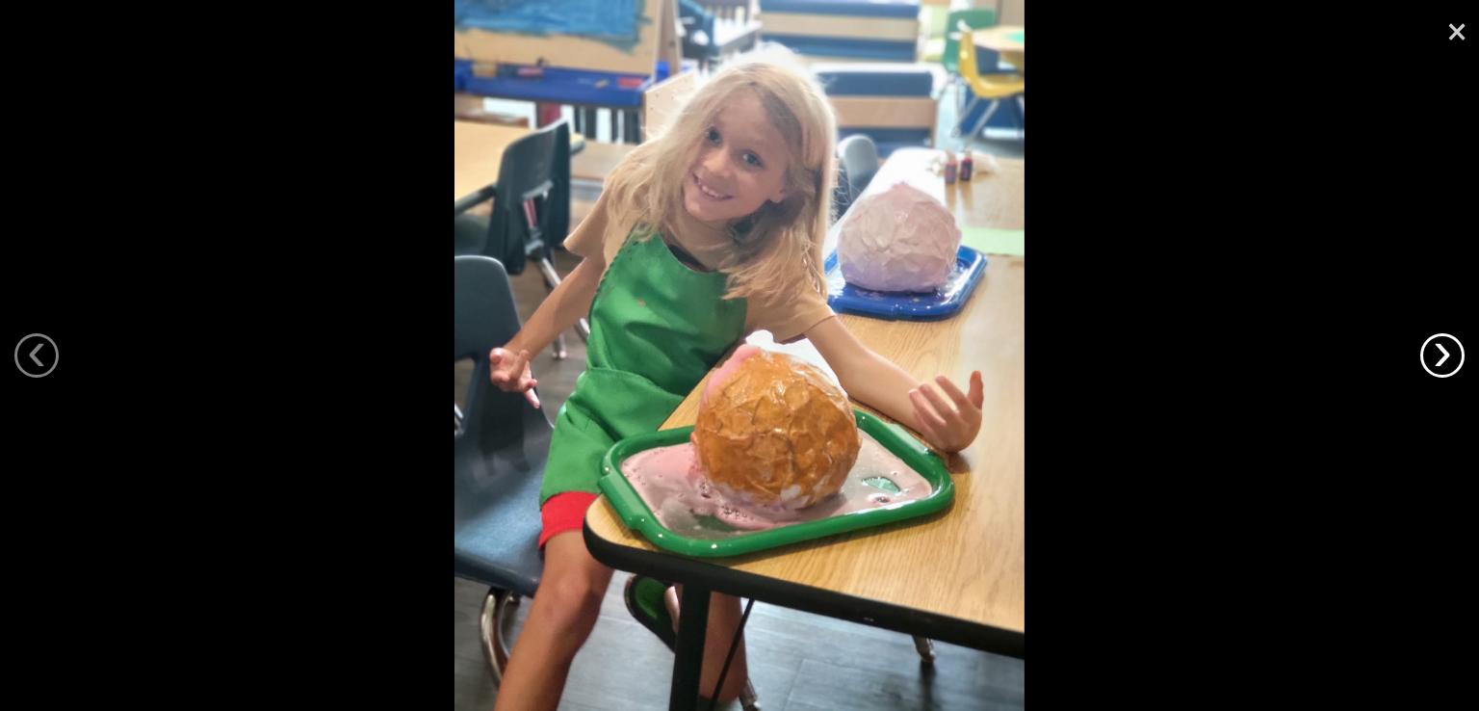
click at [1456, 355] on link "›" at bounding box center [1442, 355] width 44 height 44
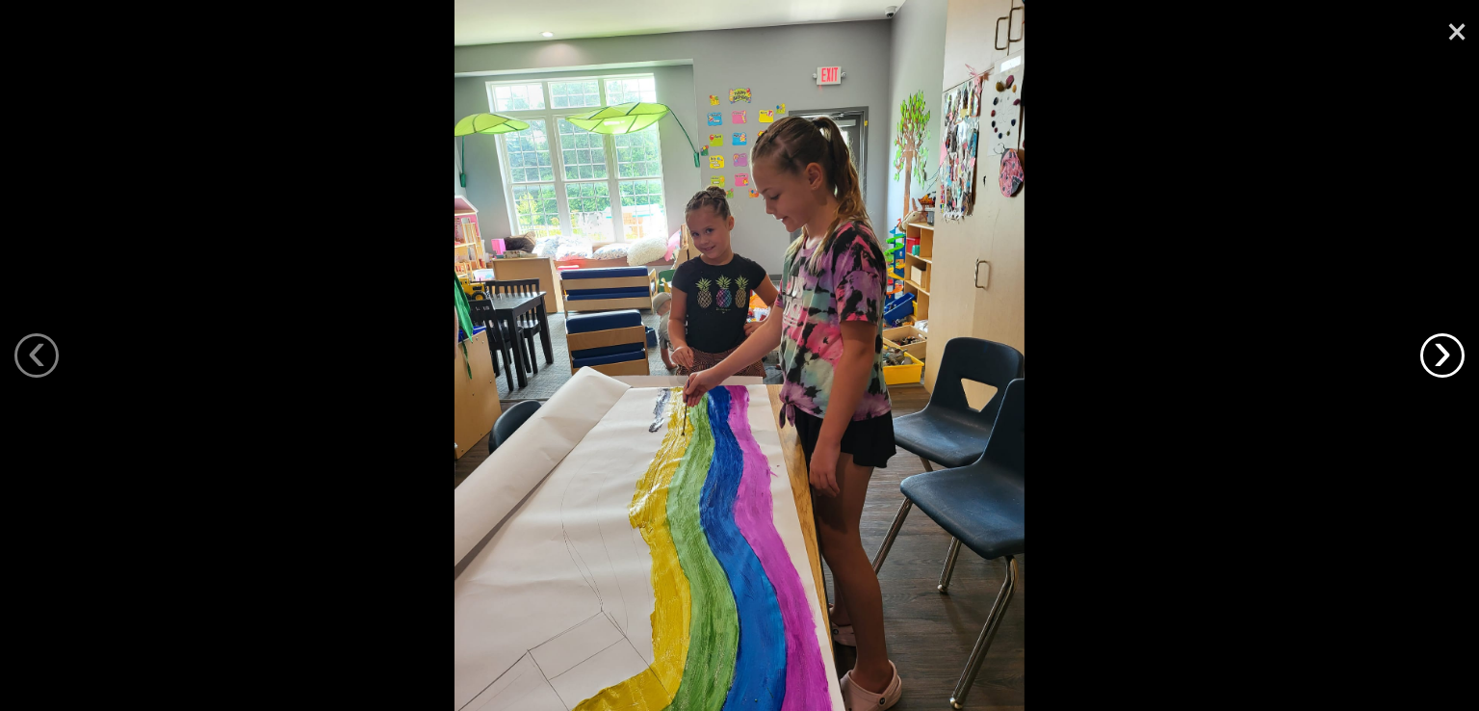
click at [1456, 355] on link "›" at bounding box center [1442, 355] width 44 height 44
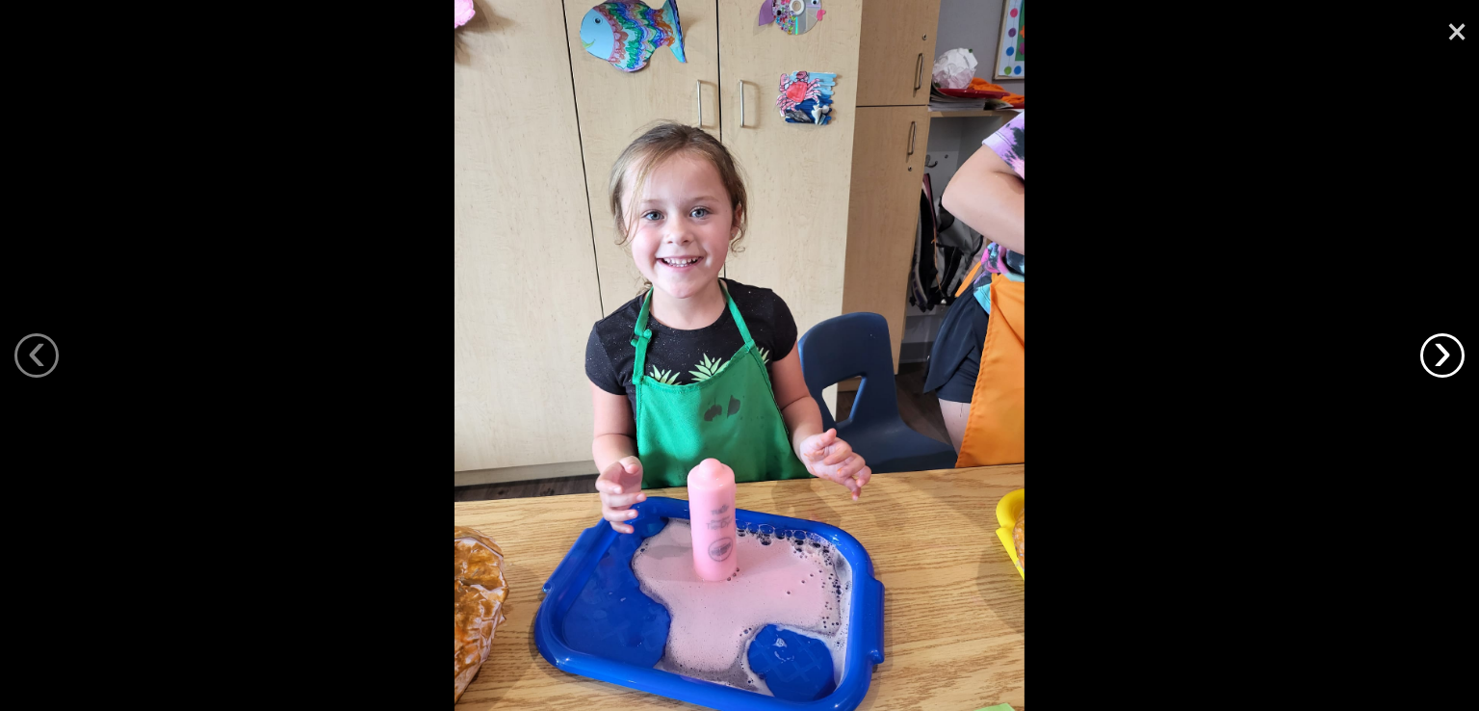
click at [1456, 355] on link "›" at bounding box center [1442, 355] width 44 height 44
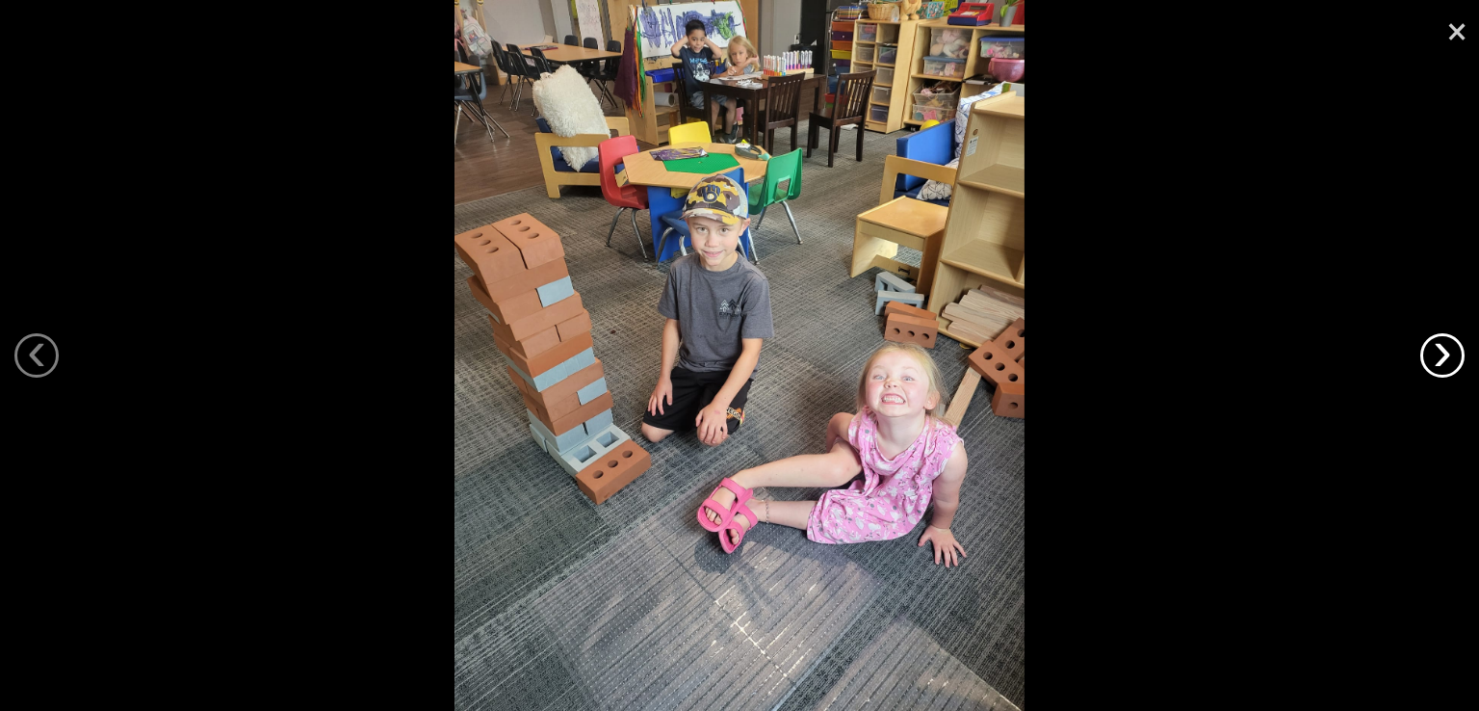
click at [1456, 355] on link "›" at bounding box center [1442, 355] width 44 height 44
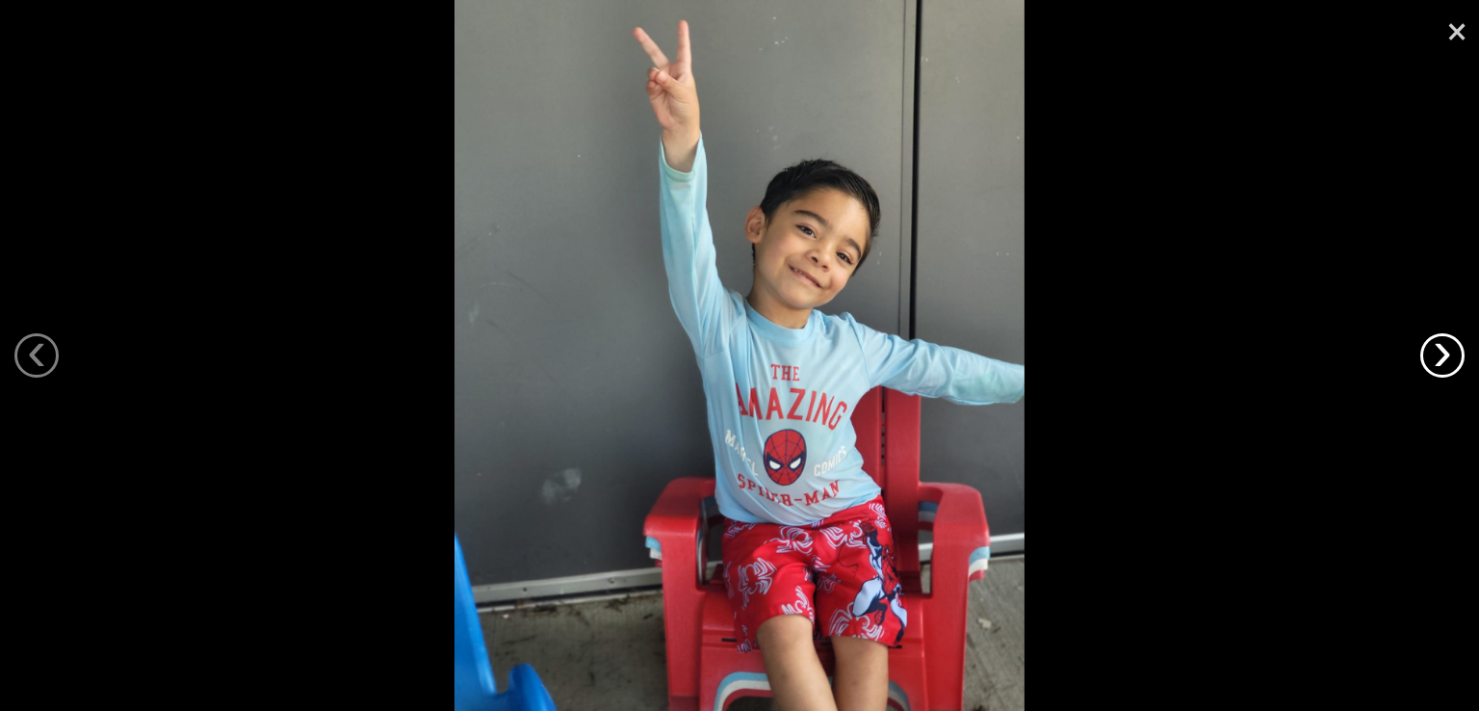
click at [1456, 355] on link "›" at bounding box center [1442, 355] width 44 height 44
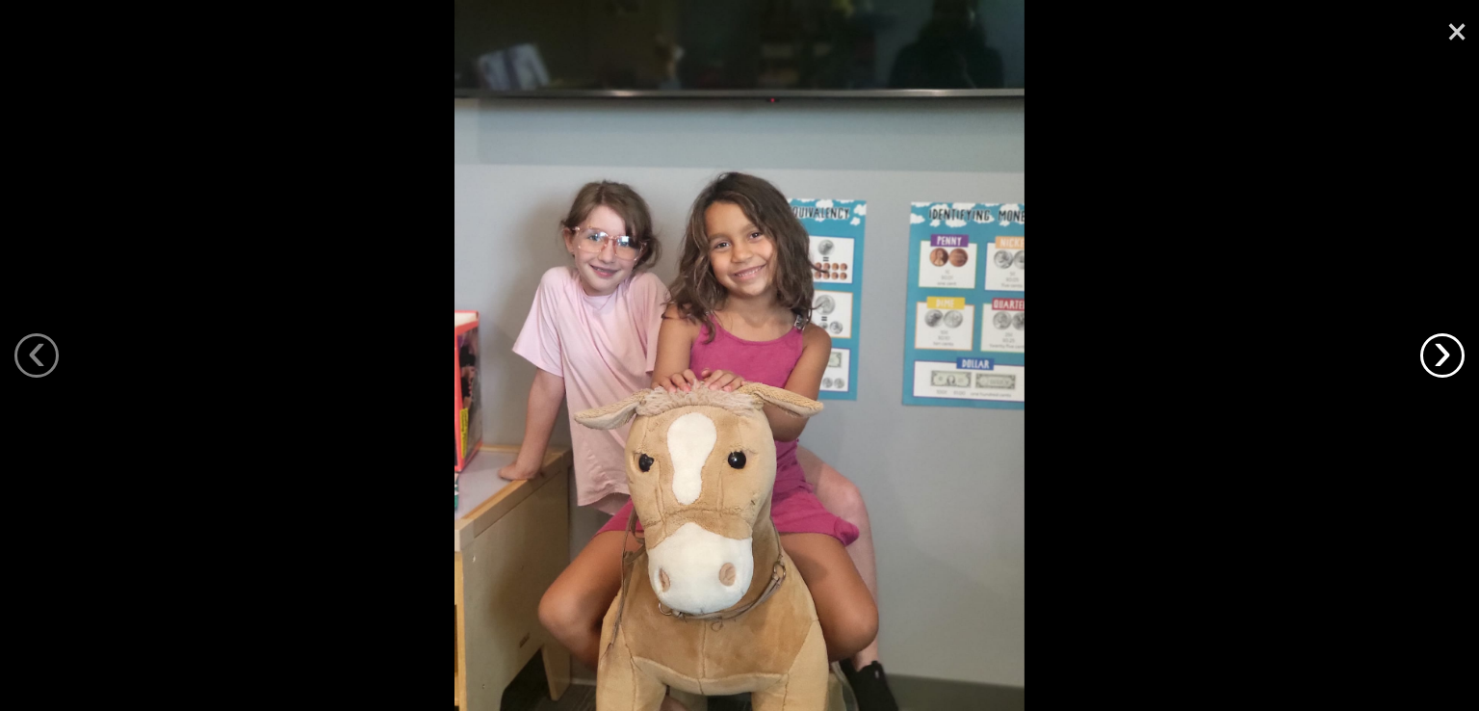
click at [1456, 355] on link "›" at bounding box center [1442, 355] width 44 height 44
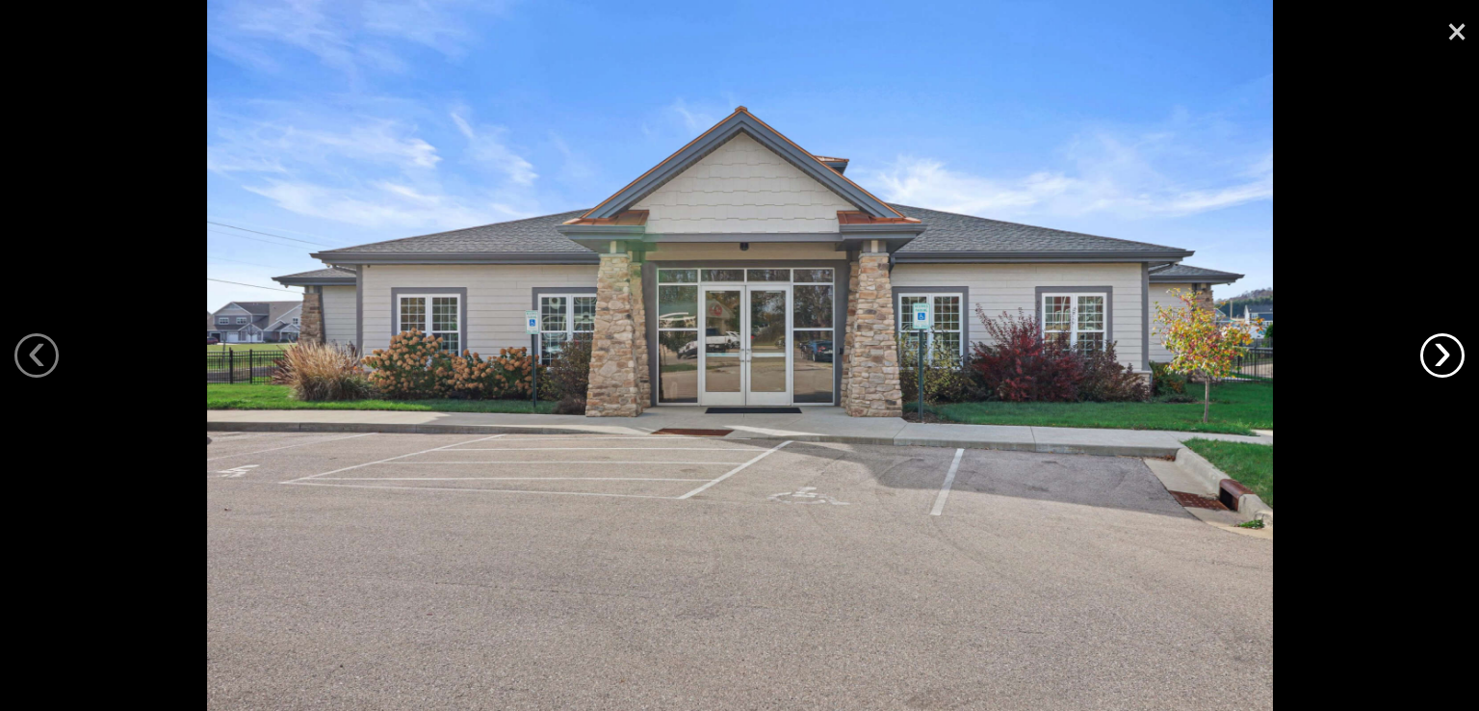
click at [1456, 355] on link "›" at bounding box center [1442, 355] width 44 height 44
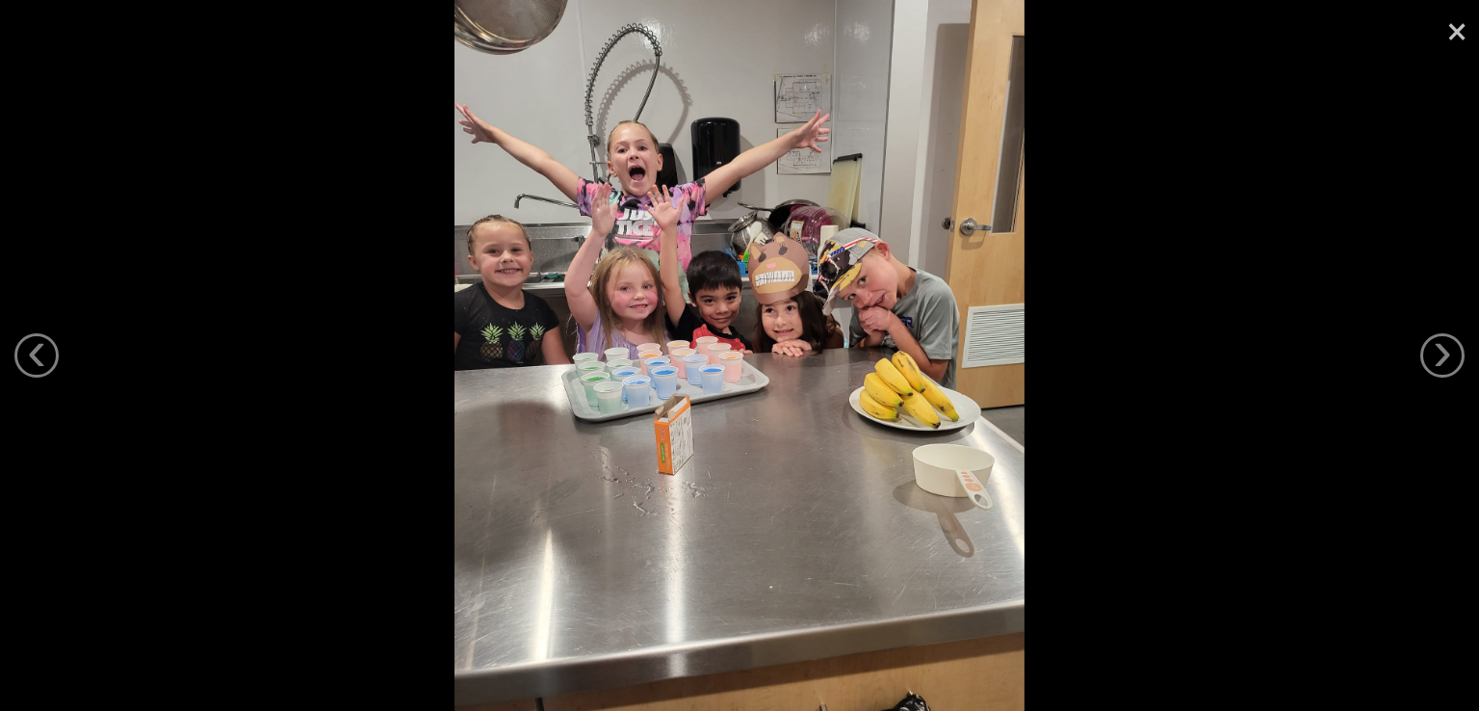
click at [1451, 47] on link "×" at bounding box center [1457, 29] width 44 height 58
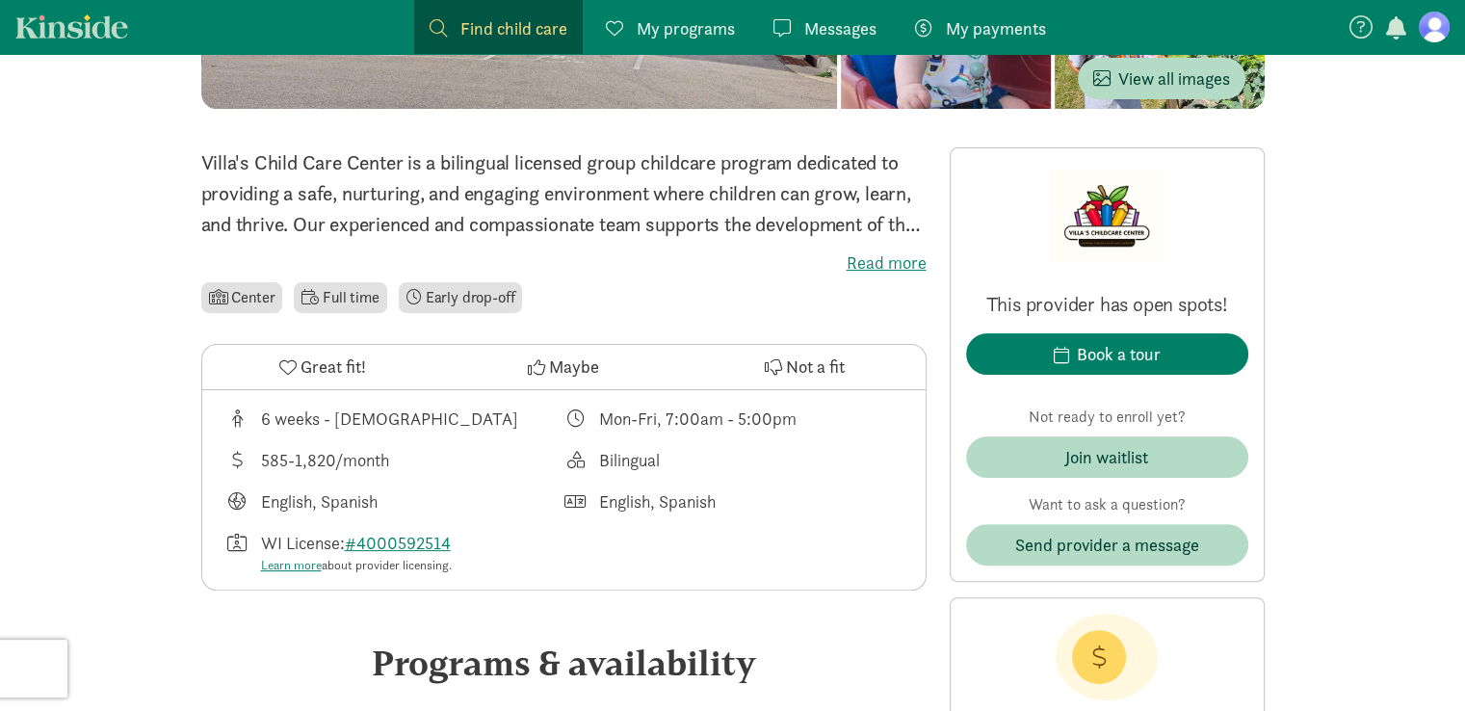
scroll to position [401, 0]
click at [410, 536] on link "#4000592514" at bounding box center [398, 543] width 106 height 22
click at [482, 30] on span "Find child care" at bounding box center [513, 28] width 107 height 26
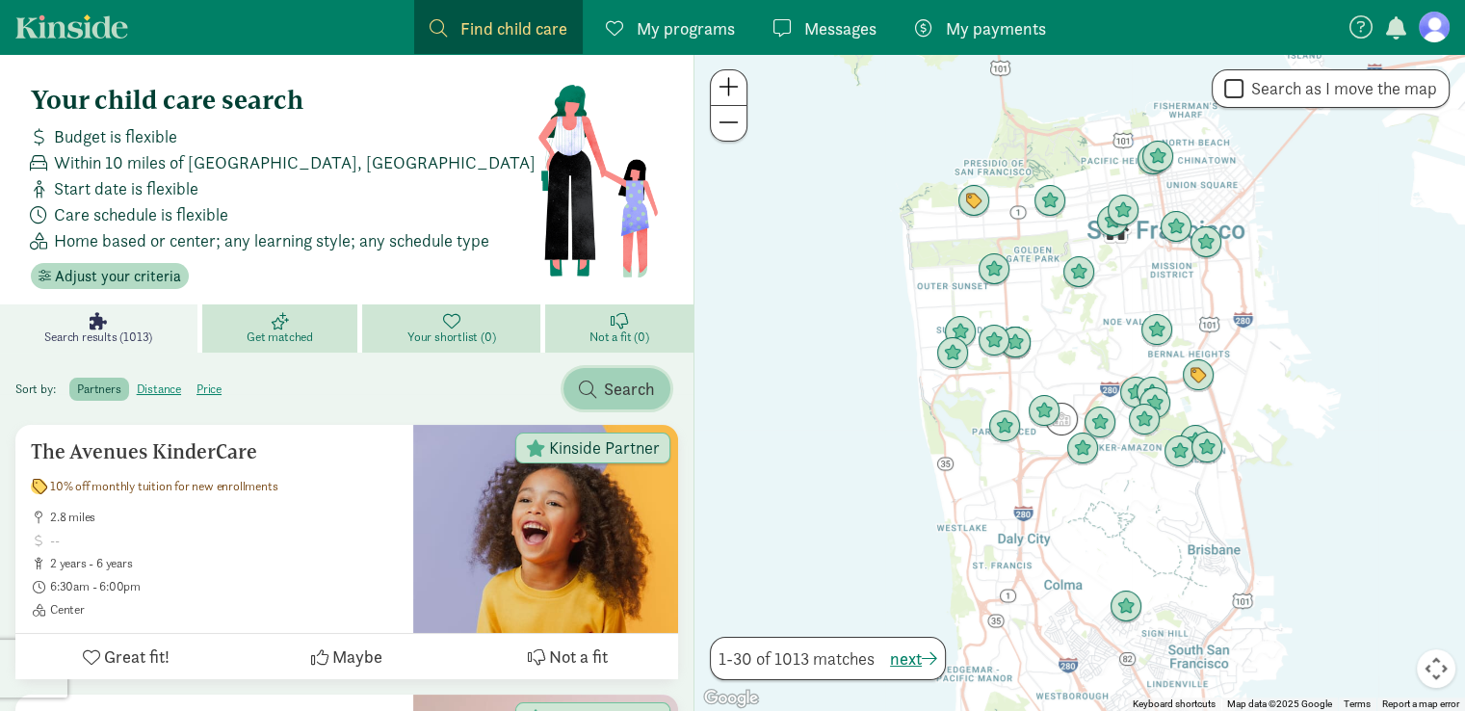
click at [637, 386] on span "Search" at bounding box center [629, 389] width 51 height 26
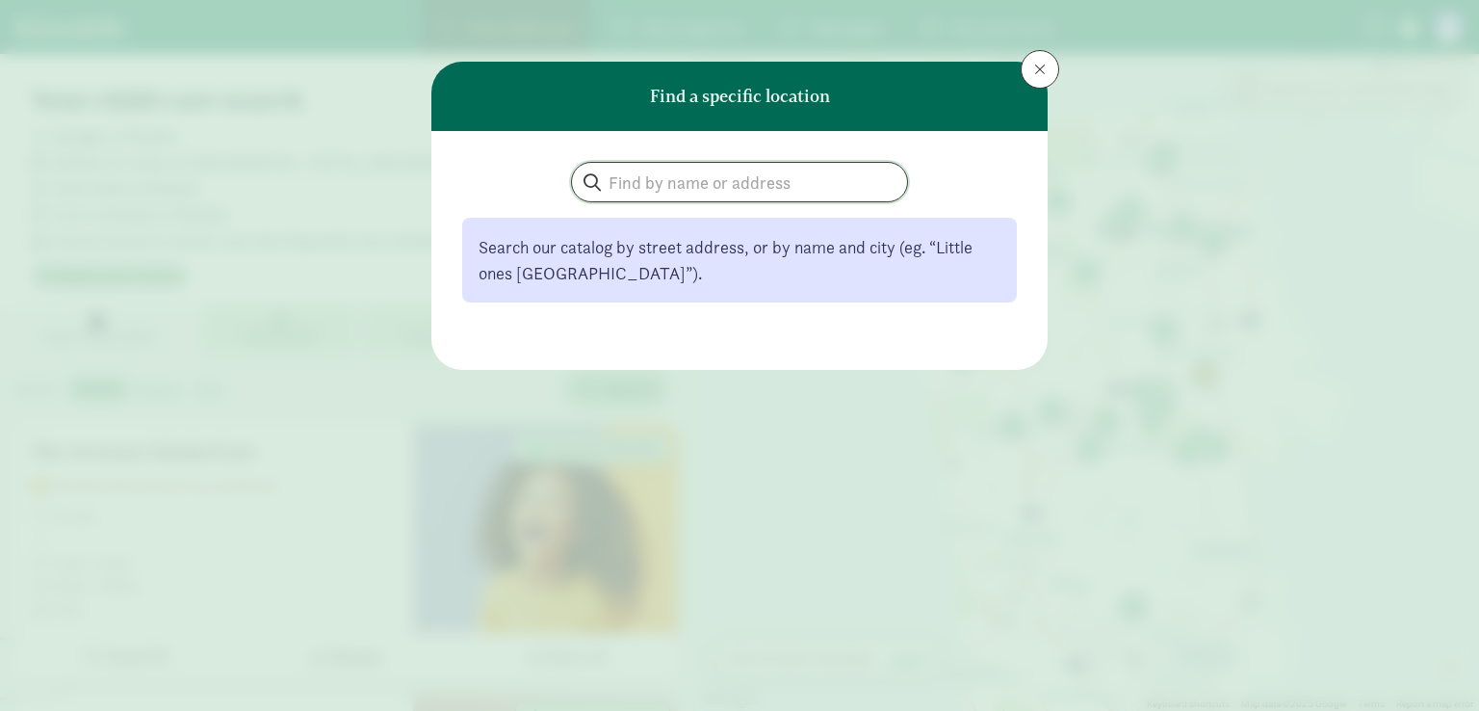
click at [620, 182] on input "search" at bounding box center [739, 182] width 335 height 39
type input "stoughton, [GEOGRAPHIC_DATA]"
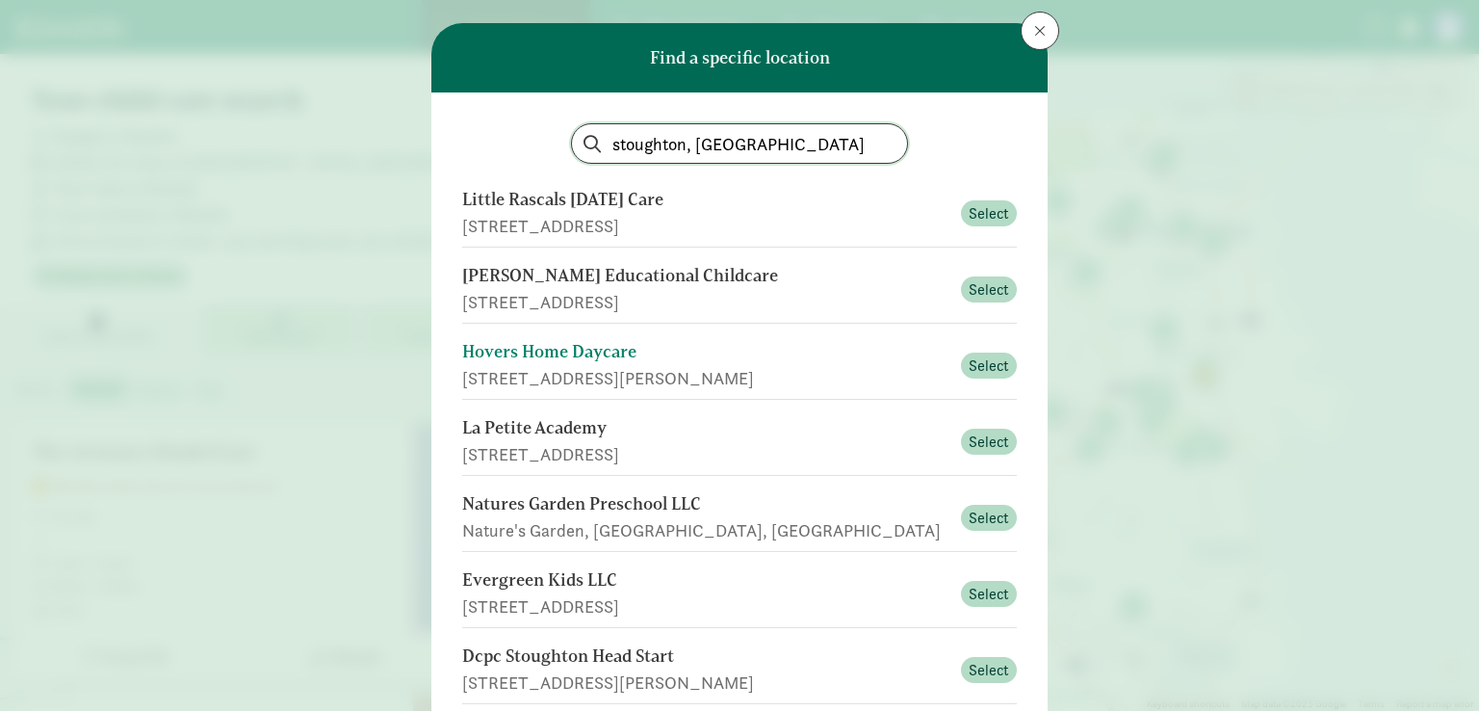
scroll to position [103, 0]
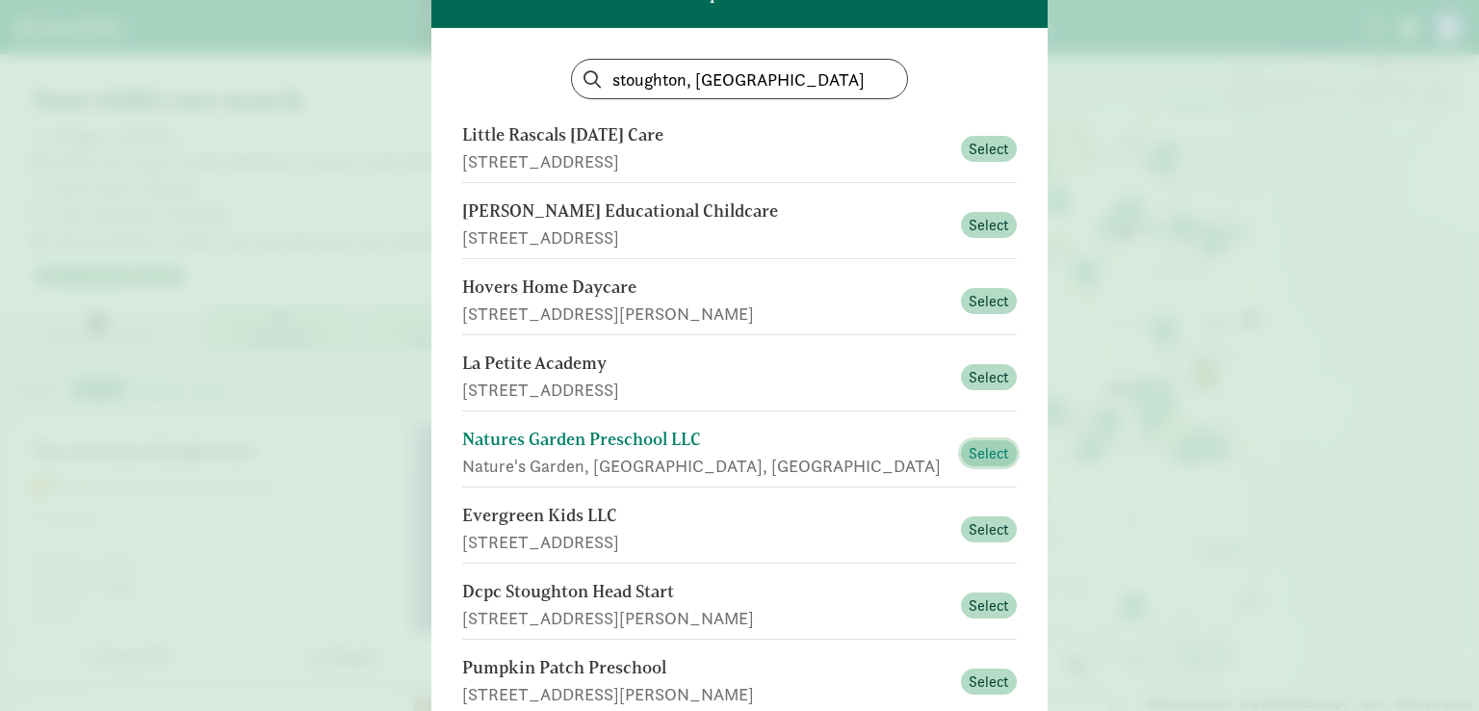
click at [973, 448] on span "Select" at bounding box center [989, 453] width 40 height 23
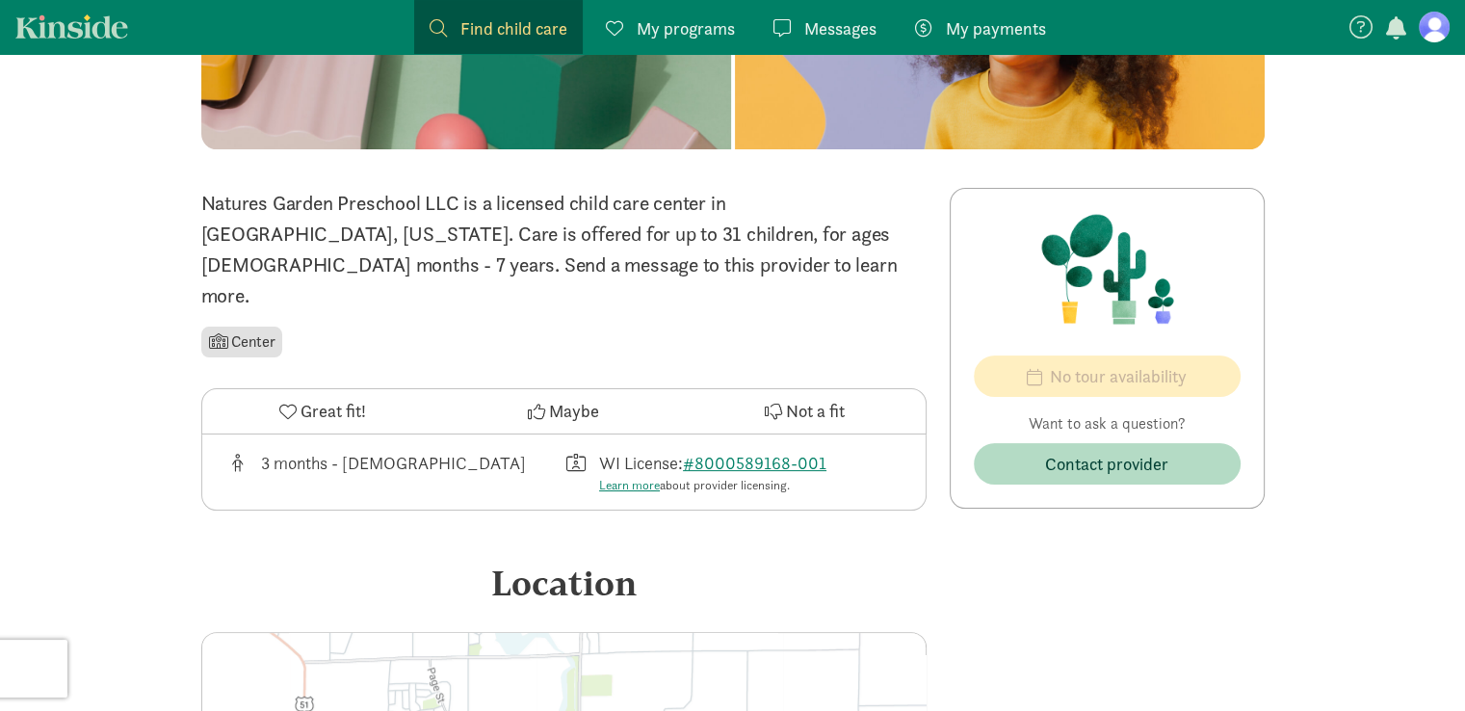
scroll to position [312, 0]
click at [757, 451] on link "#8000589168-001" at bounding box center [754, 462] width 143 height 22
click at [811, 451] on link "#8000589168-001" at bounding box center [754, 462] width 143 height 22
